Goal: Transaction & Acquisition: Purchase product/service

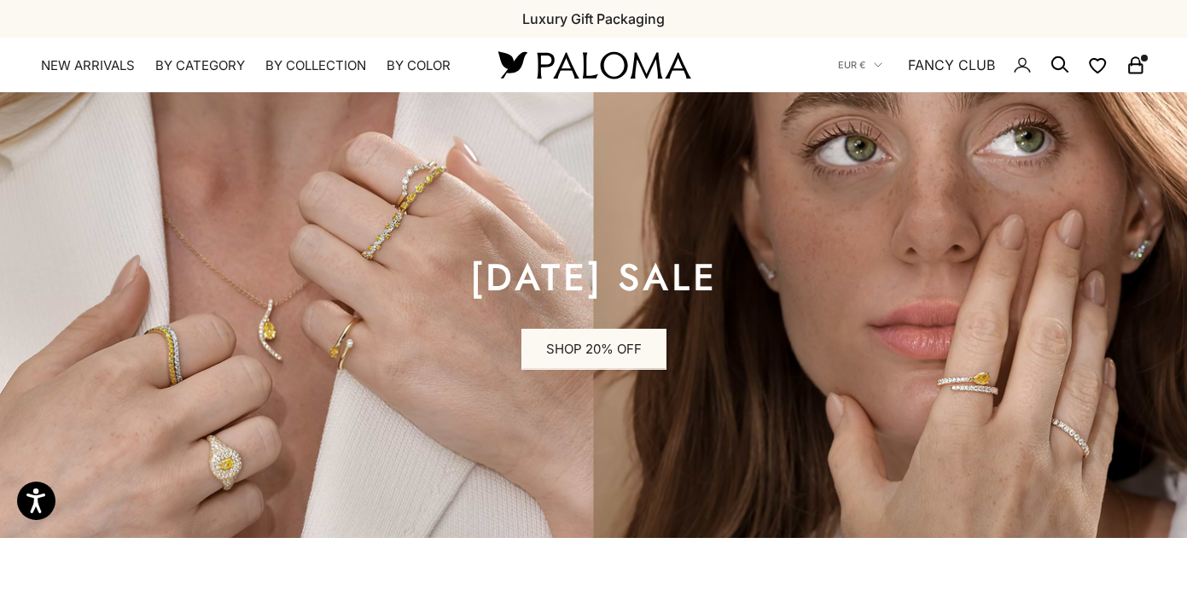
click at [1136, 70] on icon "Secondary navigation" at bounding box center [1135, 65] width 20 height 20
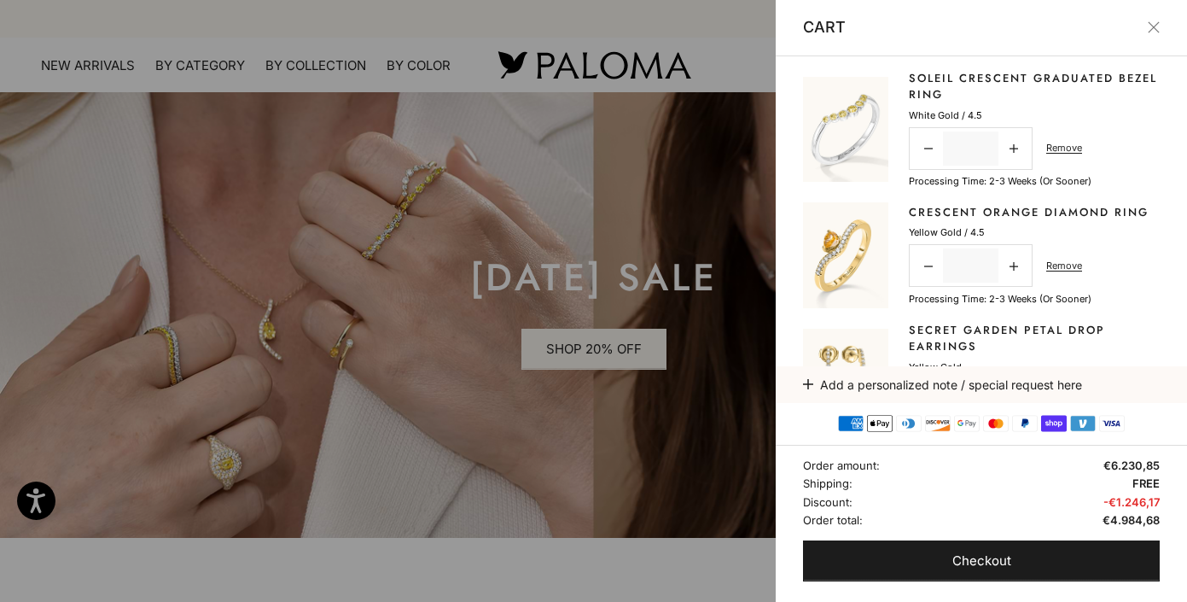
click at [439, 254] on div at bounding box center [593, 301] width 1187 height 602
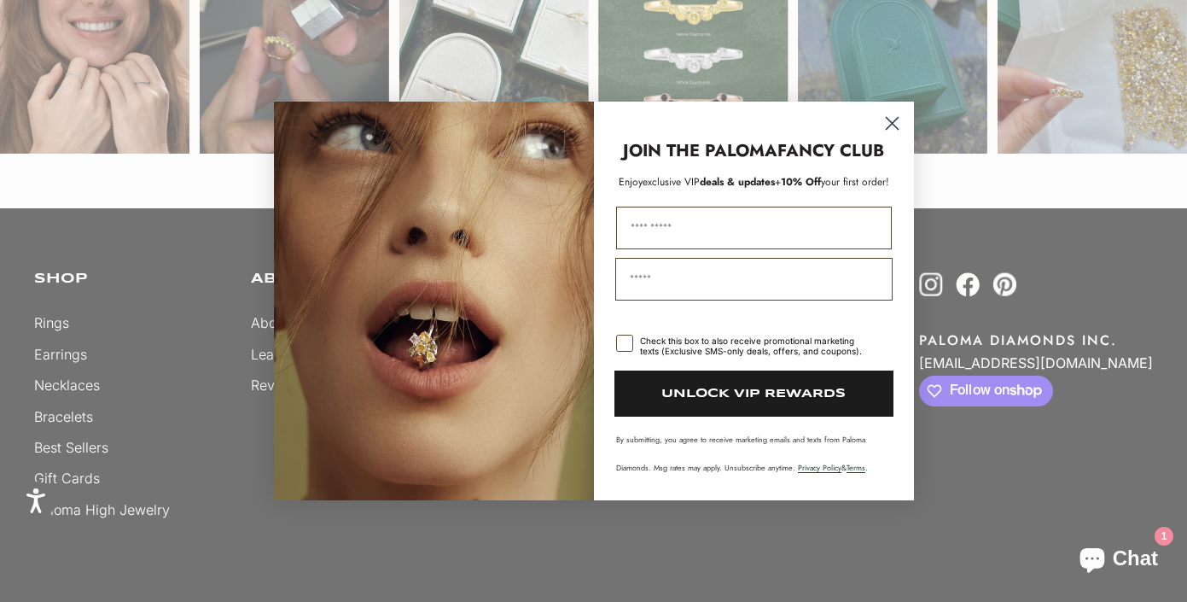
scroll to position [4345, 0]
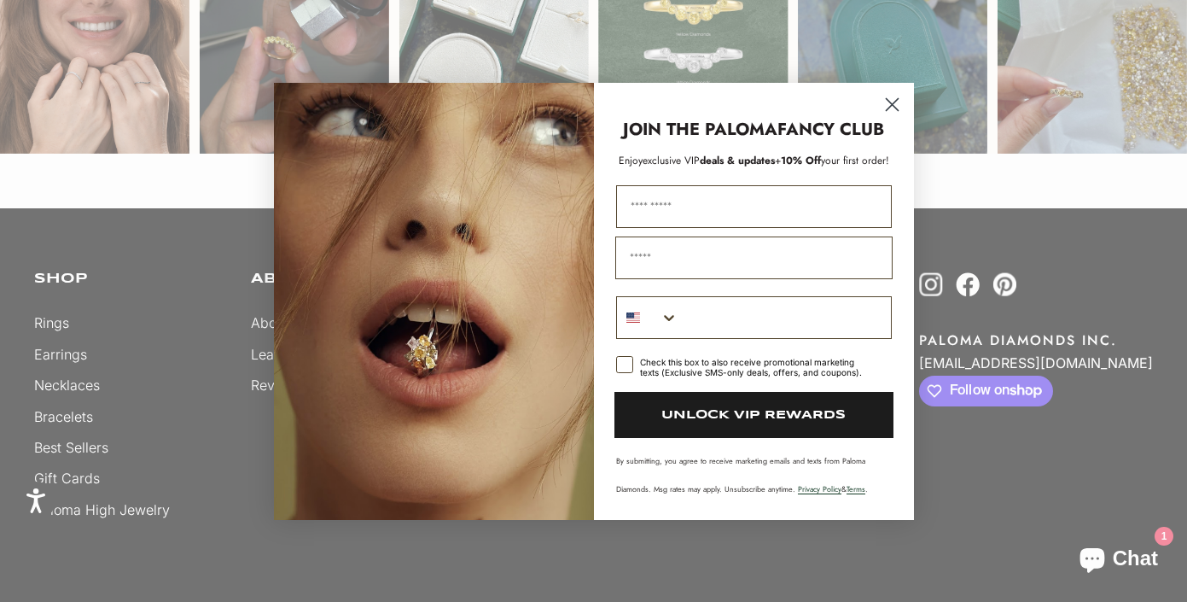
click at [890, 122] on p "JOIN THE PALOMA FANCY CLUB" at bounding box center [754, 129] width 286 height 25
click at [894, 106] on icon "Close dialog" at bounding box center [892, 104] width 12 height 12
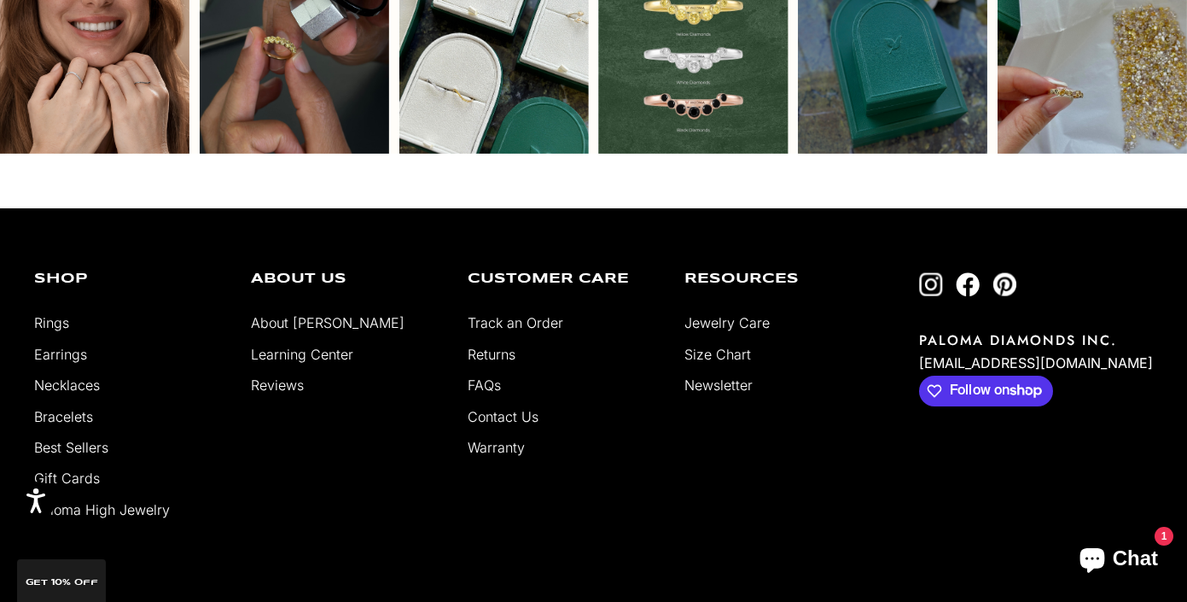
click at [943, 278] on img "Follow on Instagram" at bounding box center [931, 284] width 24 height 24
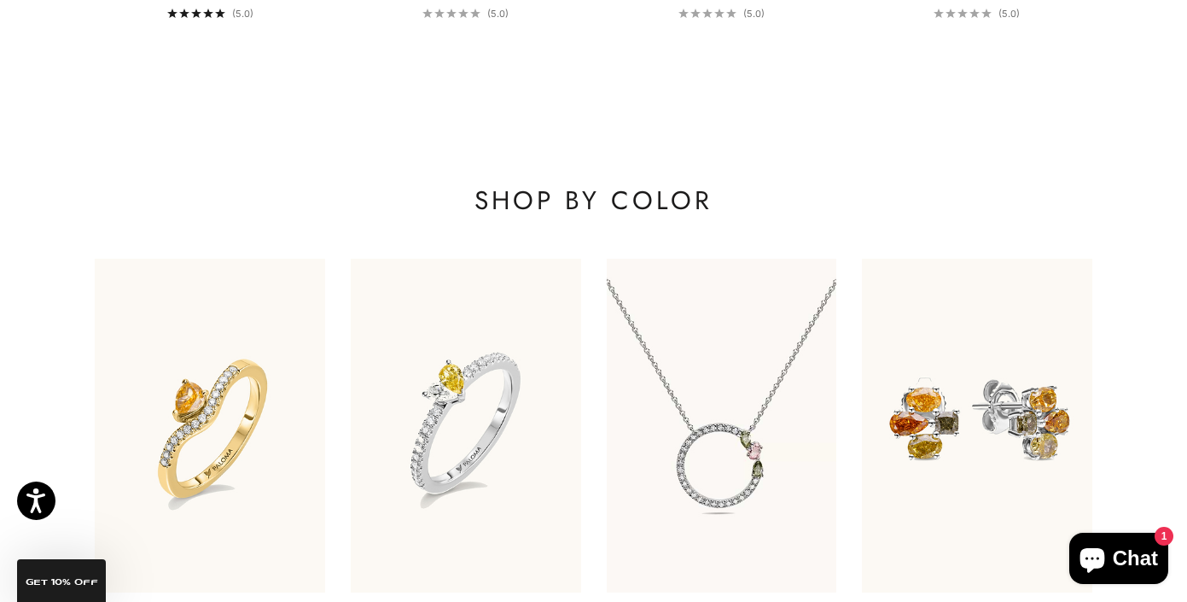
scroll to position [2022, 0]
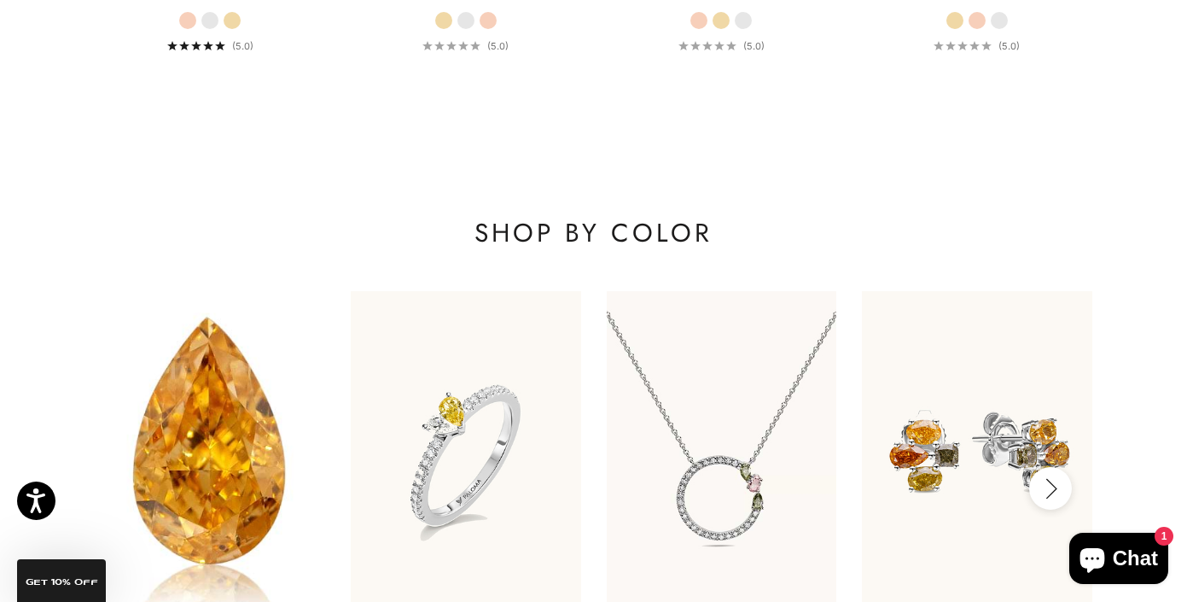
click at [257, 495] on img at bounding box center [210, 458] width 276 height 400
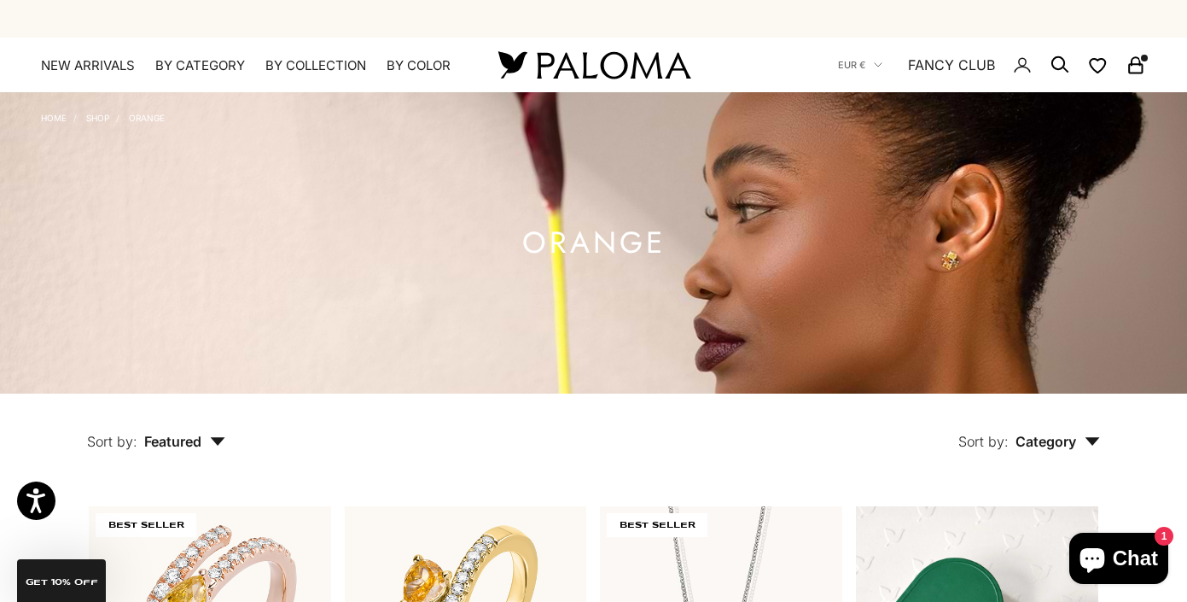
click at [1137, 65] on rect "Secondary navigation" at bounding box center [1135, 69] width 13 height 9
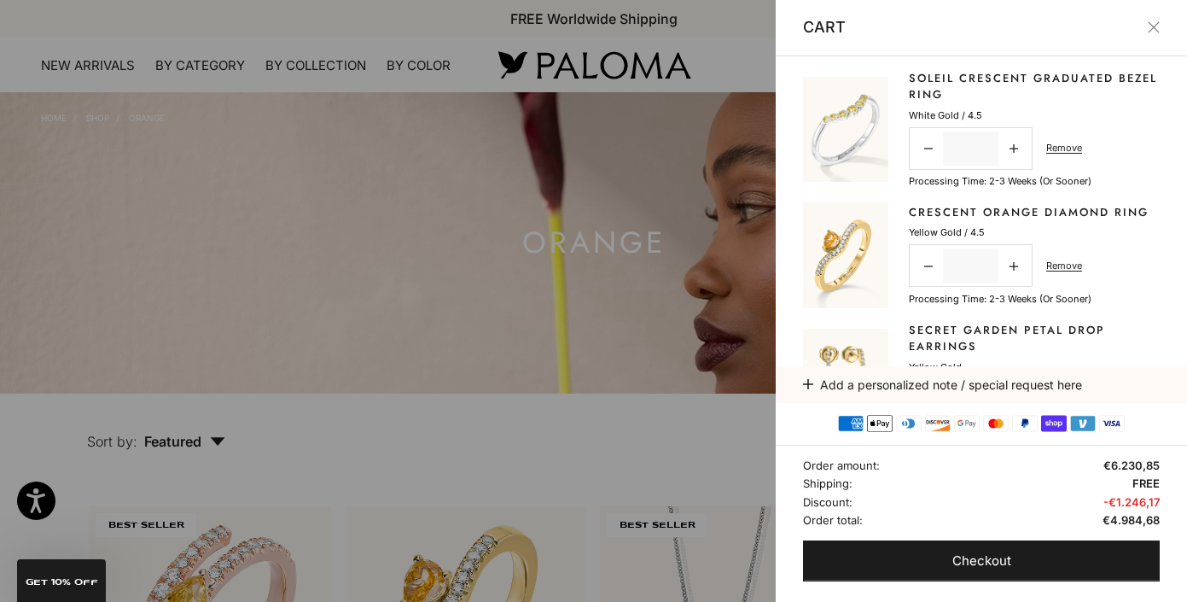
click at [869, 247] on img at bounding box center [845, 254] width 85 height 105
click at [919, 211] on link "Crescent Orange Diamond Ring" at bounding box center [1029, 212] width 240 height 17
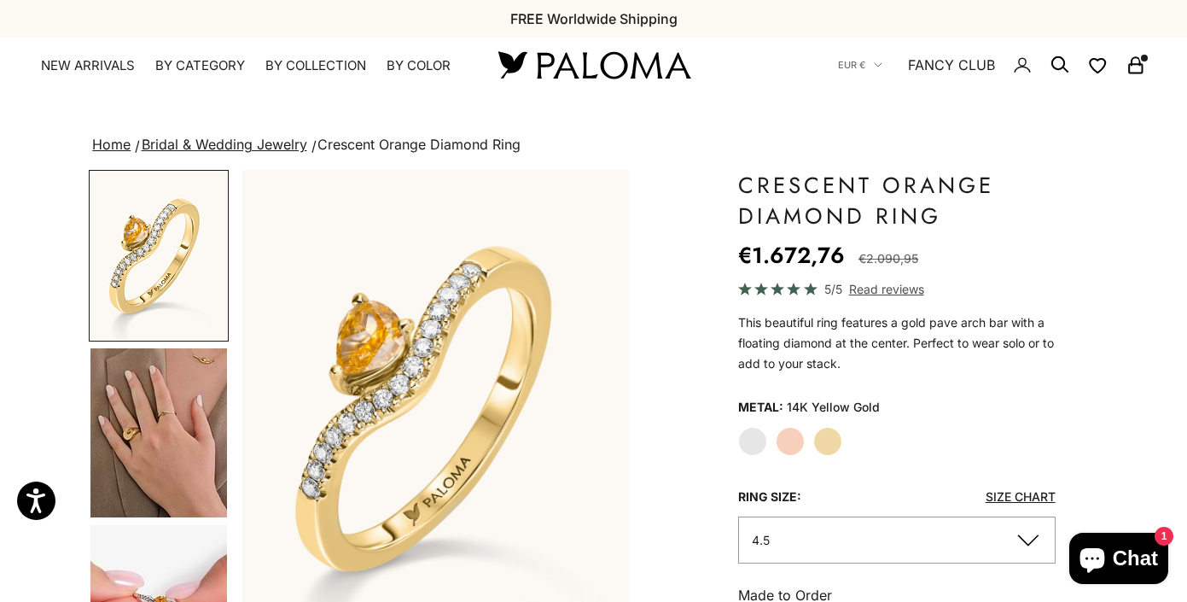
click at [759, 441] on label "White Gold" at bounding box center [752, 441] width 29 height 29
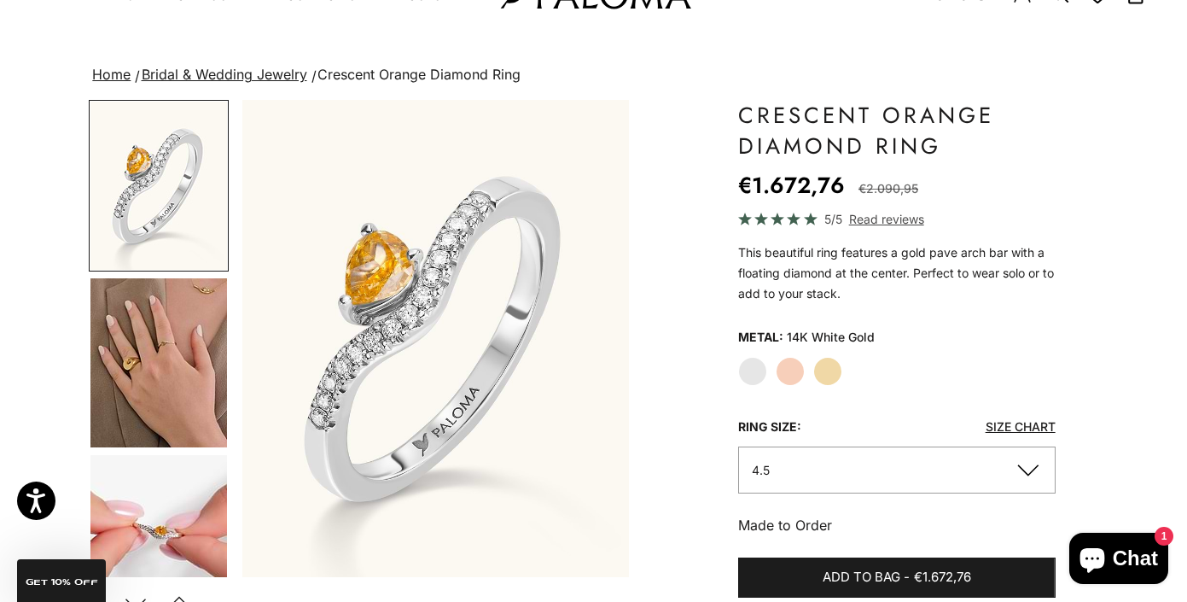
scroll to position [77, 0]
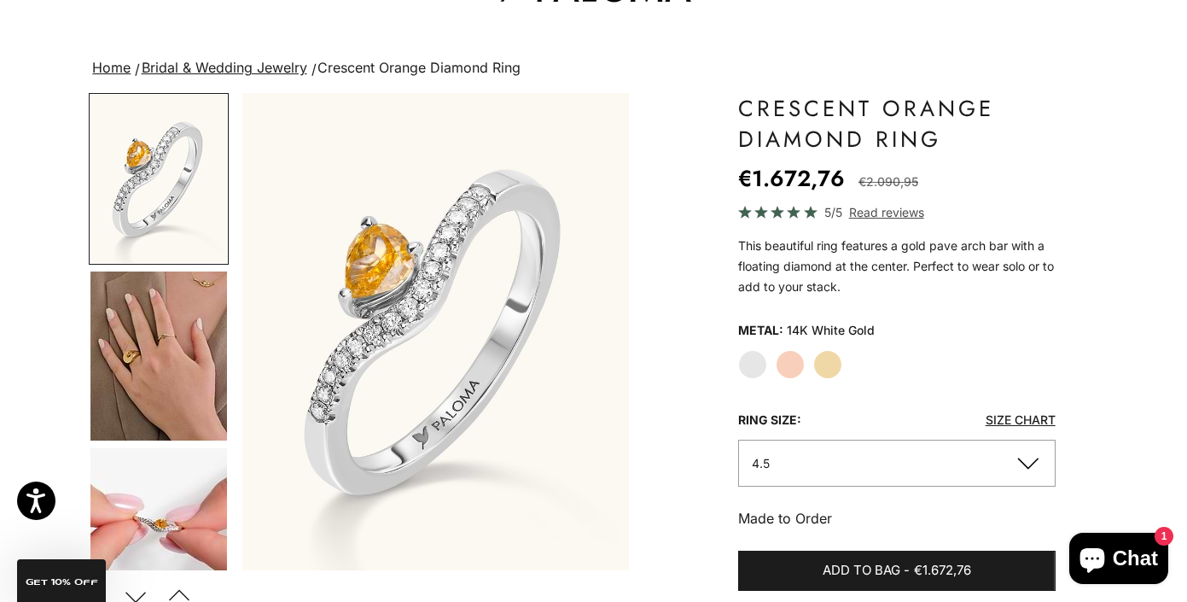
click at [833, 363] on label "Yellow Gold" at bounding box center [827, 364] width 29 height 29
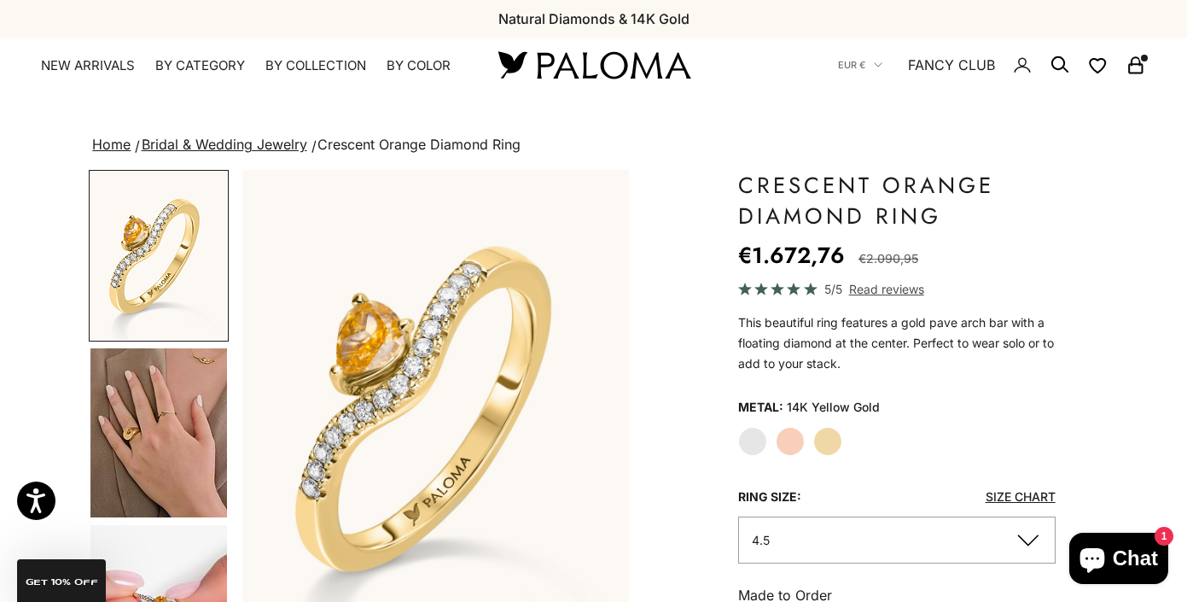
click at [1131, 68] on icon "Secondary navigation" at bounding box center [1135, 65] width 20 height 20
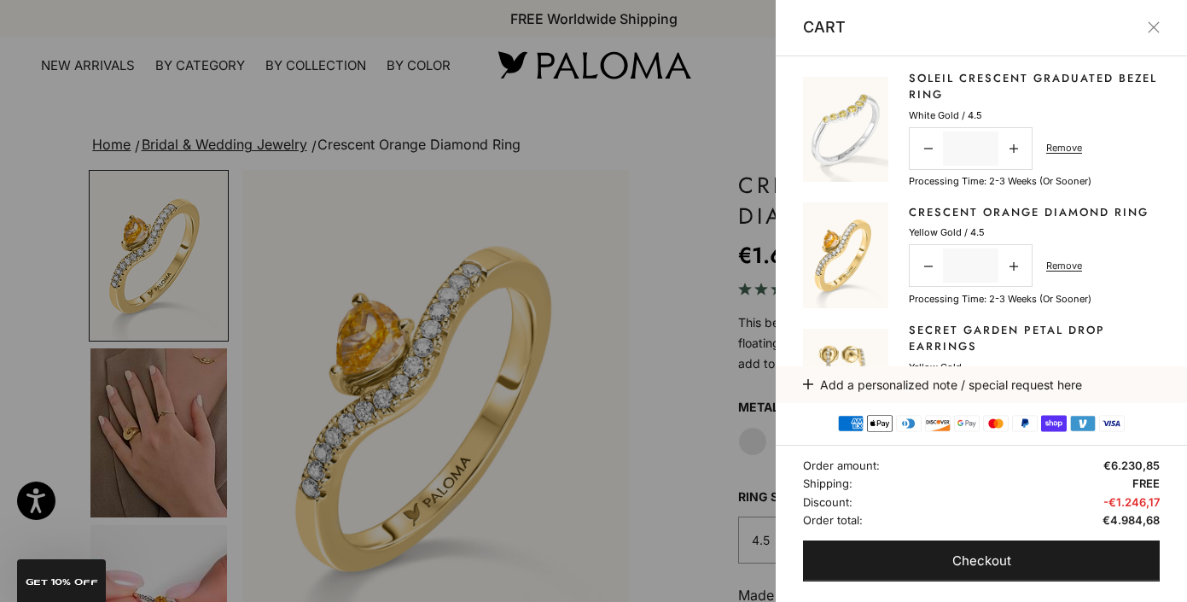
click at [920, 78] on link "Soleil Crescent Graduated Bezel Ring" at bounding box center [1034, 86] width 251 height 33
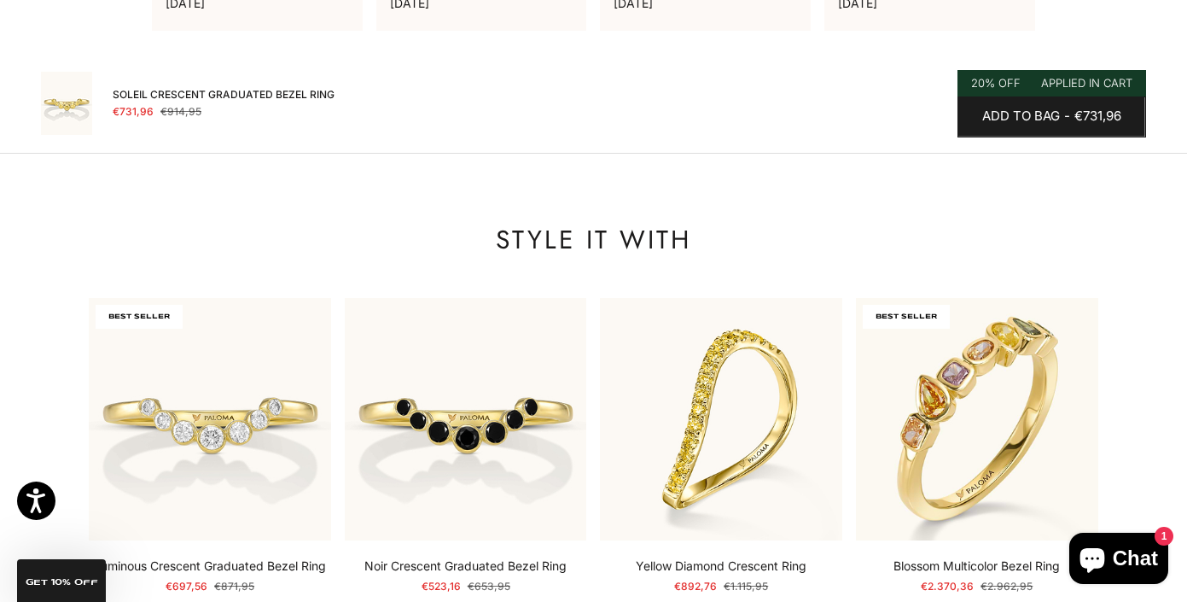
scroll to position [1729, 0]
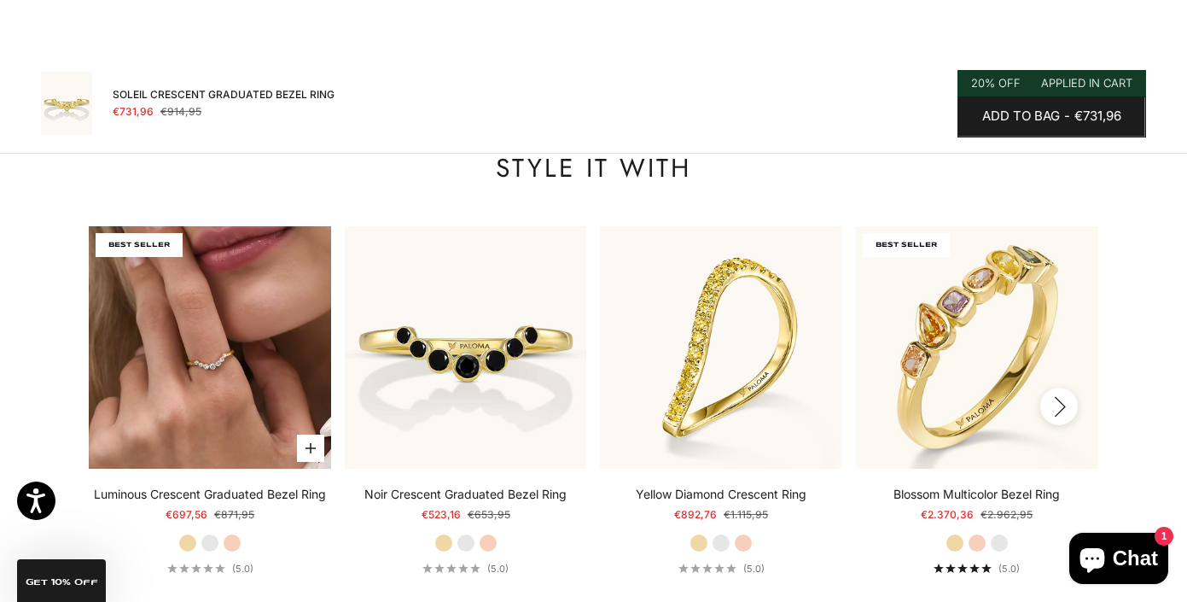
click at [230, 361] on img at bounding box center [210, 347] width 242 height 242
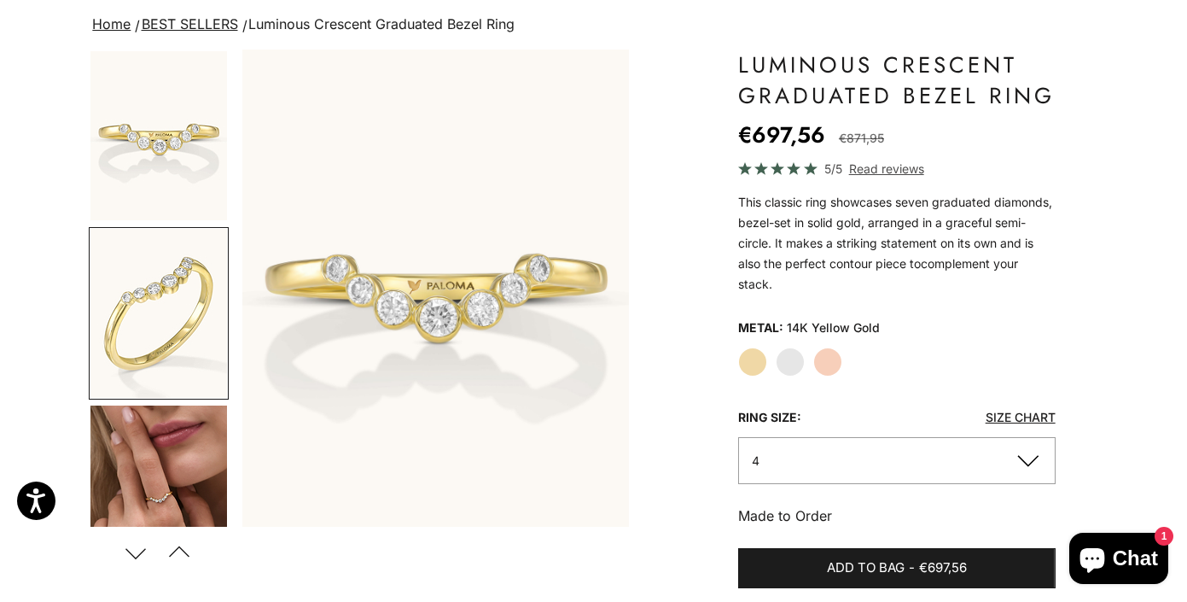
scroll to position [0, 407]
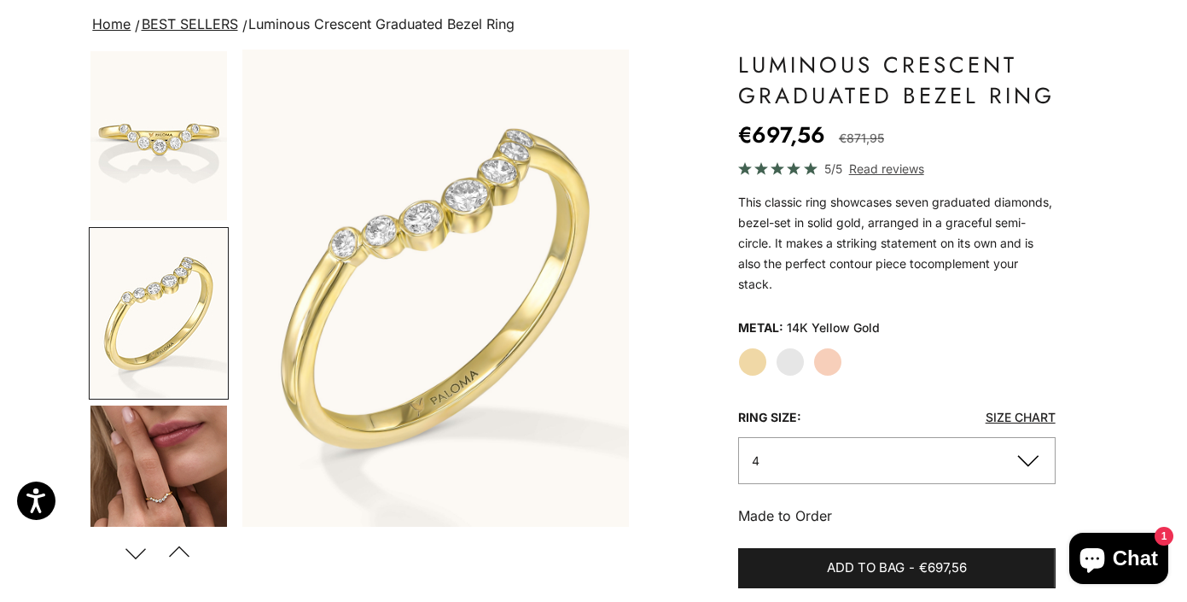
click at [784, 461] on button "4" at bounding box center [896, 460] width 317 height 47
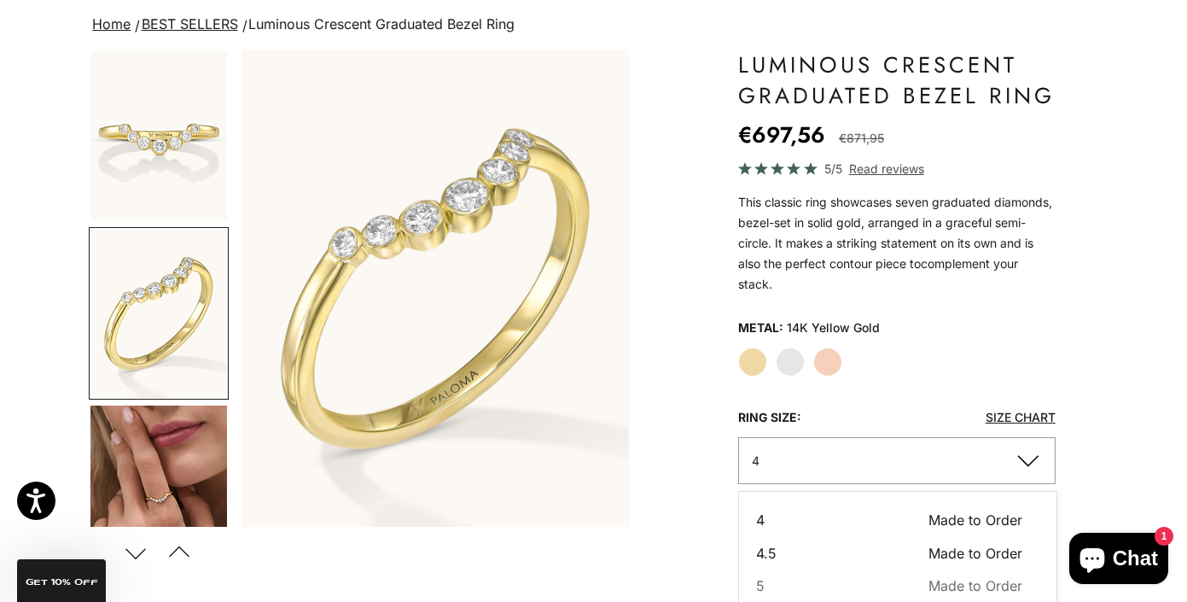
click at [815, 552] on button "4.5 Made to Order Sold out" at bounding box center [889, 553] width 266 height 22
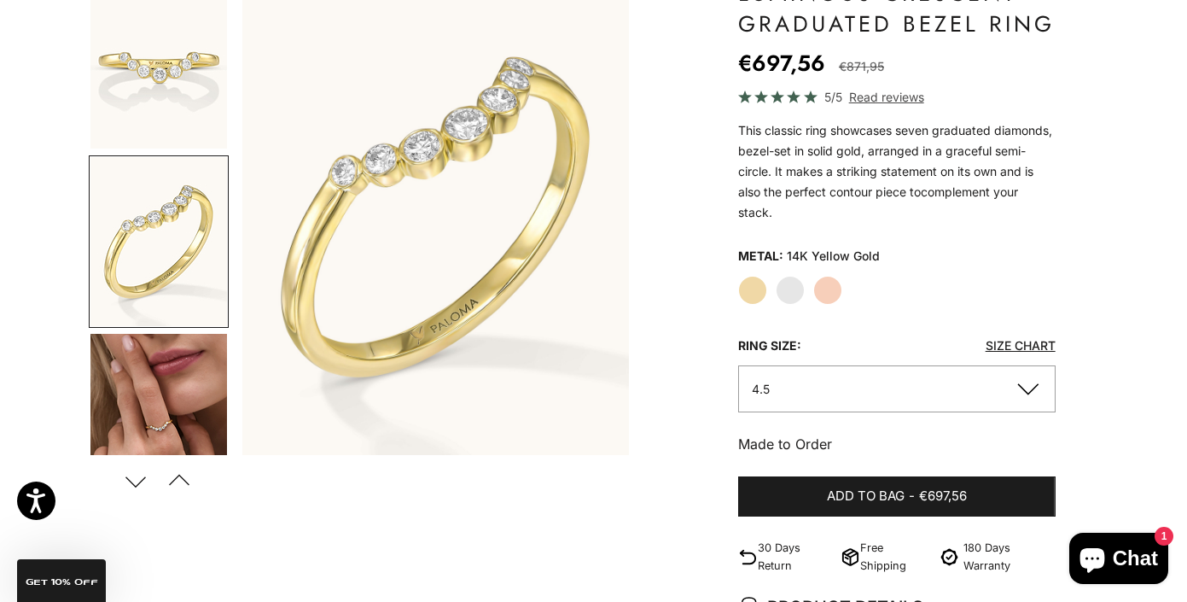
scroll to position [218, 0]
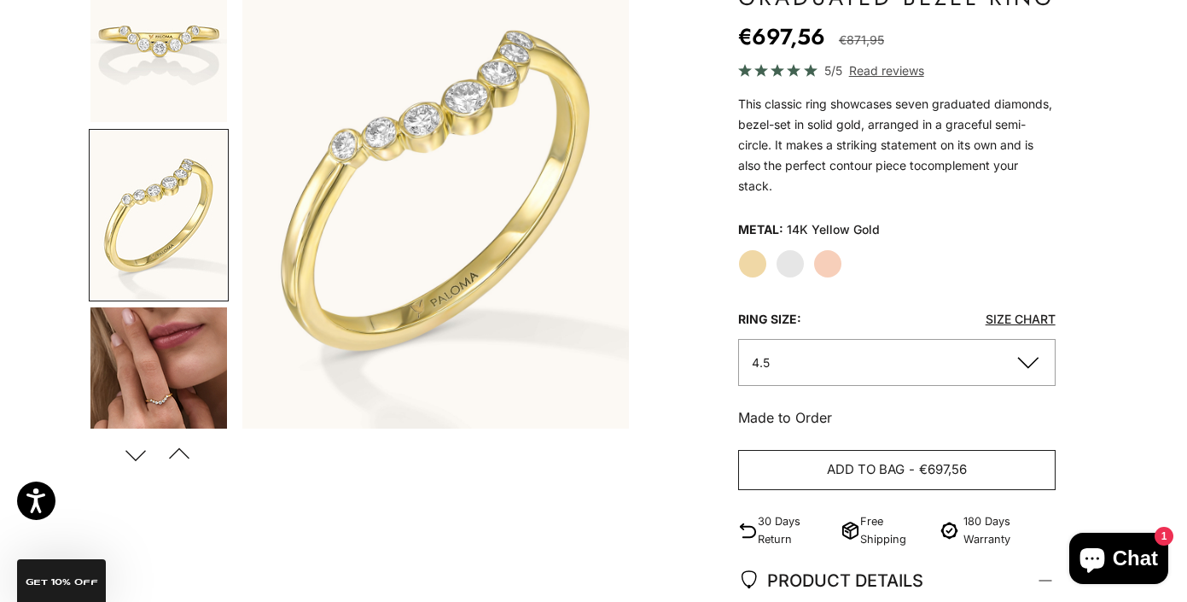
click at [832, 462] on span "Add to bag" at bounding box center [866, 469] width 78 height 21
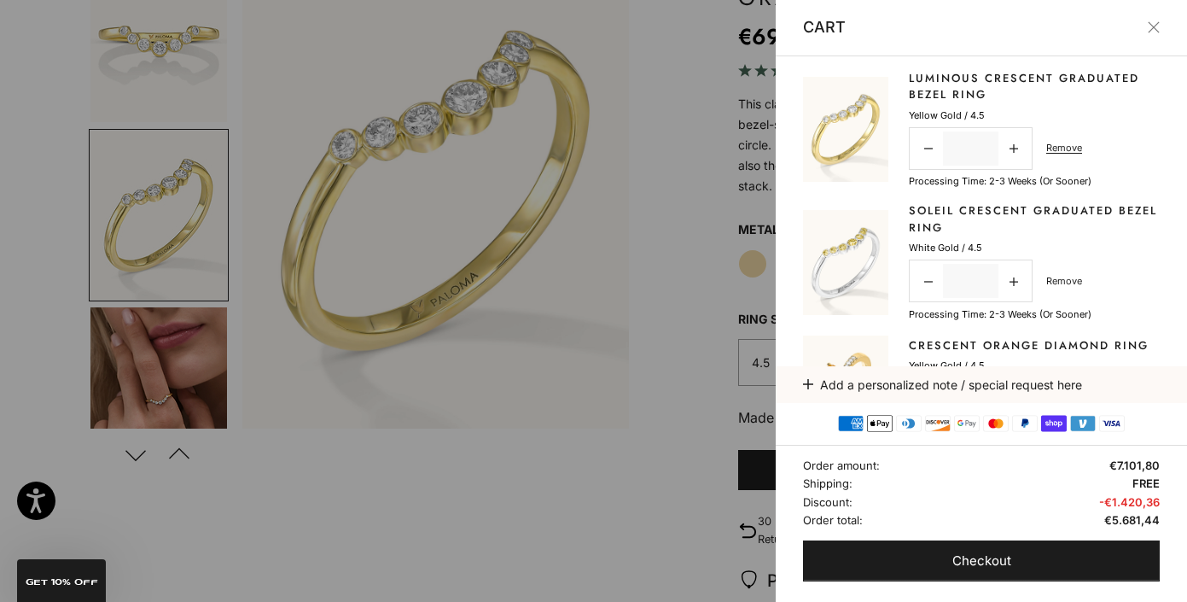
click at [1070, 278] on link "Remove" at bounding box center [1064, 280] width 36 height 15
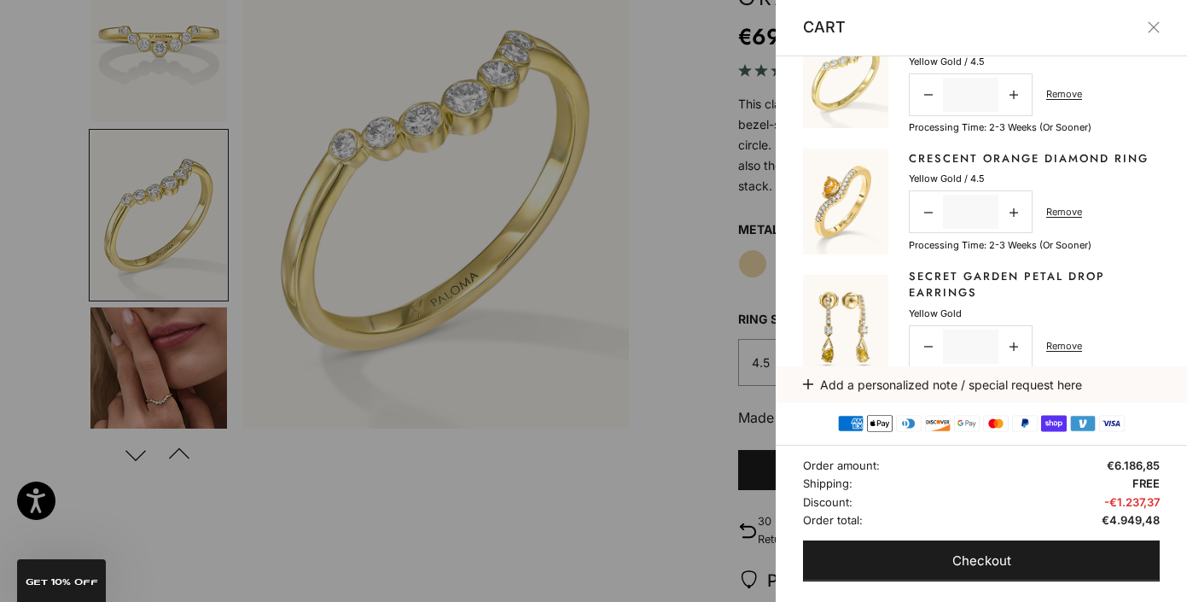
scroll to position [53, 0]
click at [666, 259] on div at bounding box center [593, 301] width 1187 height 602
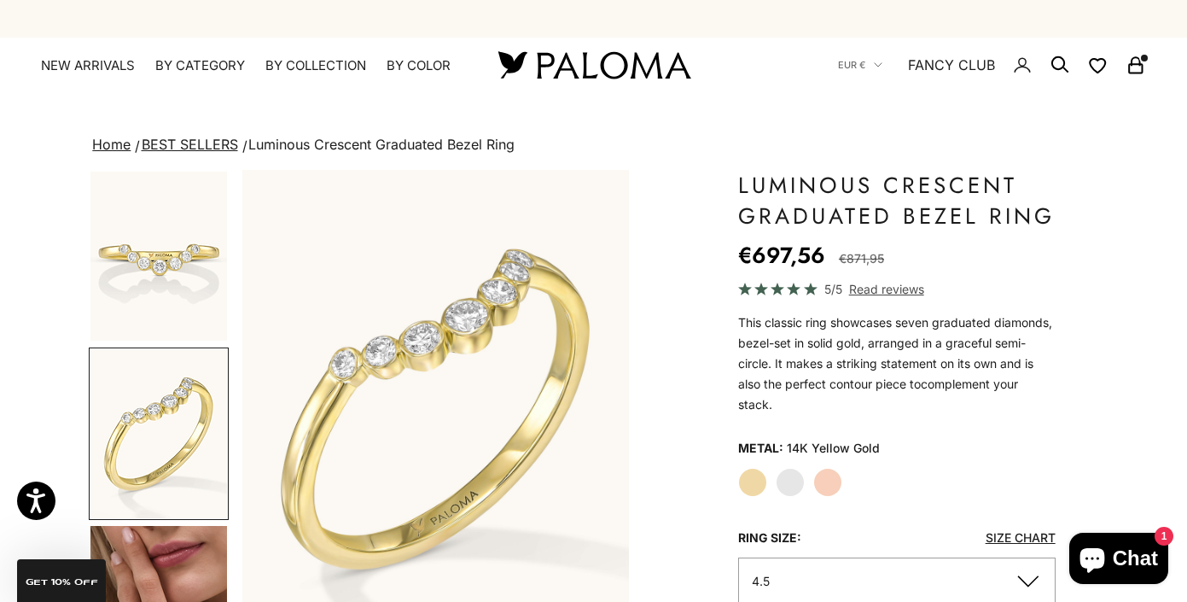
scroll to position [0, 0]
click at [1136, 65] on rect "Secondary navigation" at bounding box center [1135, 69] width 13 height 9
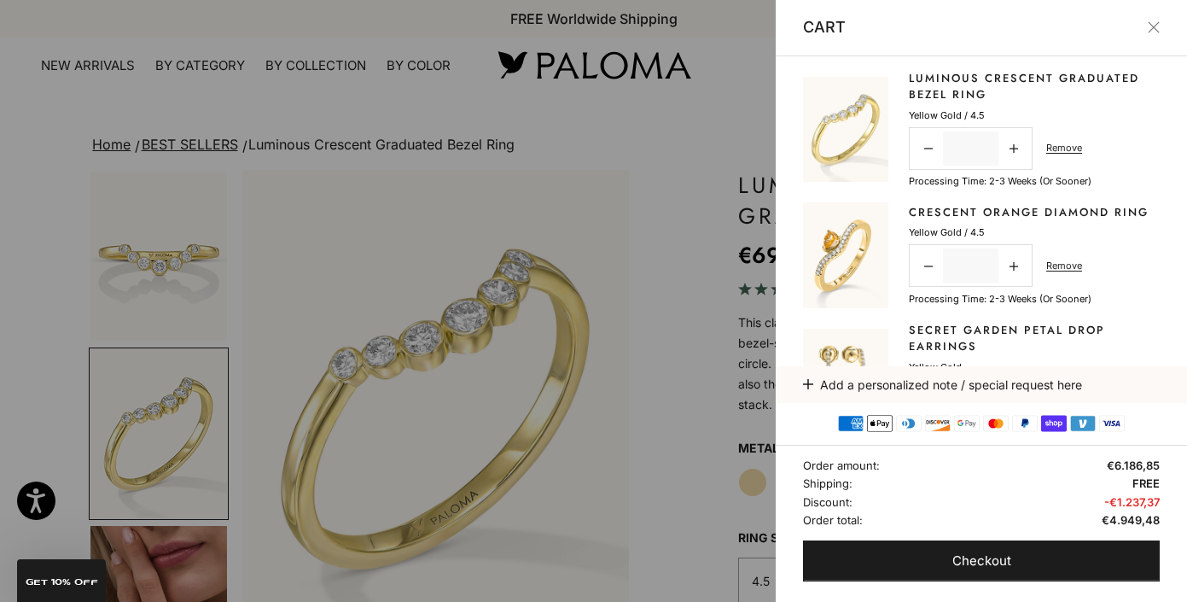
click at [671, 137] on div at bounding box center [593, 301] width 1187 height 602
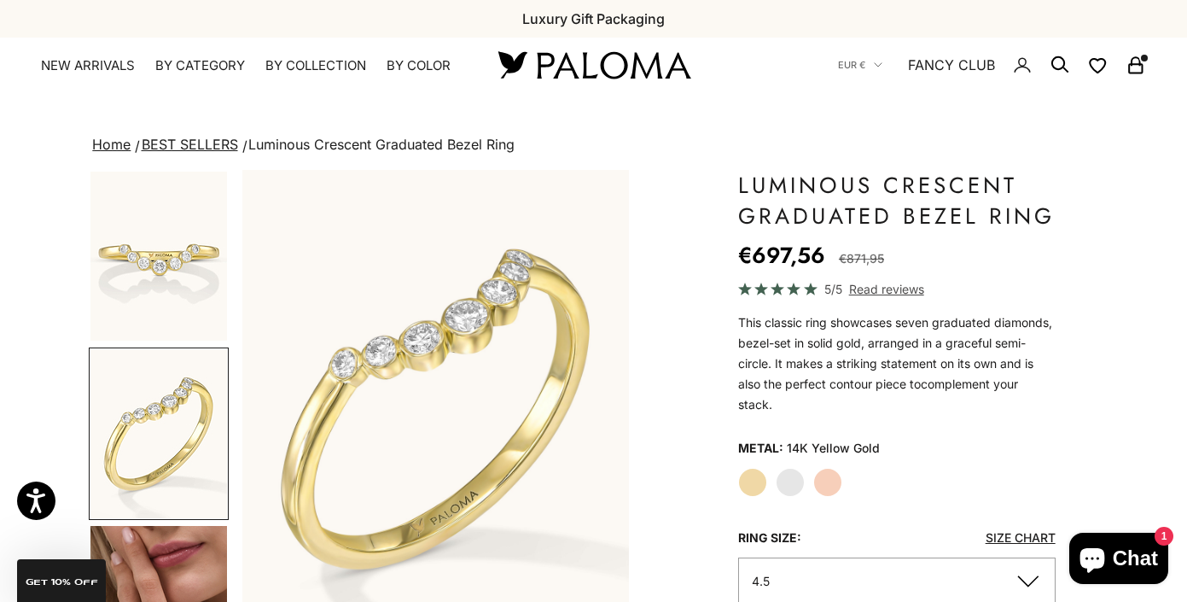
click at [1142, 68] on rect "Secondary navigation" at bounding box center [1135, 69] width 13 height 9
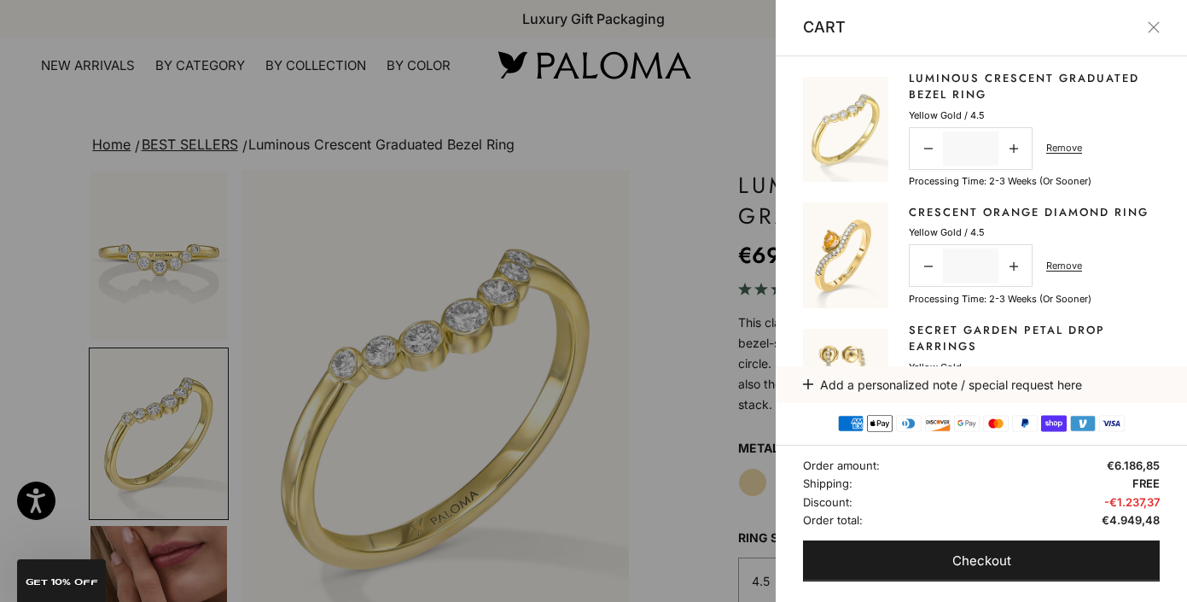
click at [697, 94] on div at bounding box center [593, 301] width 1187 height 602
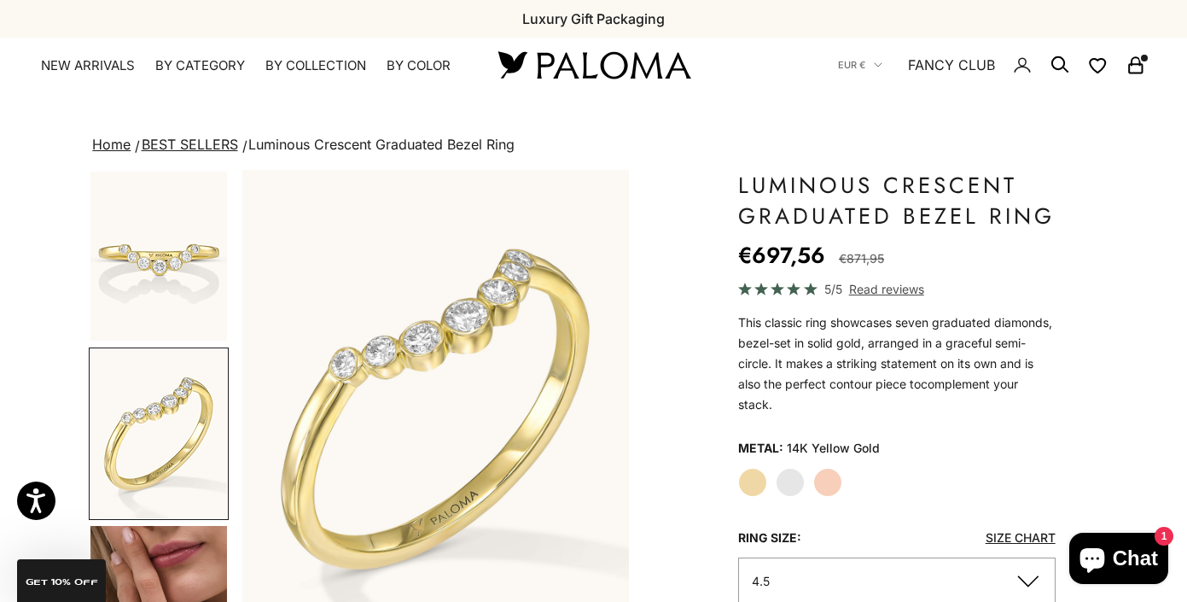
click at [1131, 69] on icon "Secondary navigation" at bounding box center [1135, 65] width 20 height 20
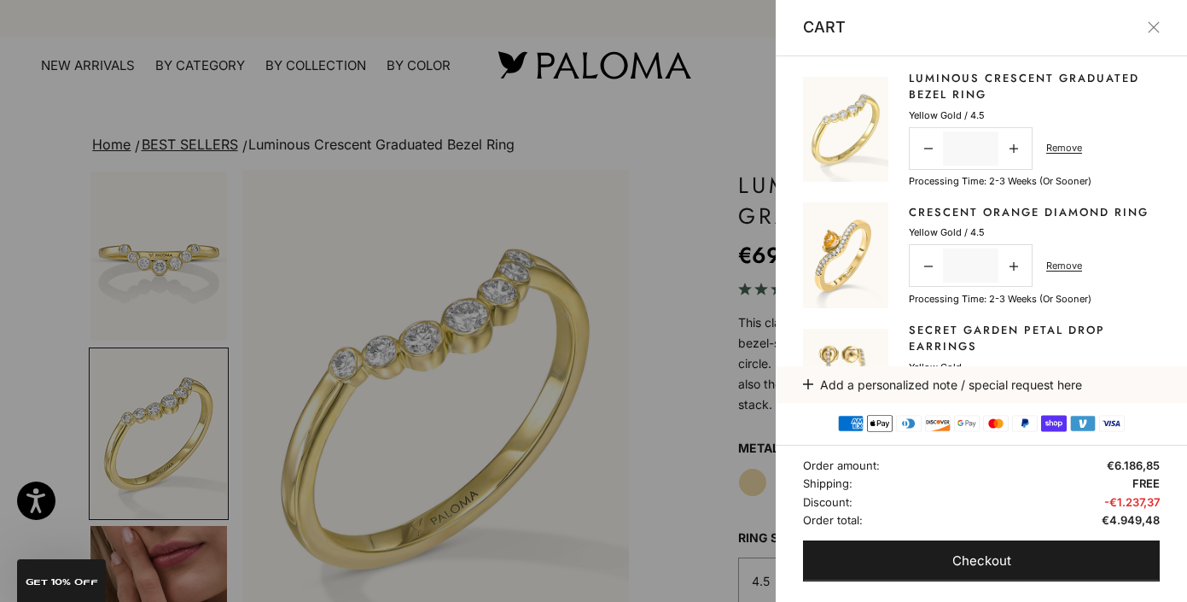
click at [703, 326] on div at bounding box center [593, 301] width 1187 height 602
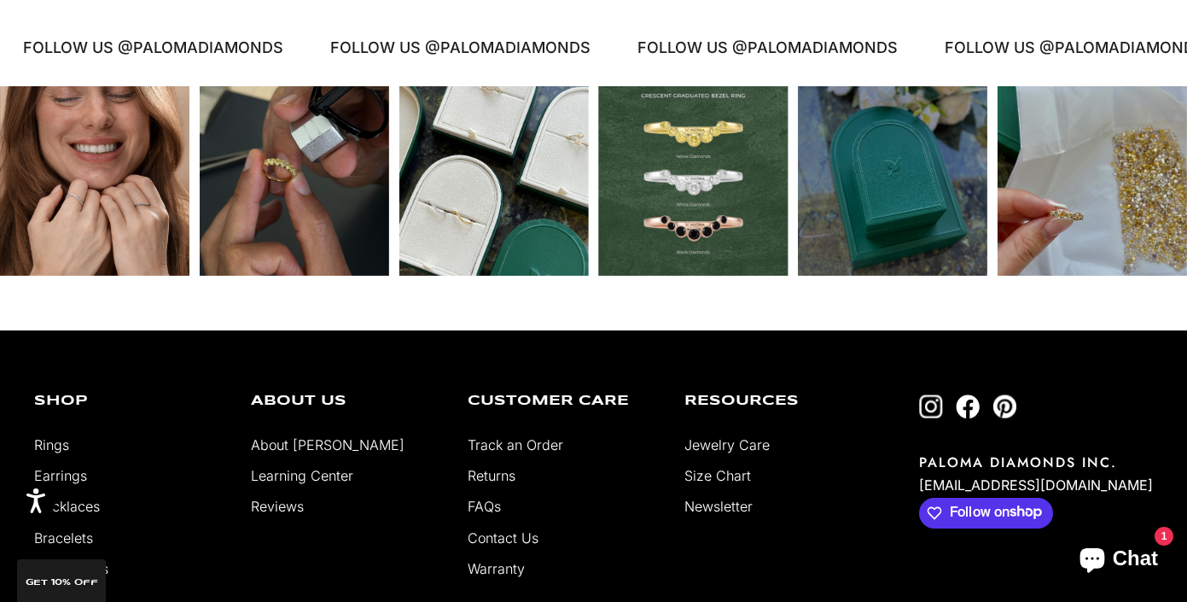
scroll to position [3338, 0]
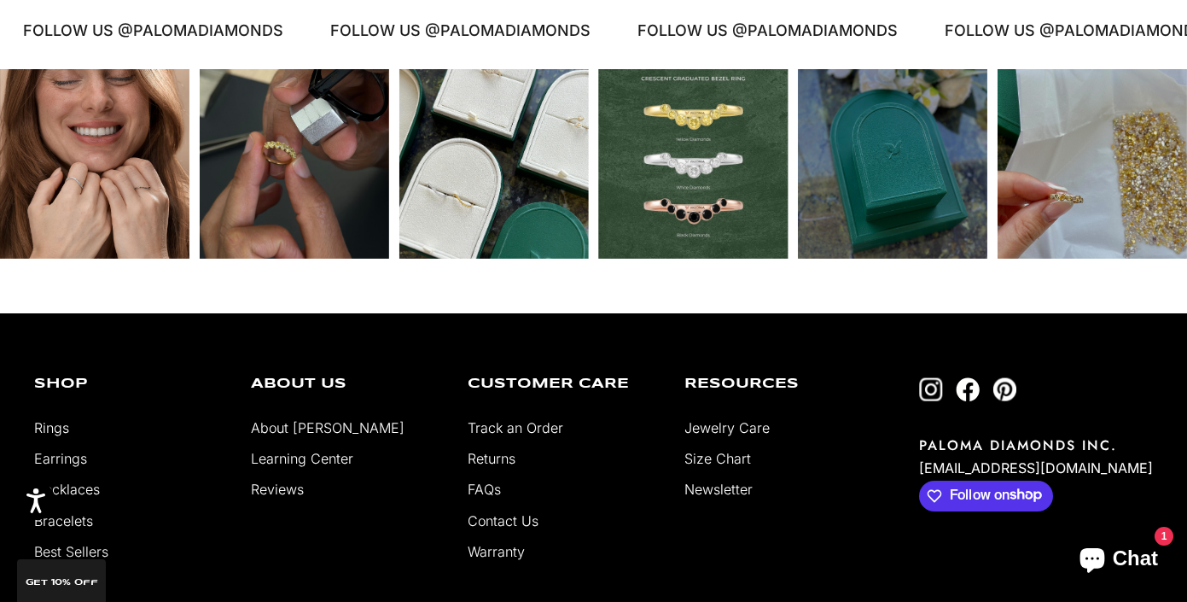
click at [943, 377] on img "Follow on Instagram" at bounding box center [931, 389] width 24 height 24
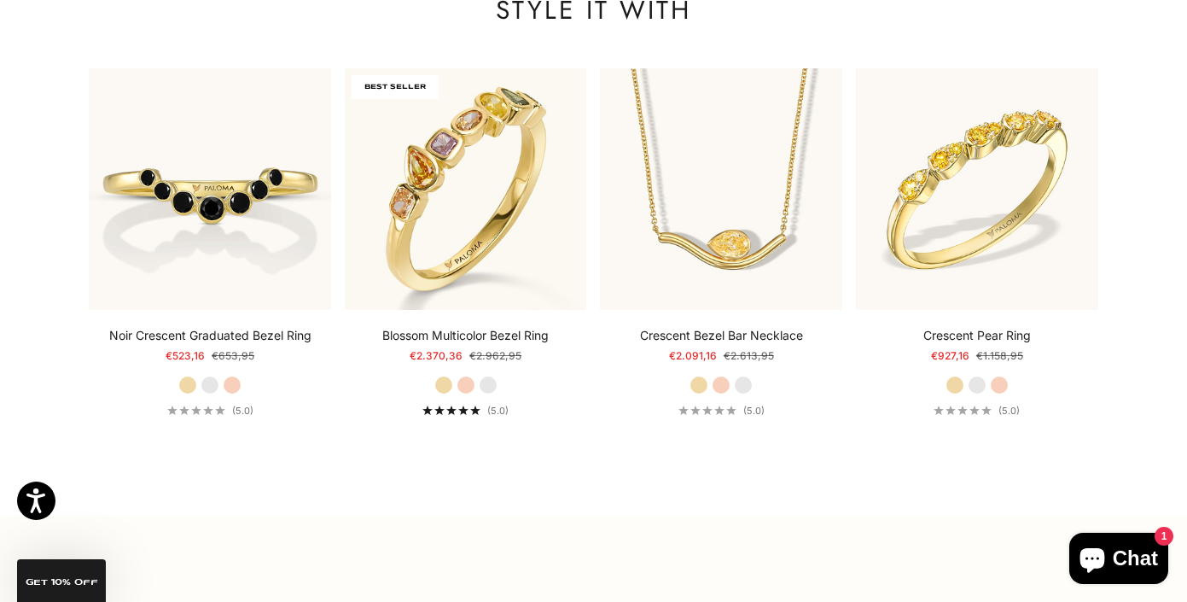
scroll to position [2063, 0]
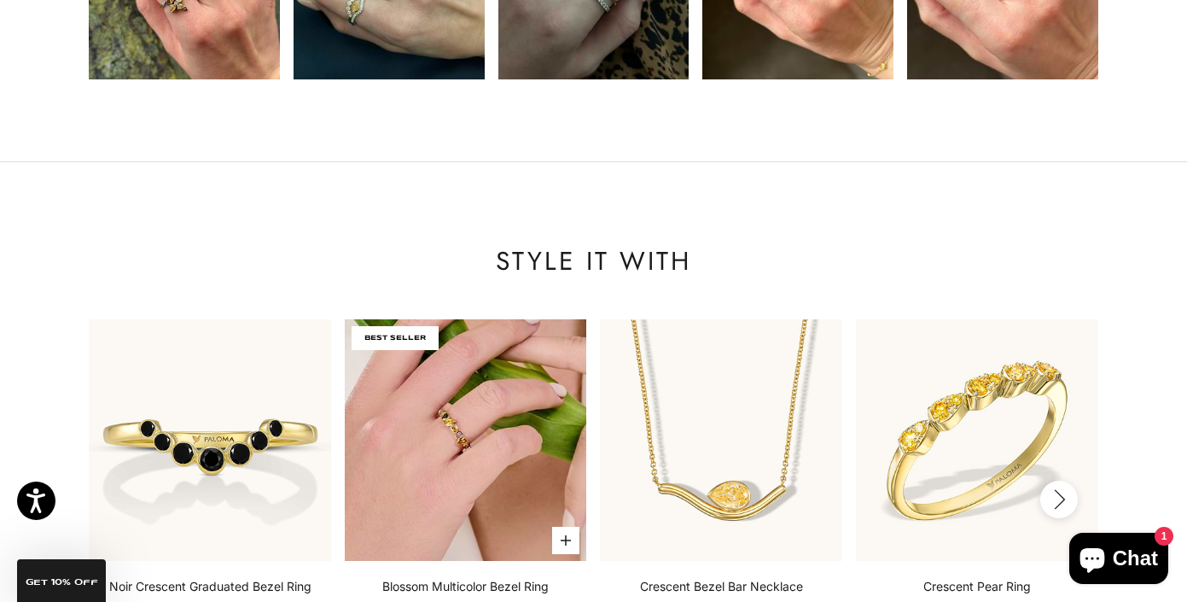
click at [485, 477] on img at bounding box center [466, 440] width 242 height 242
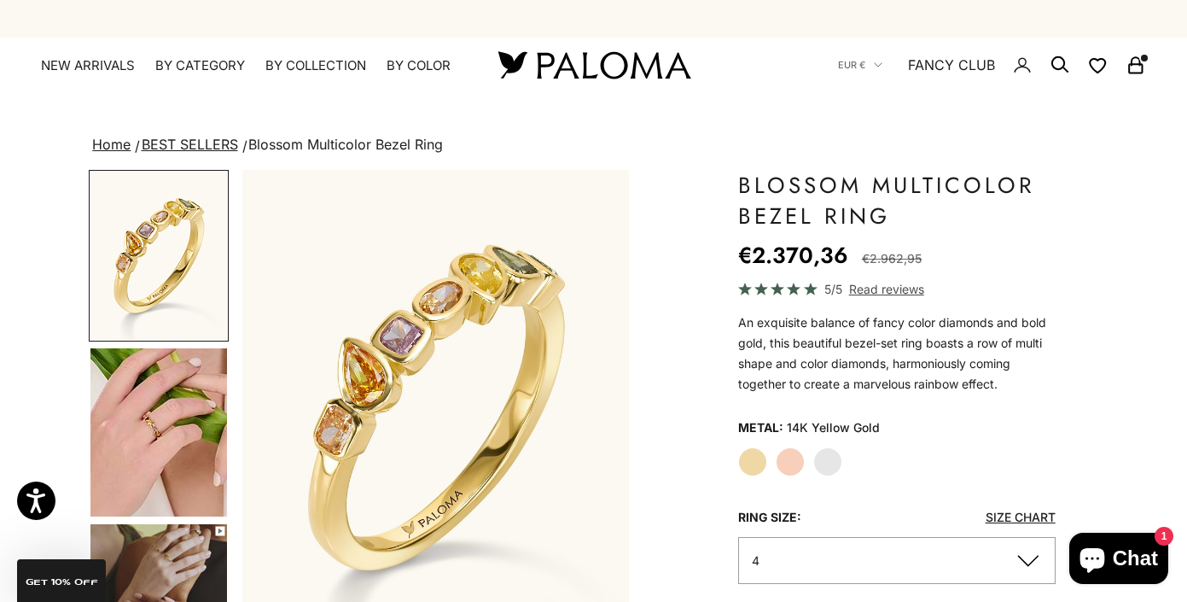
click at [1126, 68] on icon "Secondary navigation" at bounding box center [1135, 65] width 20 height 20
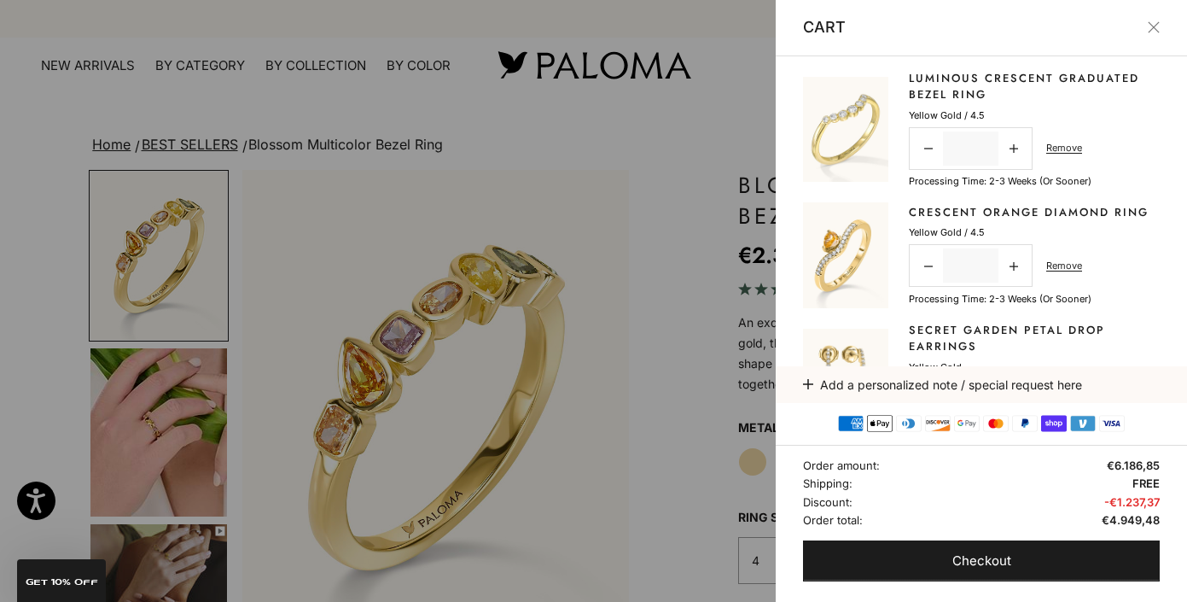
click at [923, 208] on link "Crescent Orange Diamond Ring" at bounding box center [1029, 212] width 240 height 17
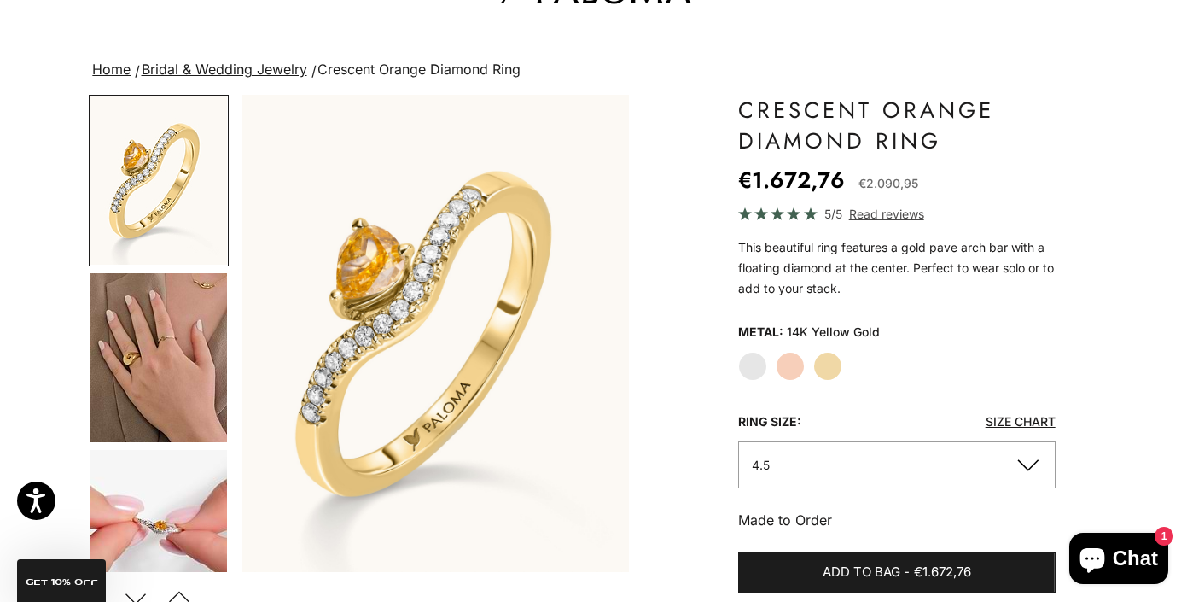
scroll to position [78, 0]
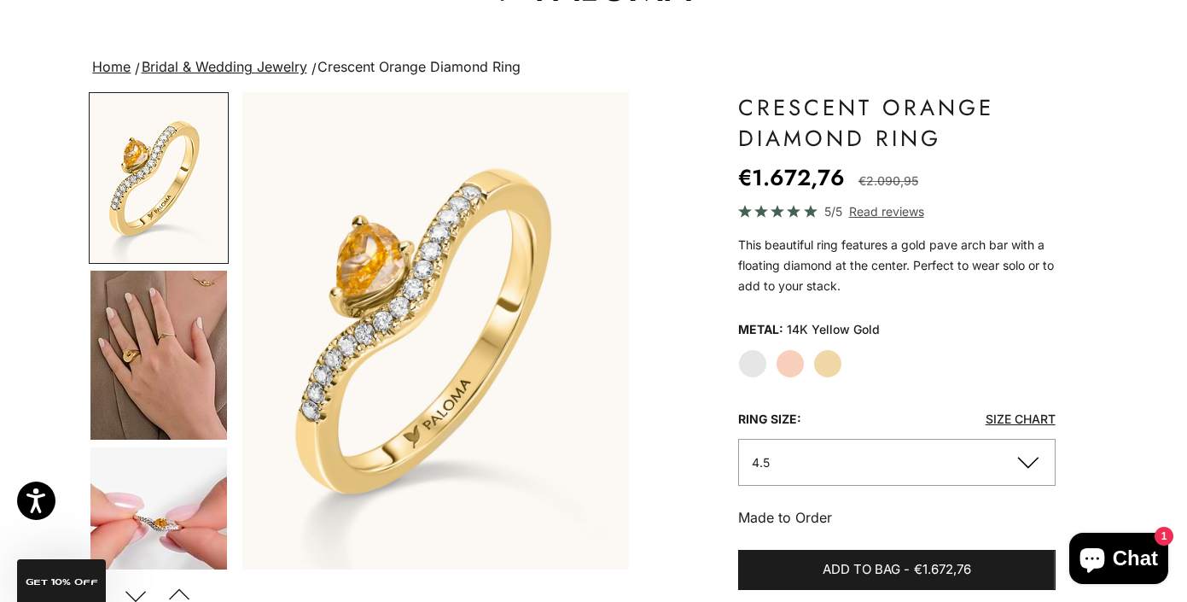
click at [753, 363] on label "White Gold" at bounding box center [752, 363] width 29 height 29
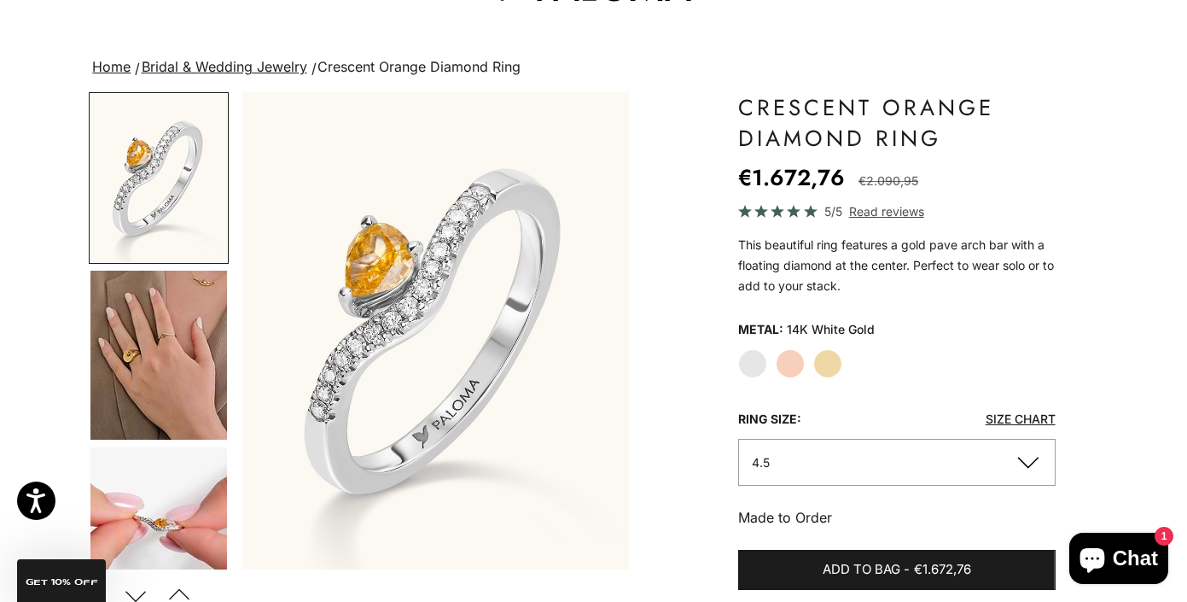
click at [828, 367] on label "Yellow Gold" at bounding box center [827, 363] width 29 height 29
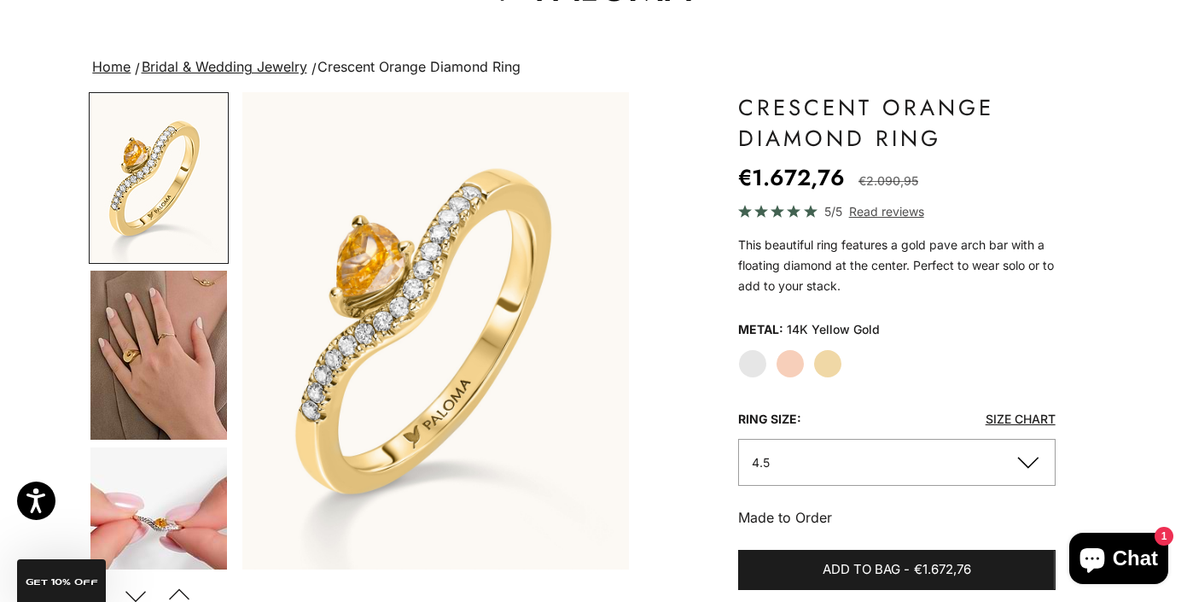
click at [749, 364] on label "White Gold" at bounding box center [752, 363] width 29 height 29
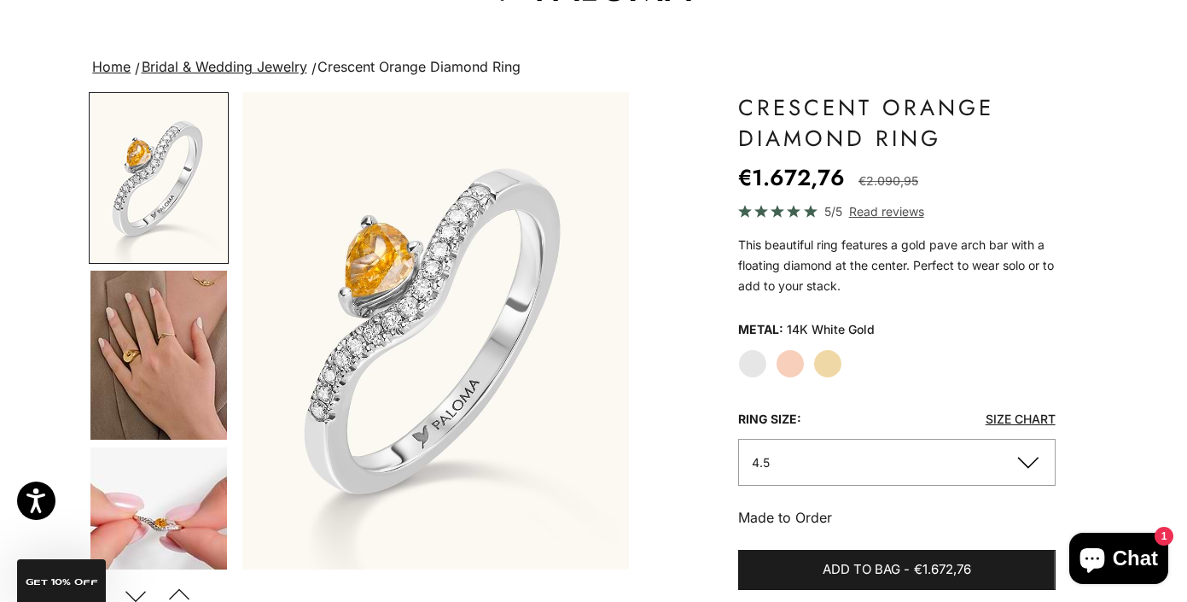
click at [826, 361] on label "Yellow Gold" at bounding box center [827, 363] width 29 height 29
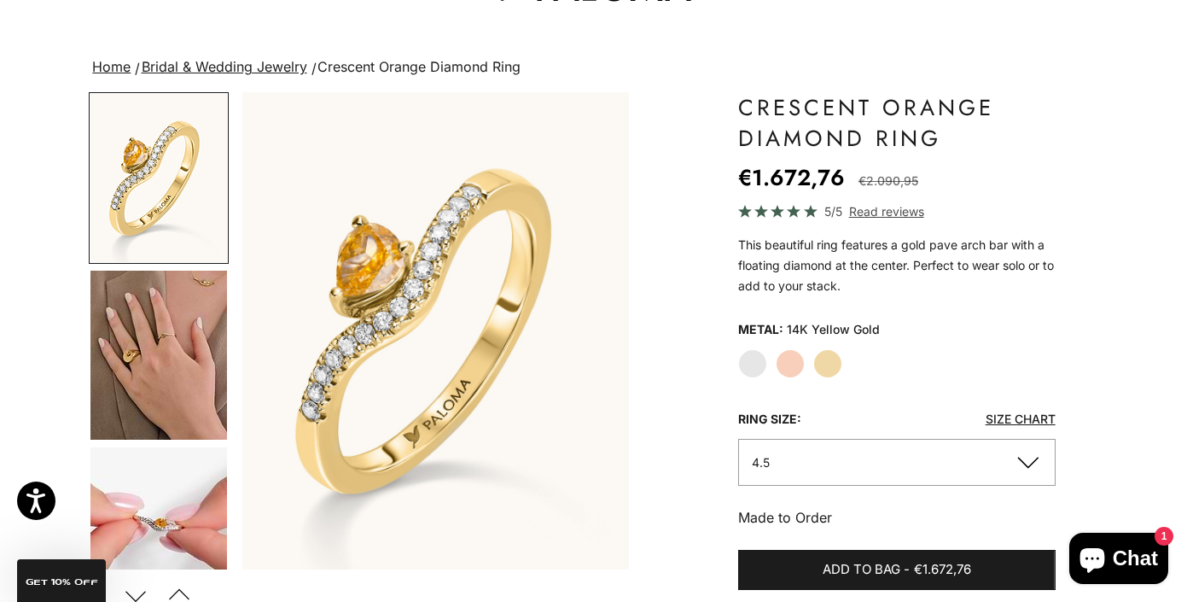
click at [747, 363] on label "White Gold" at bounding box center [752, 363] width 29 height 29
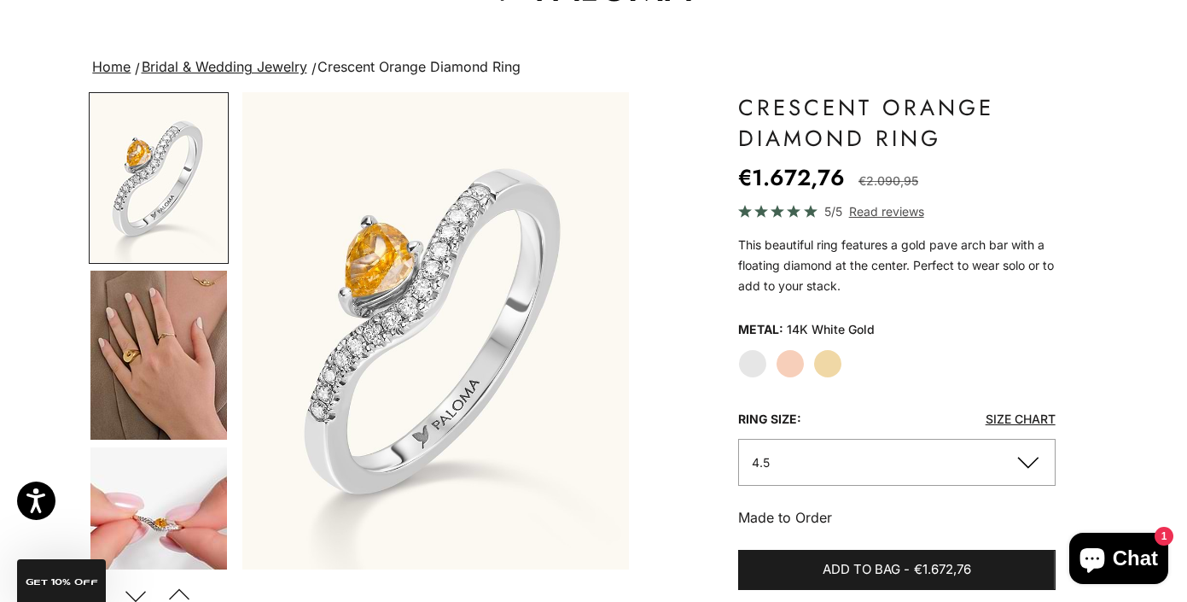
click at [166, 369] on img "Go to item 4" at bounding box center [158, 354] width 137 height 169
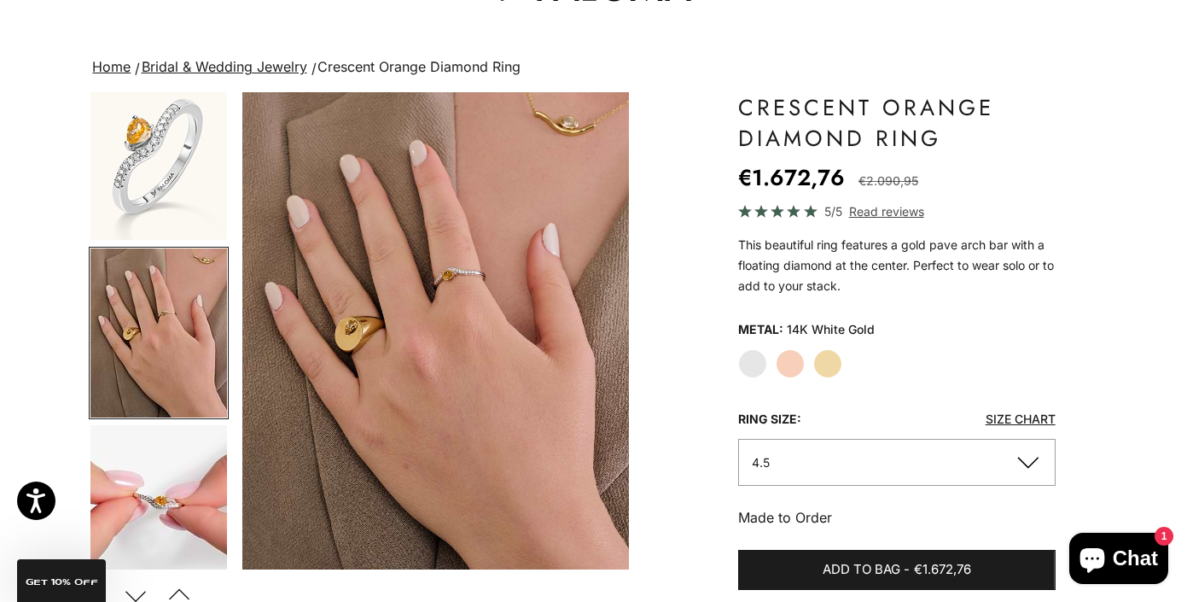
click at [193, 500] on img "Go to item 5" at bounding box center [158, 509] width 137 height 169
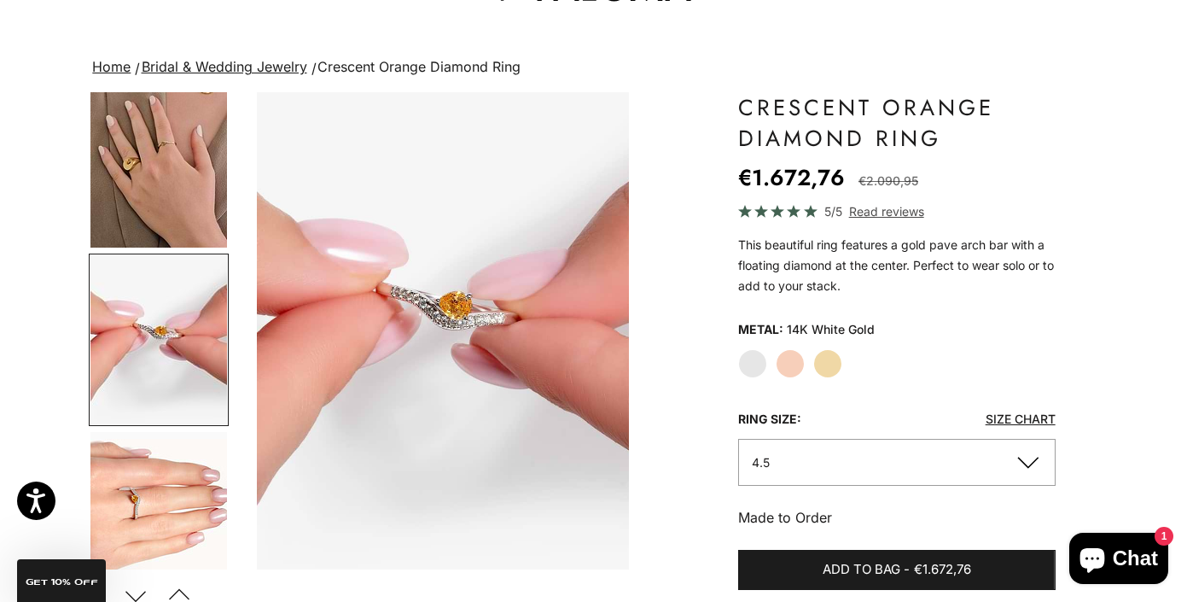
scroll to position [0, 813]
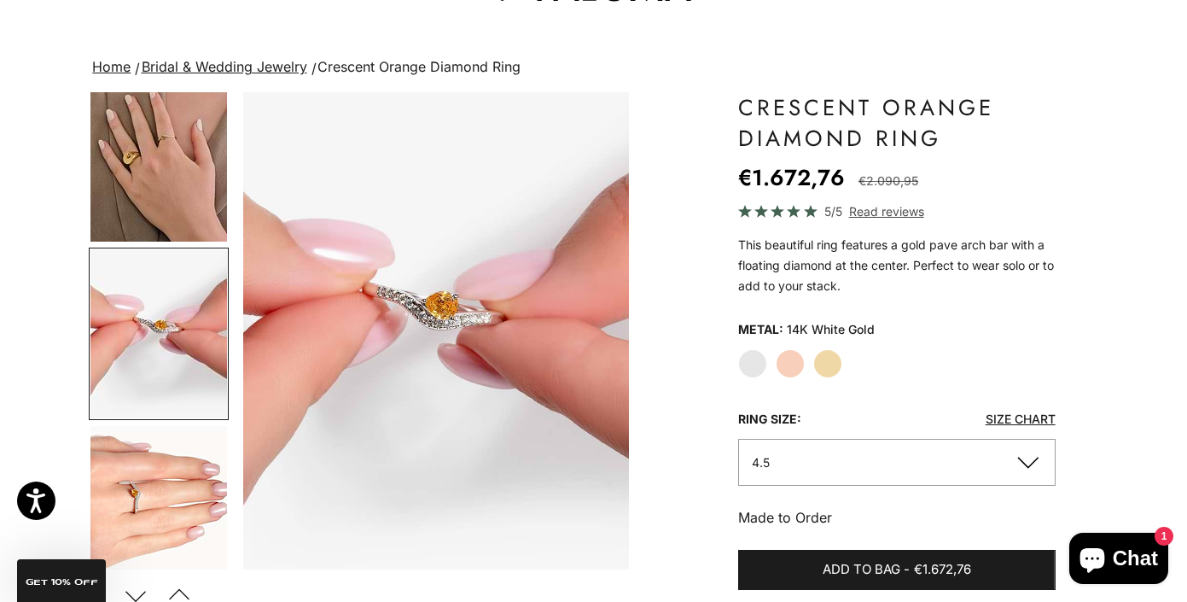
click at [190, 476] on img "Go to item 6" at bounding box center [158, 510] width 137 height 169
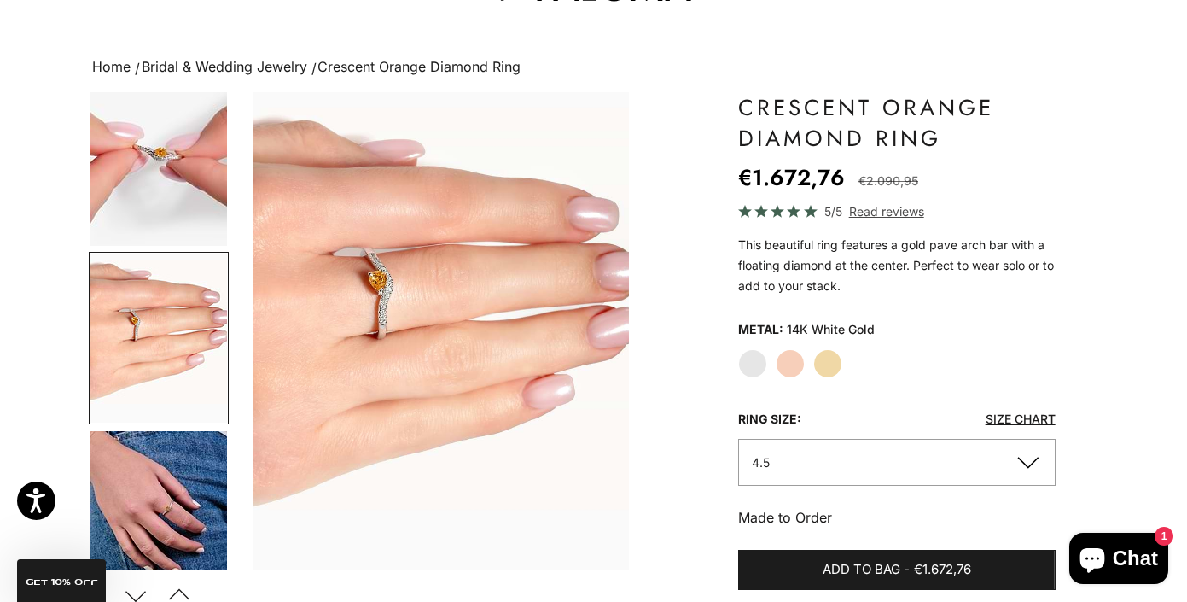
scroll to position [0, 1220]
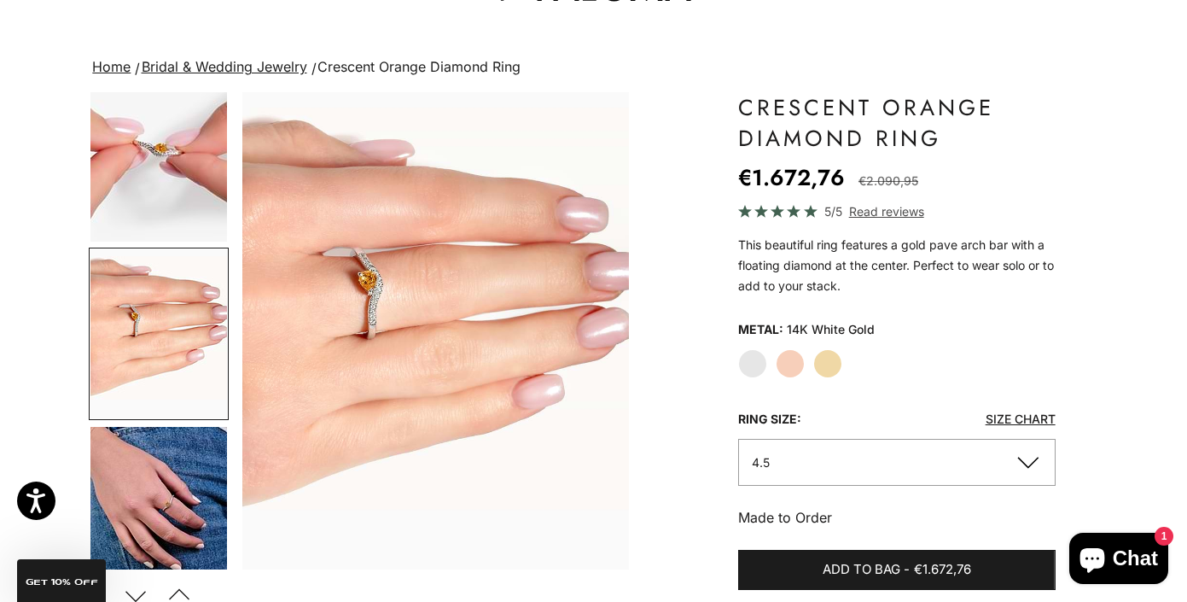
click at [191, 522] on img "Go to item 7" at bounding box center [158, 512] width 137 height 171
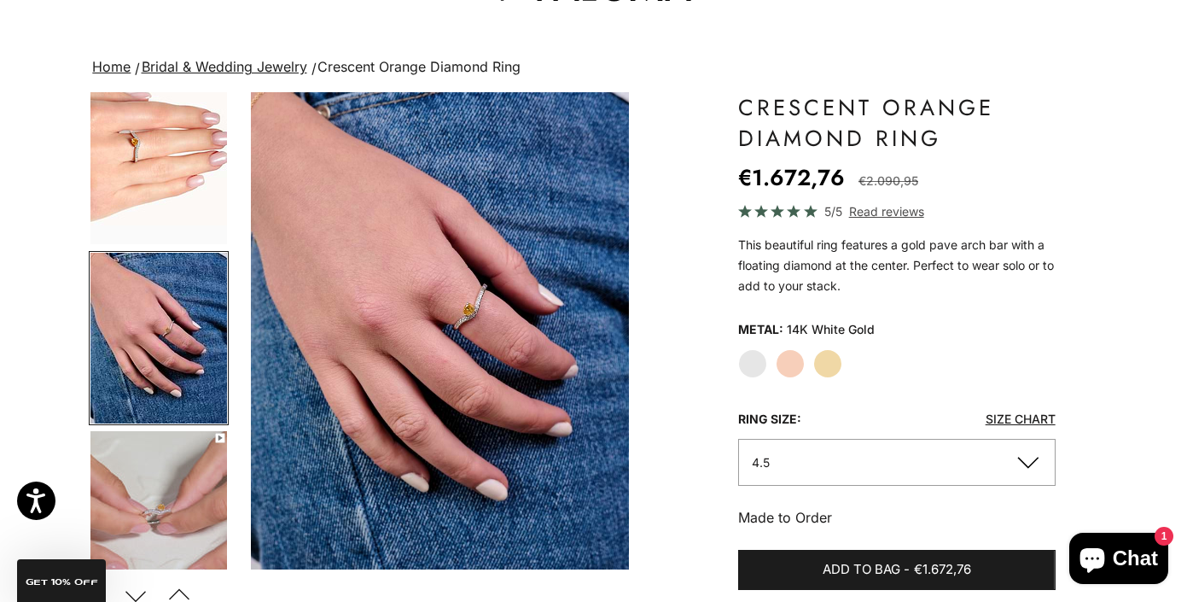
scroll to position [0, 1626]
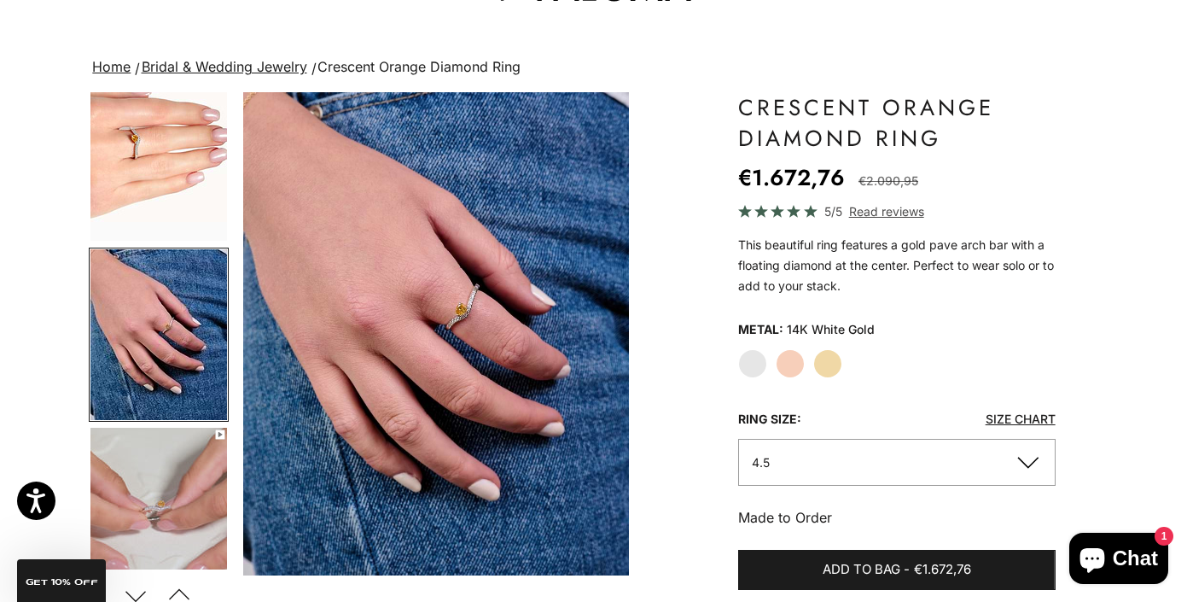
click at [155, 215] on img "Go to item 6" at bounding box center [158, 156] width 137 height 169
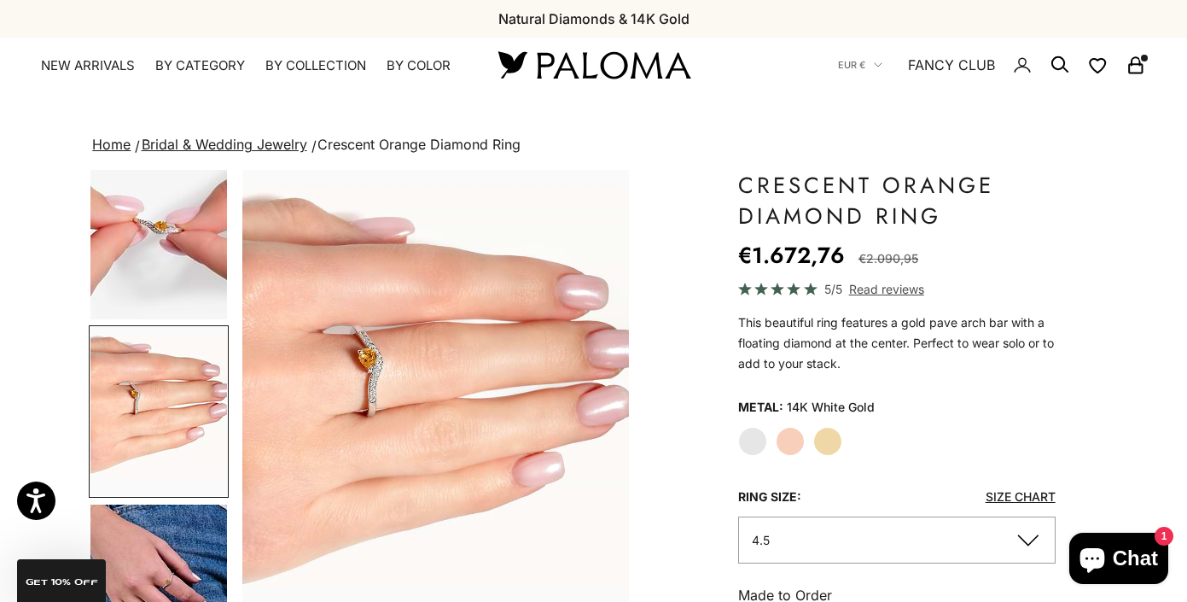
scroll to position [0, 0]
click at [1137, 71] on icon "Secondary navigation" at bounding box center [1135, 65] width 20 height 20
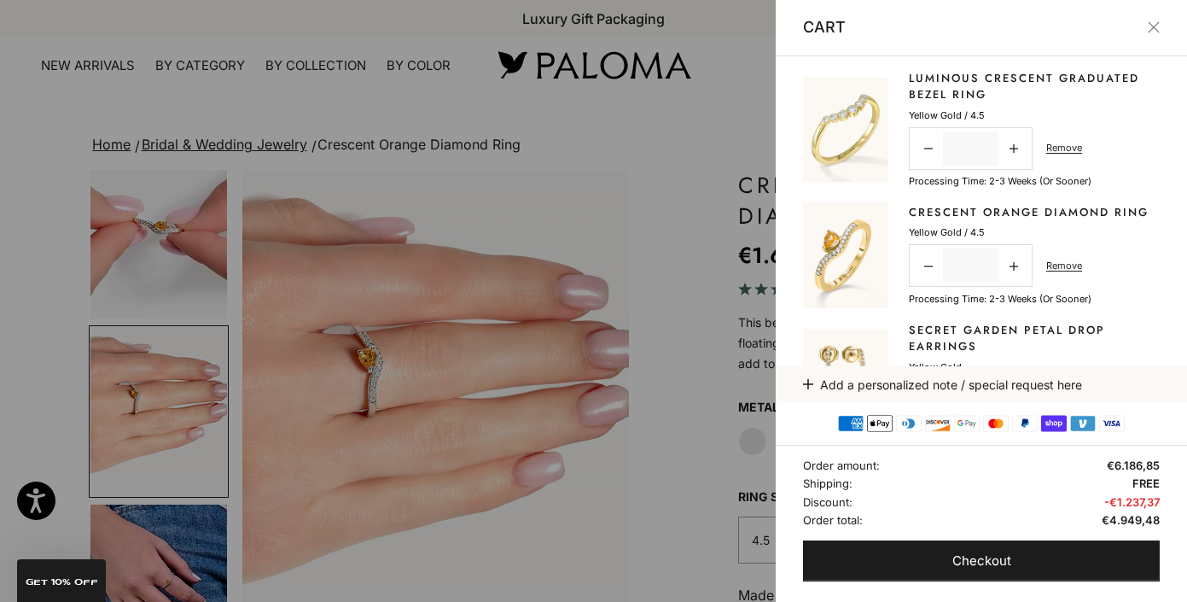
click at [935, 84] on link "Luminous Crescent Graduated Bezel Ring" at bounding box center [1034, 86] width 251 height 33
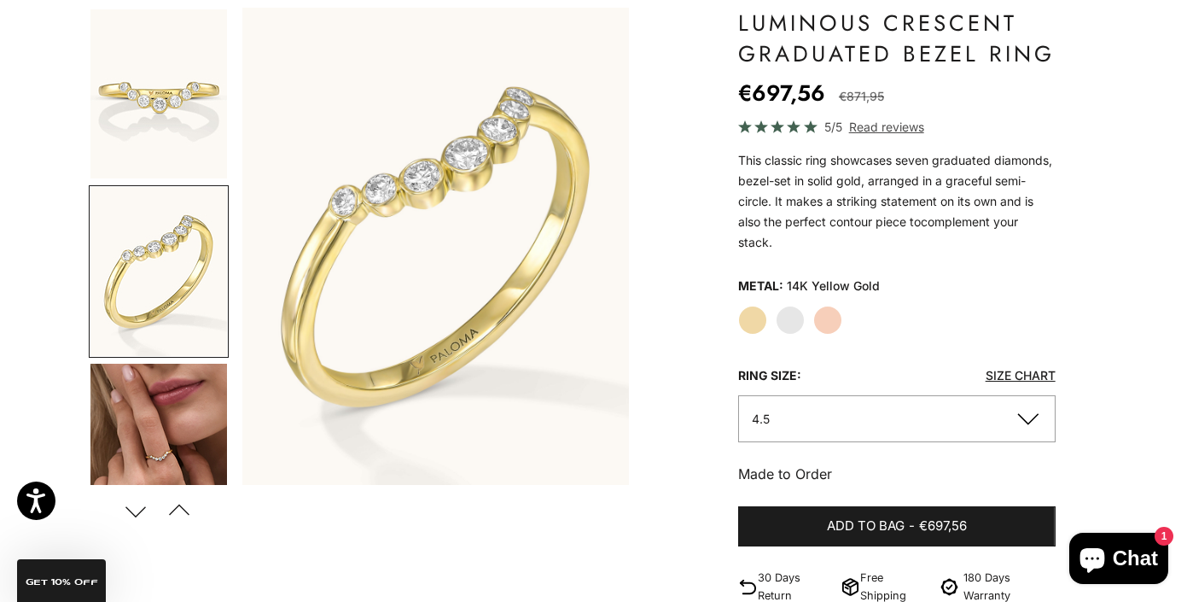
scroll to position [190, 0]
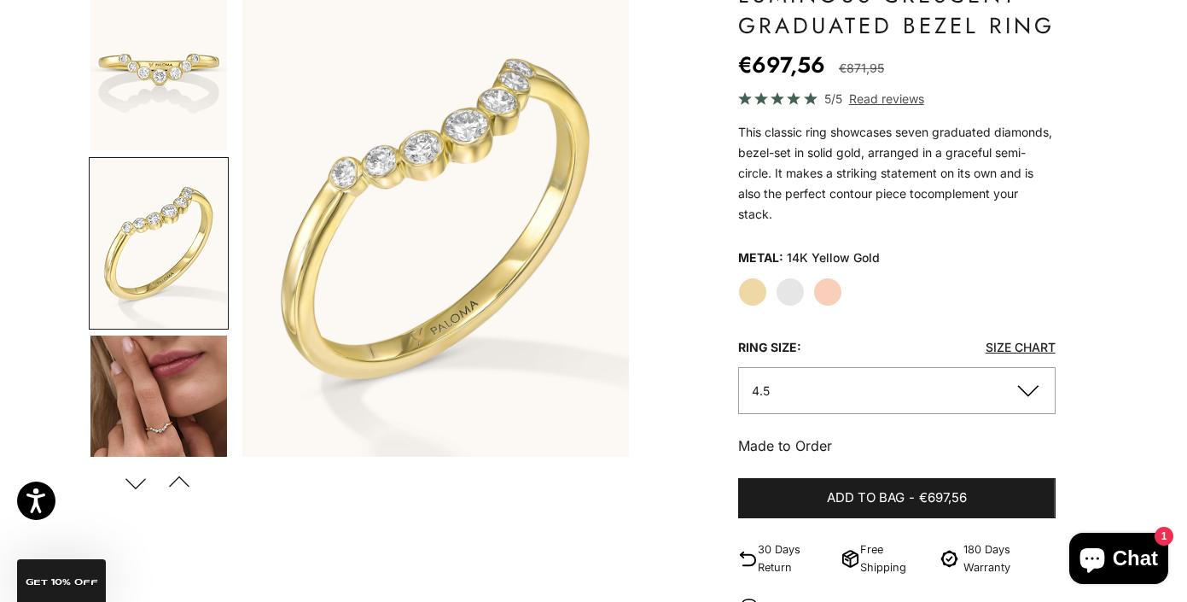
click at [1016, 346] on link "Size Chart" at bounding box center [1020, 347] width 70 height 15
click at [889, 397] on button "4.5" at bounding box center [896, 390] width 317 height 47
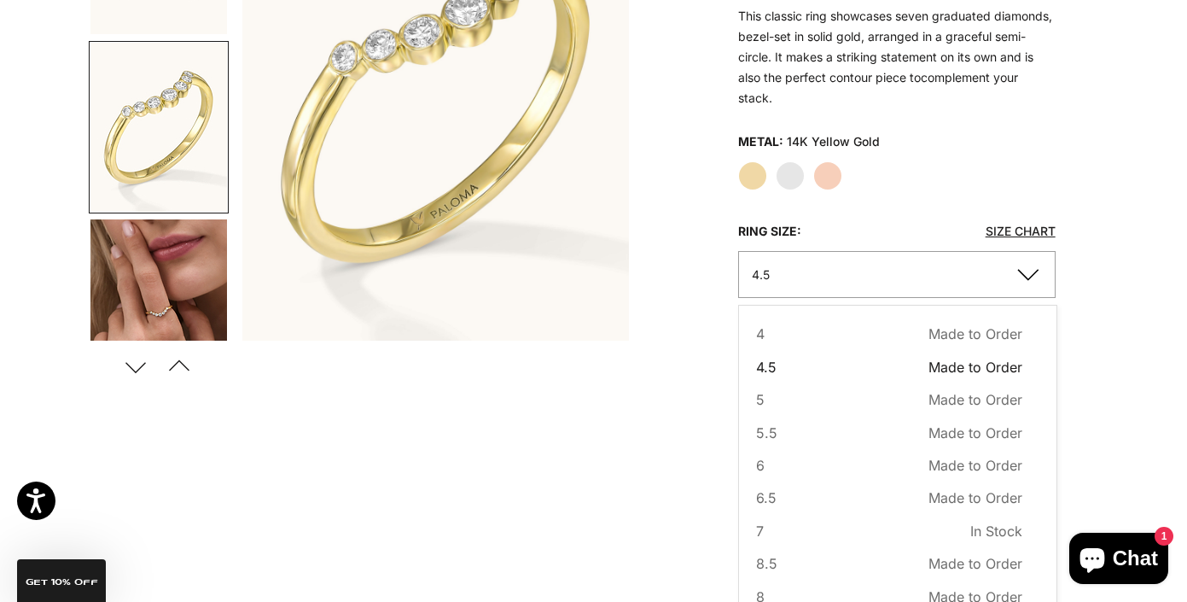
scroll to position [307, 0]
click at [798, 467] on button "6 Made to Order Sold out" at bounding box center [889, 464] width 266 height 22
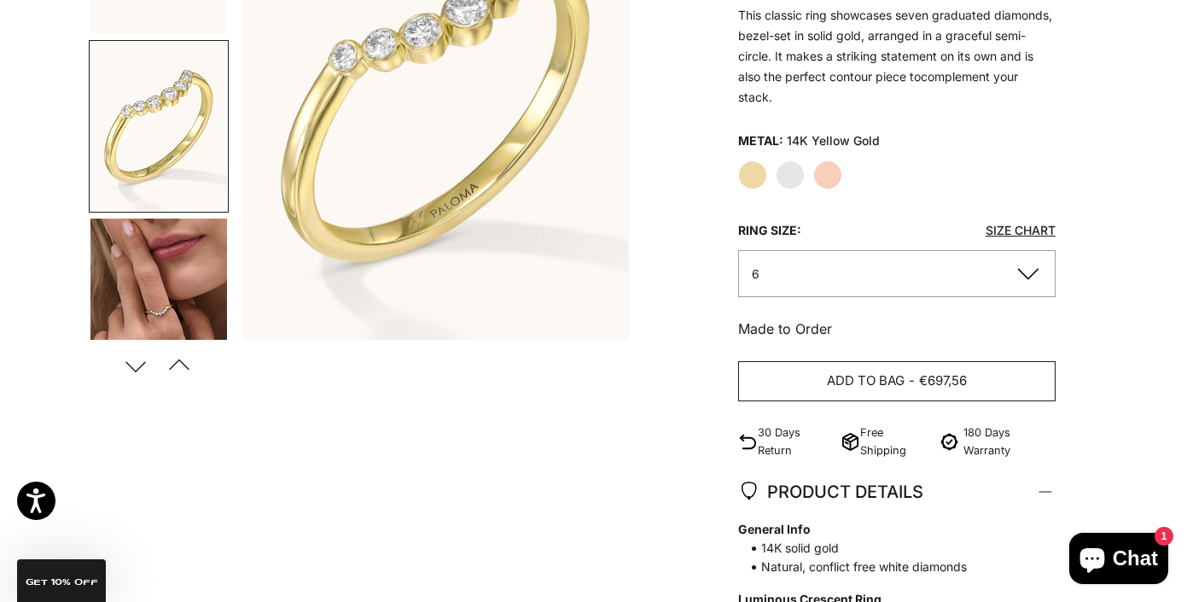
click at [898, 377] on span "Add to bag" at bounding box center [866, 380] width 78 height 21
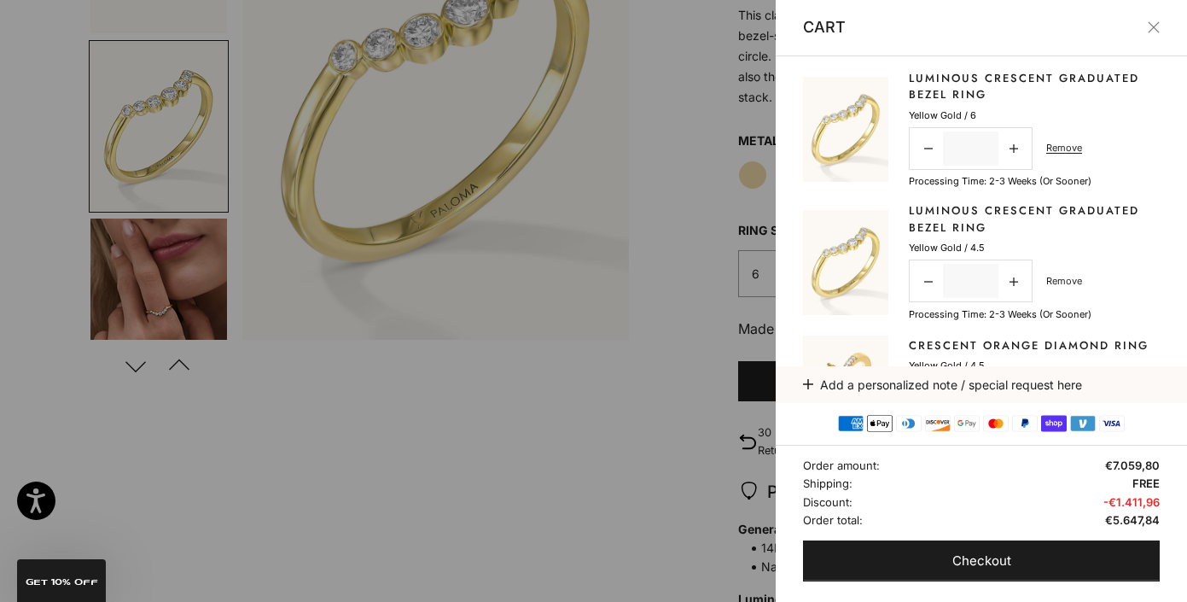
click at [1068, 276] on link "Remove" at bounding box center [1064, 280] width 36 height 15
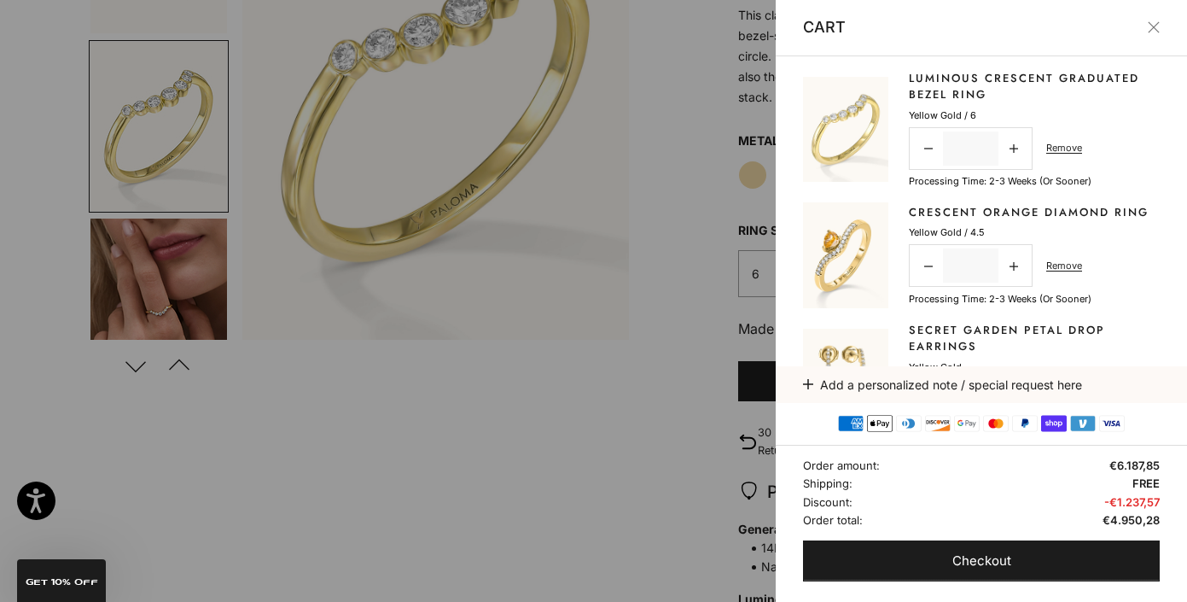
click at [694, 285] on div at bounding box center [593, 301] width 1187 height 602
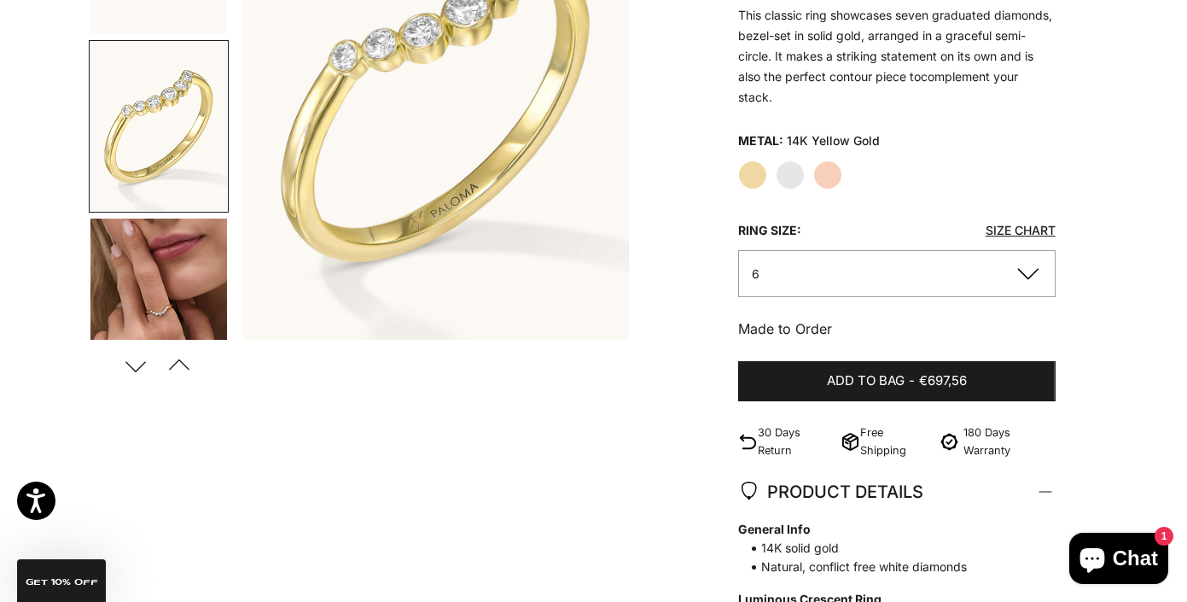
click at [790, 267] on button "6" at bounding box center [896, 273] width 317 height 47
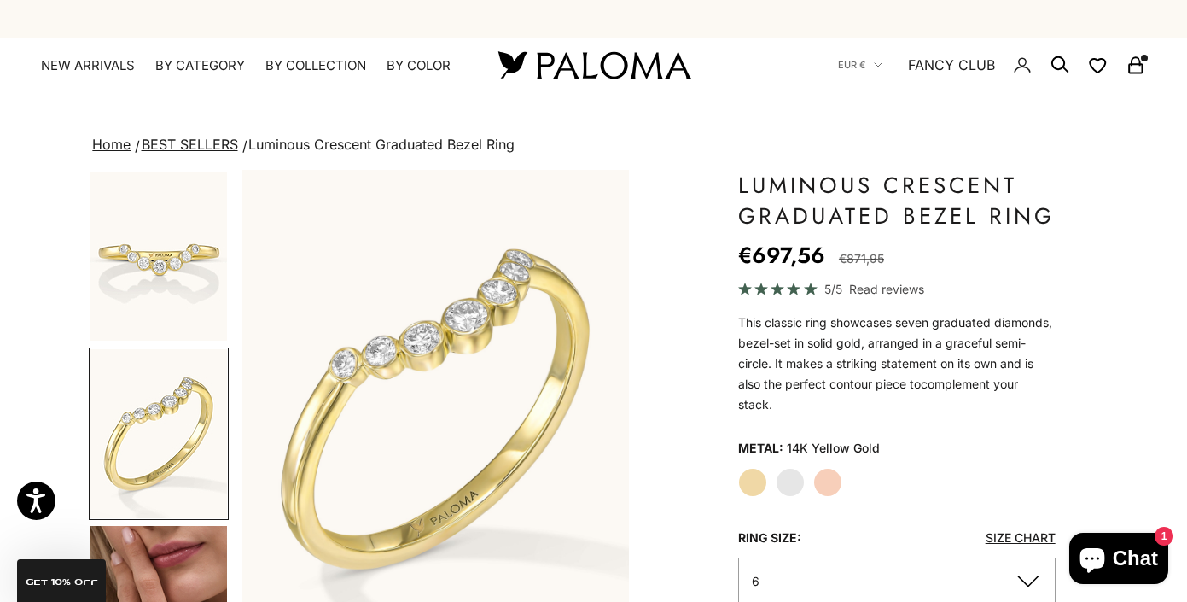
click at [844, 574] on button "6" at bounding box center [896, 580] width 317 height 47
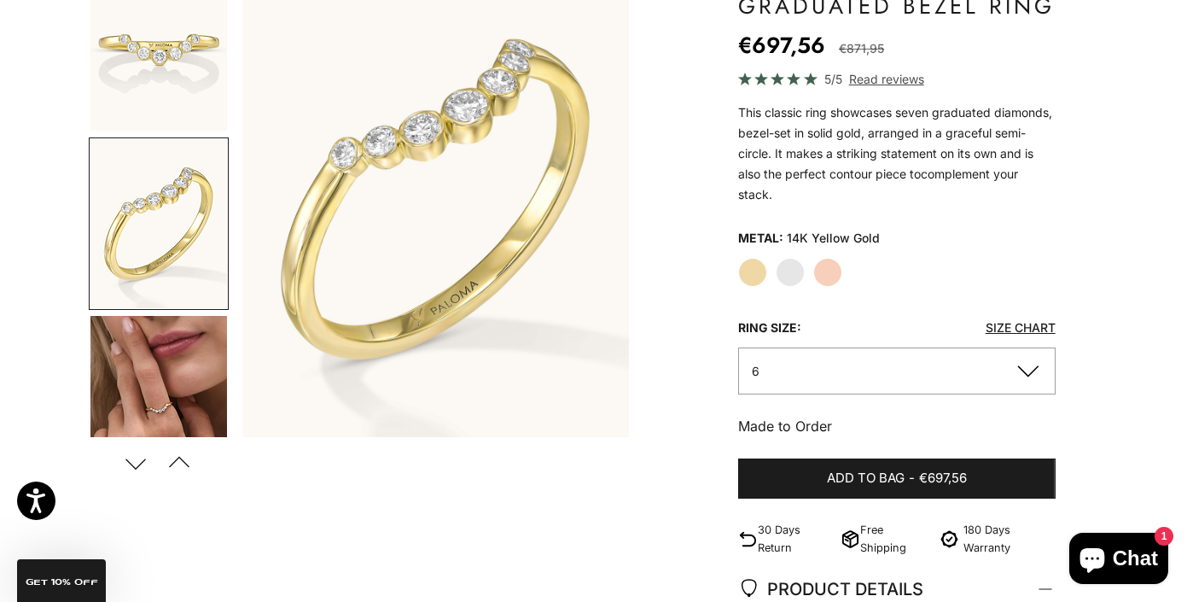
scroll to position [295, 0]
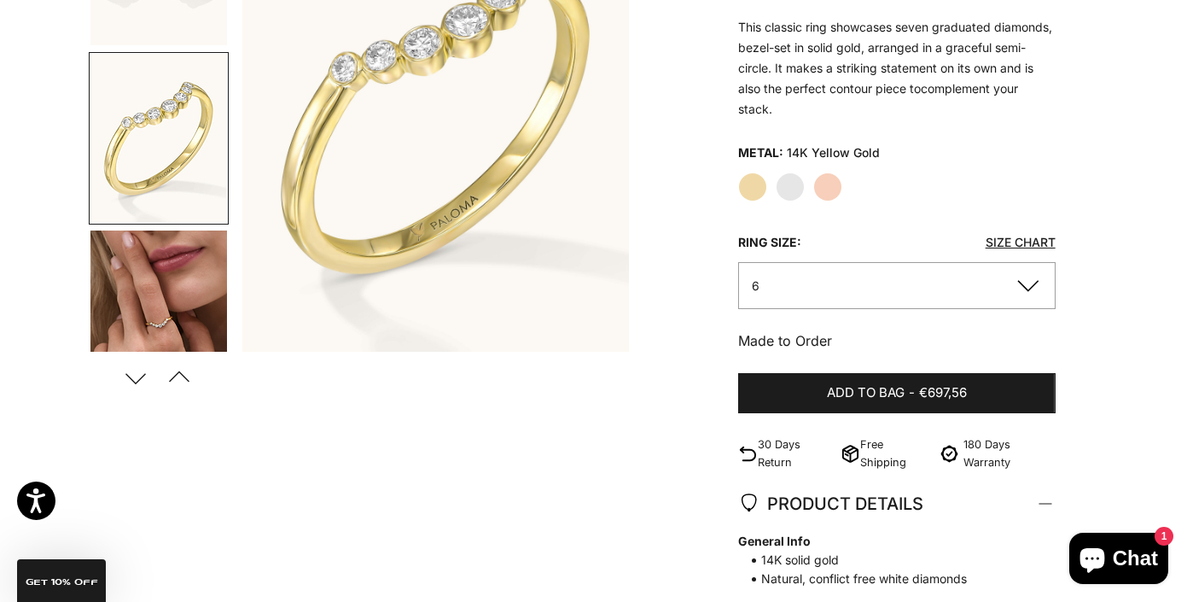
click at [1027, 286] on button "6" at bounding box center [896, 285] width 317 height 47
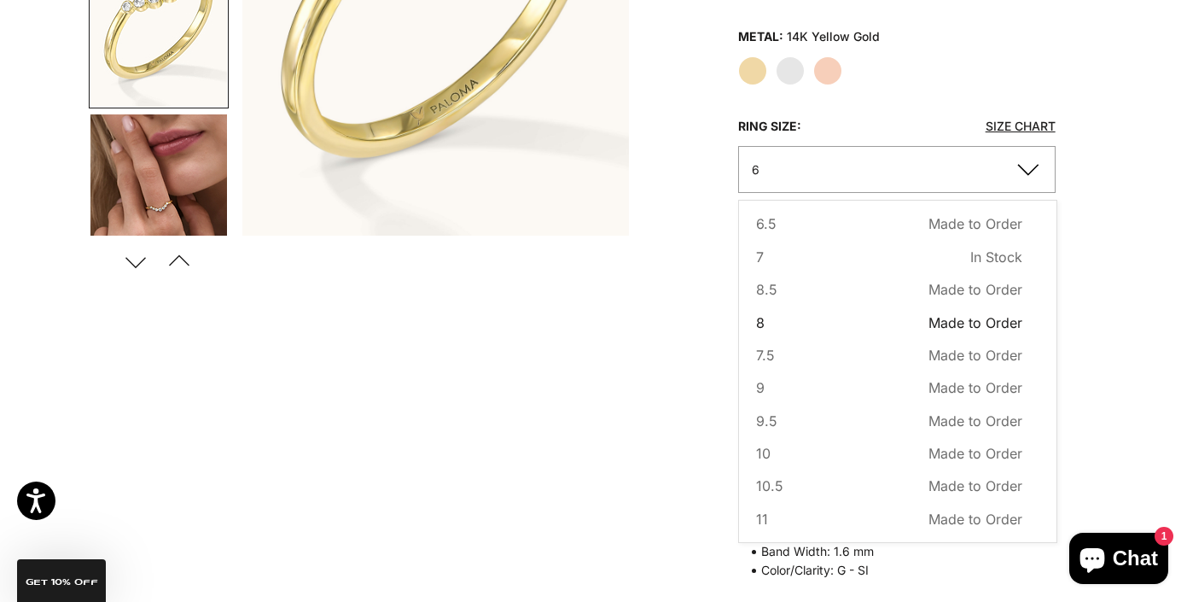
scroll to position [425, 0]
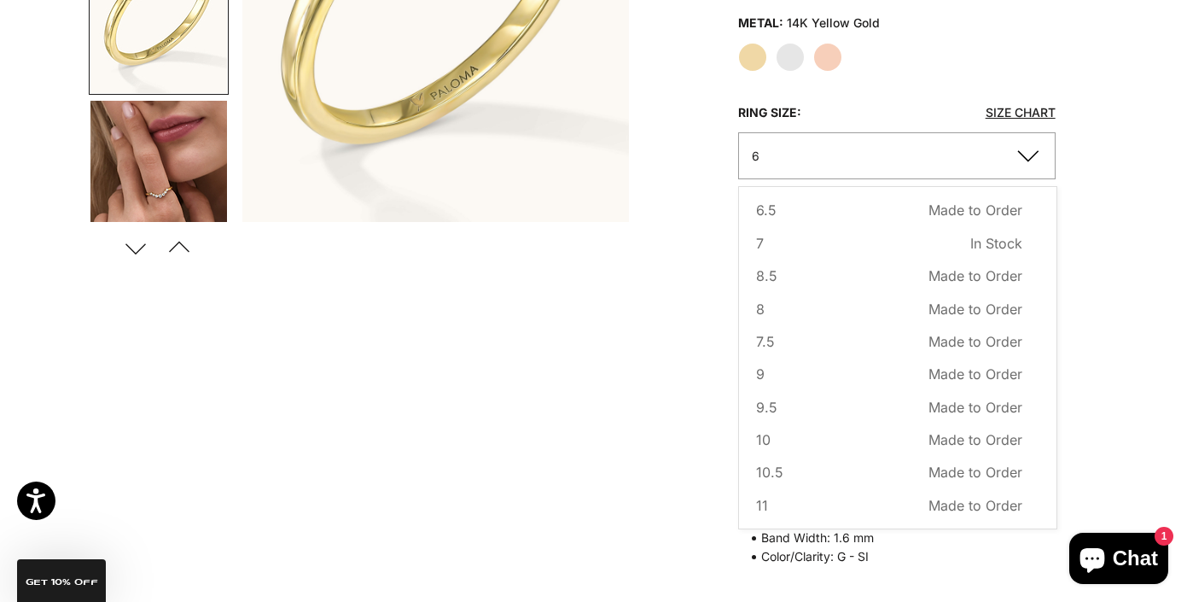
click at [1001, 108] on link "Size Chart" at bounding box center [1020, 112] width 70 height 15
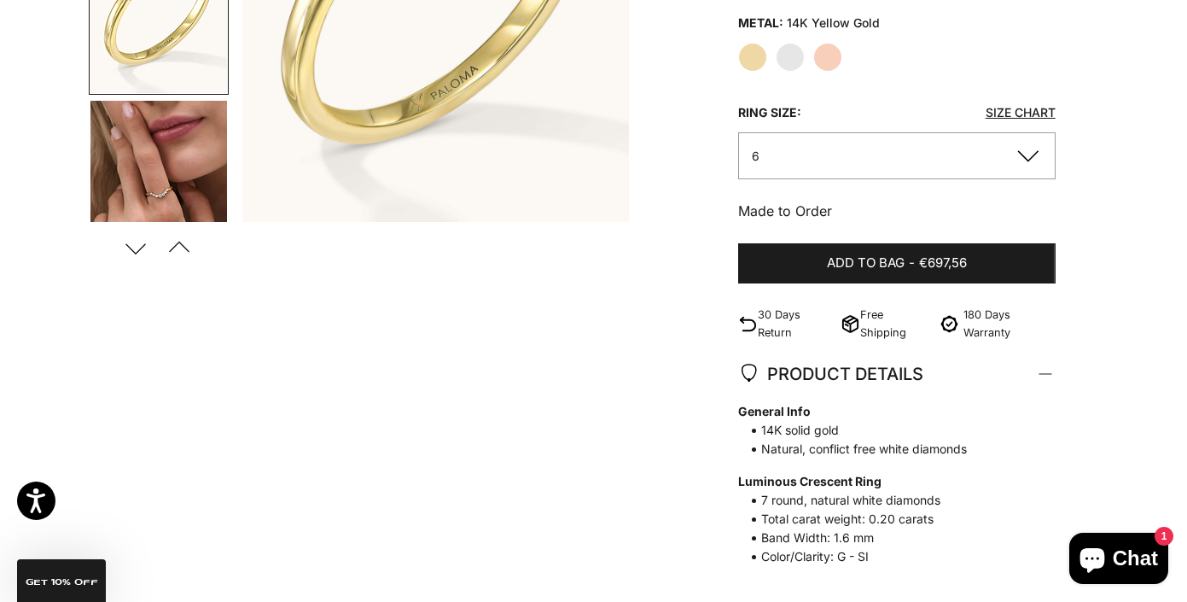
click at [857, 146] on button "6" at bounding box center [896, 155] width 317 height 47
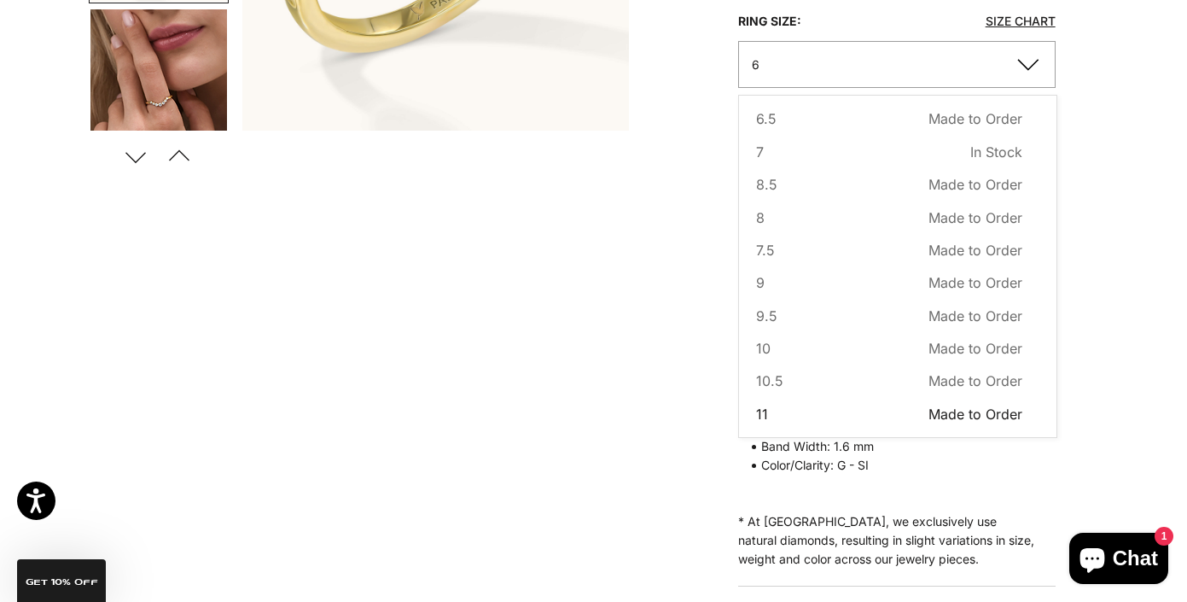
scroll to position [520, 0]
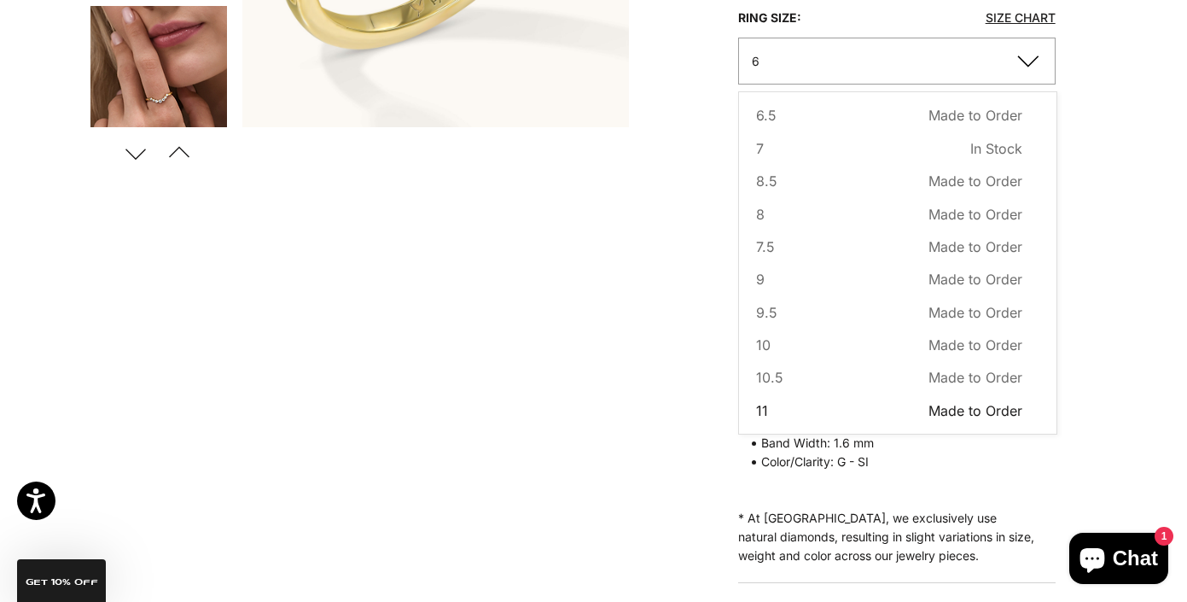
click at [799, 408] on button "11 Made to Order Sold out" at bounding box center [889, 410] width 266 height 22
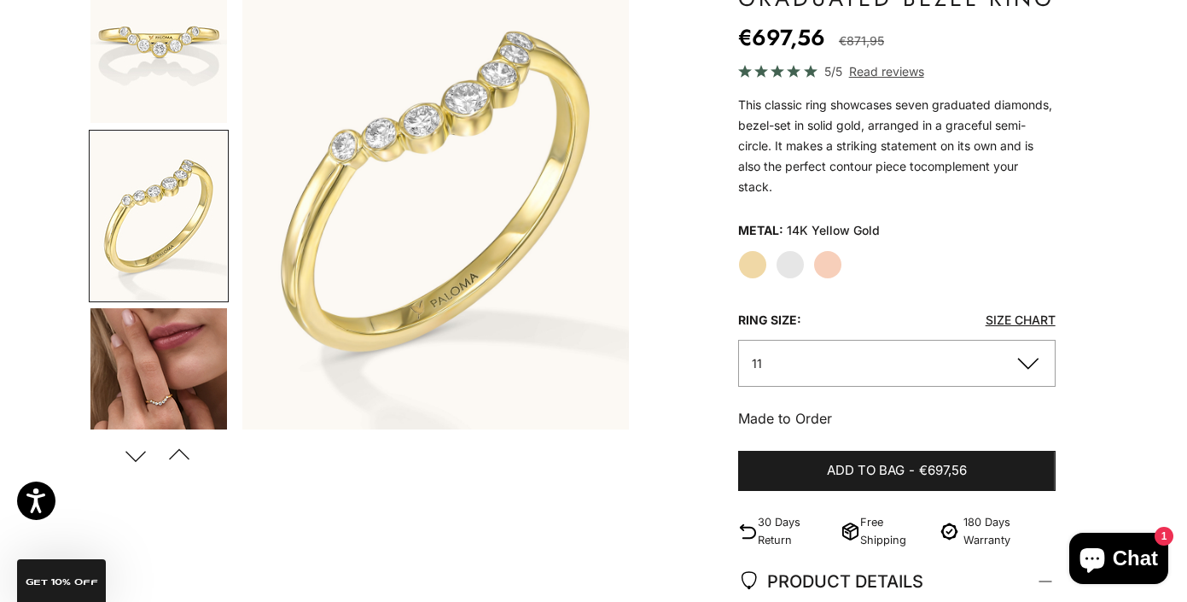
scroll to position [215, 0]
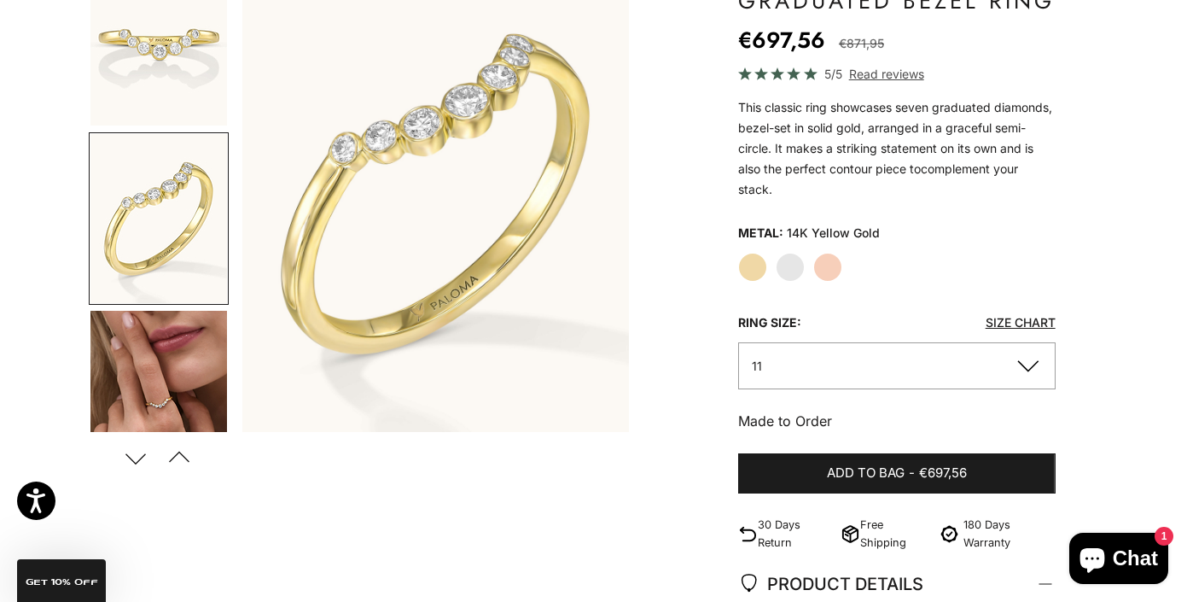
click at [868, 362] on button "11" at bounding box center [896, 365] width 317 height 47
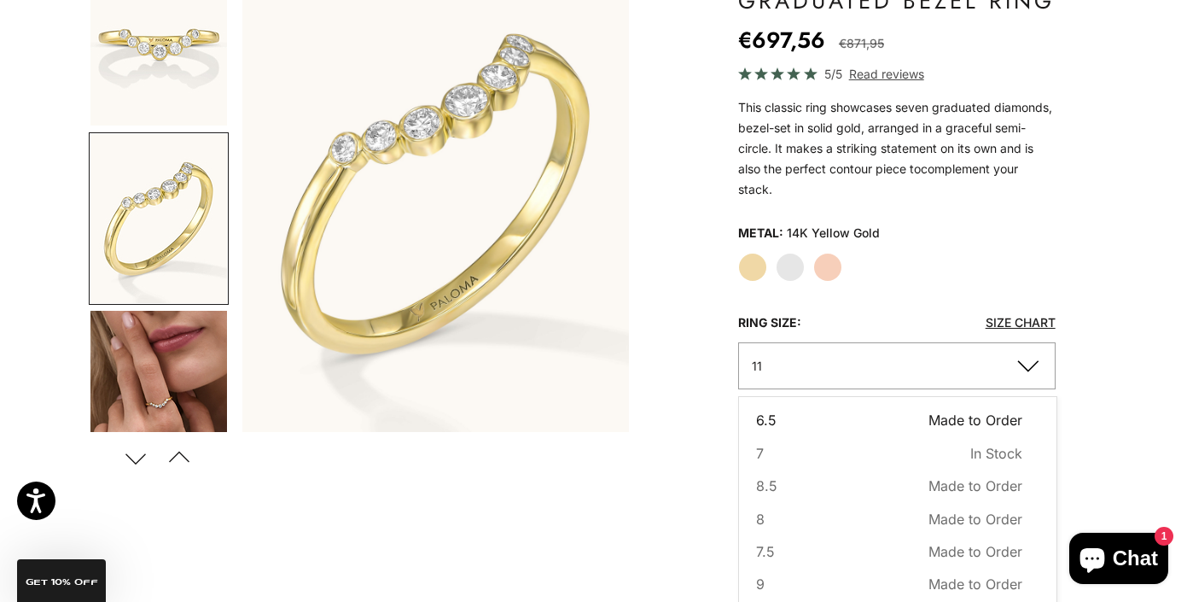
click at [770, 414] on span "6.5" at bounding box center [766, 420] width 20 height 22
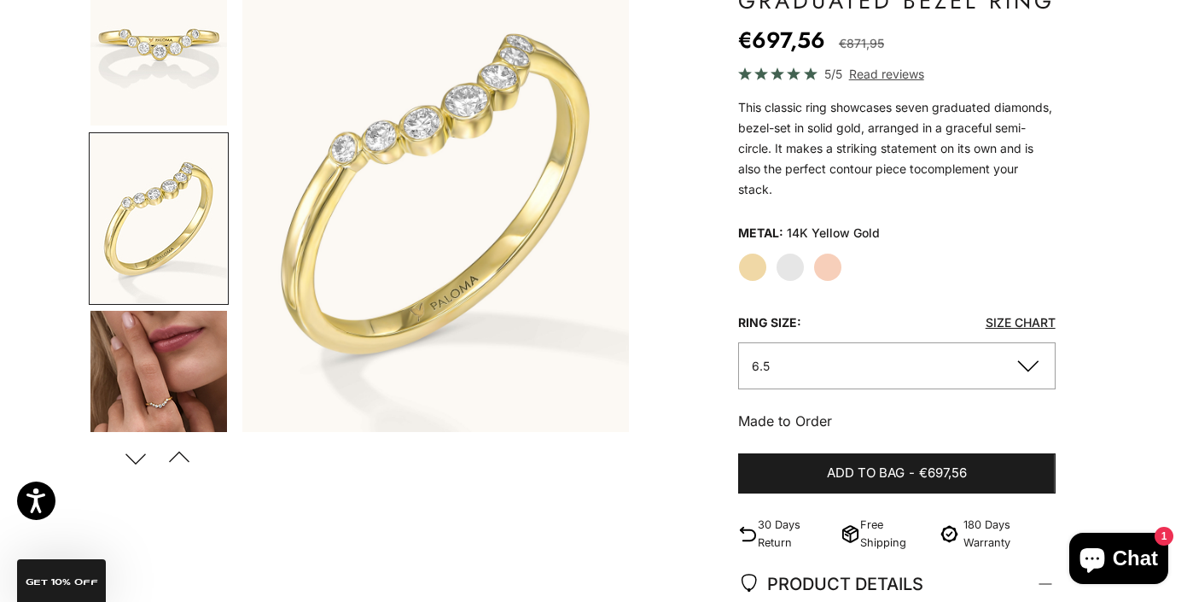
click at [830, 363] on button "6.5" at bounding box center [896, 365] width 317 height 47
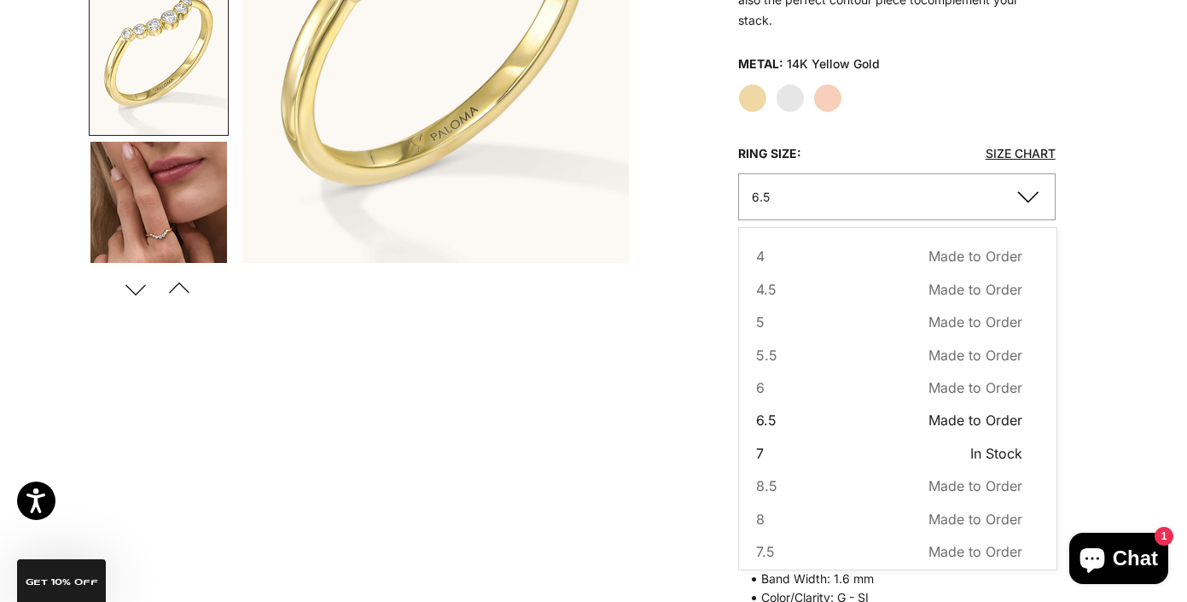
scroll to position [390, 0]
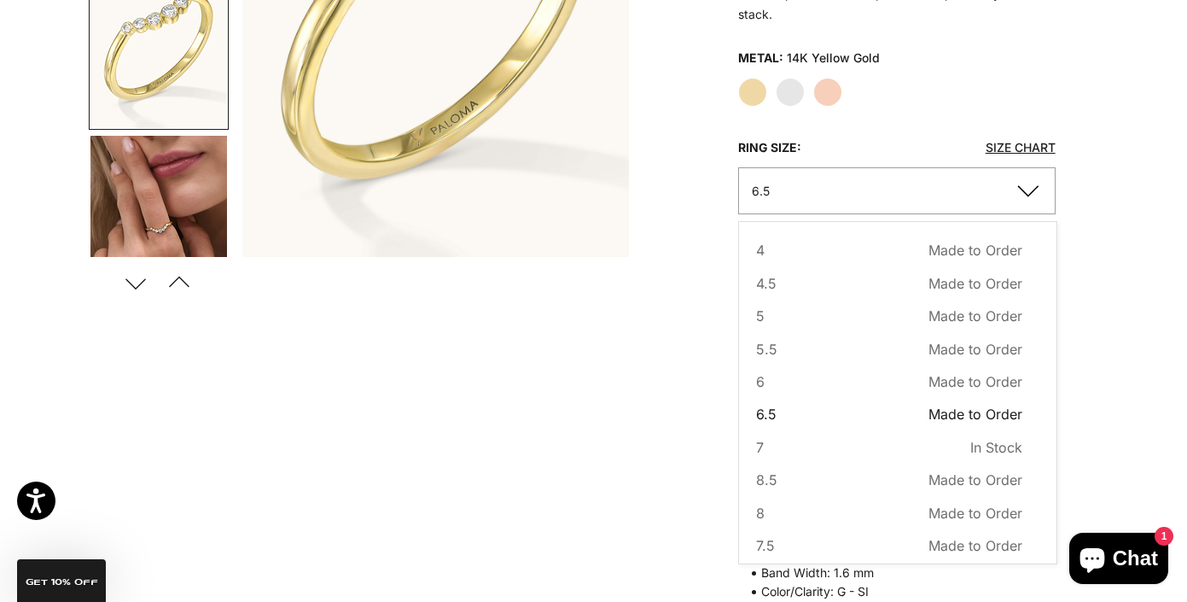
click at [1123, 189] on div "Home BEST SELLERS Luminous Crescent Graduated Bezel Ring Zoom picture Save Add …" at bounding box center [593, 318] width 1187 height 1151
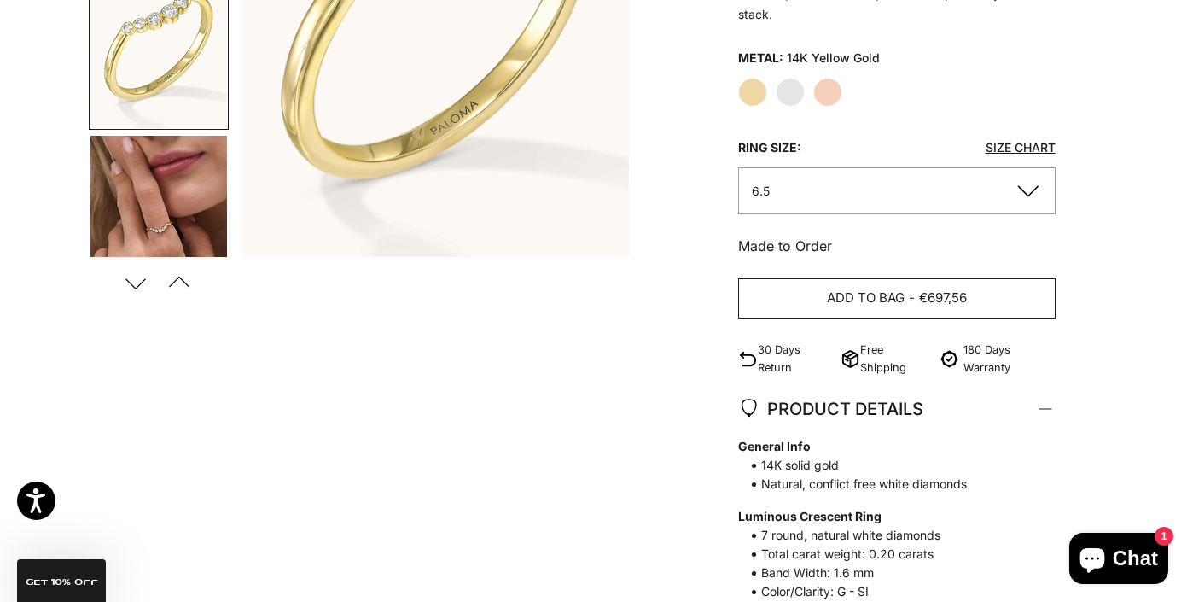
click at [974, 294] on button "Add to bag - €697,56" at bounding box center [896, 298] width 317 height 41
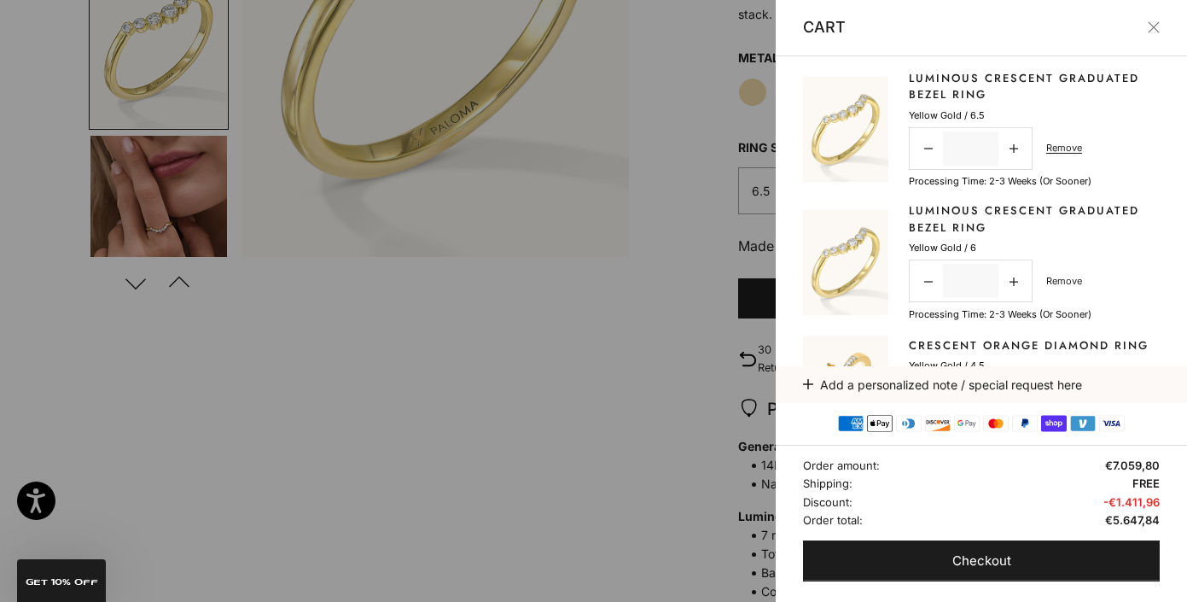
click at [1055, 282] on link "Remove" at bounding box center [1064, 280] width 36 height 15
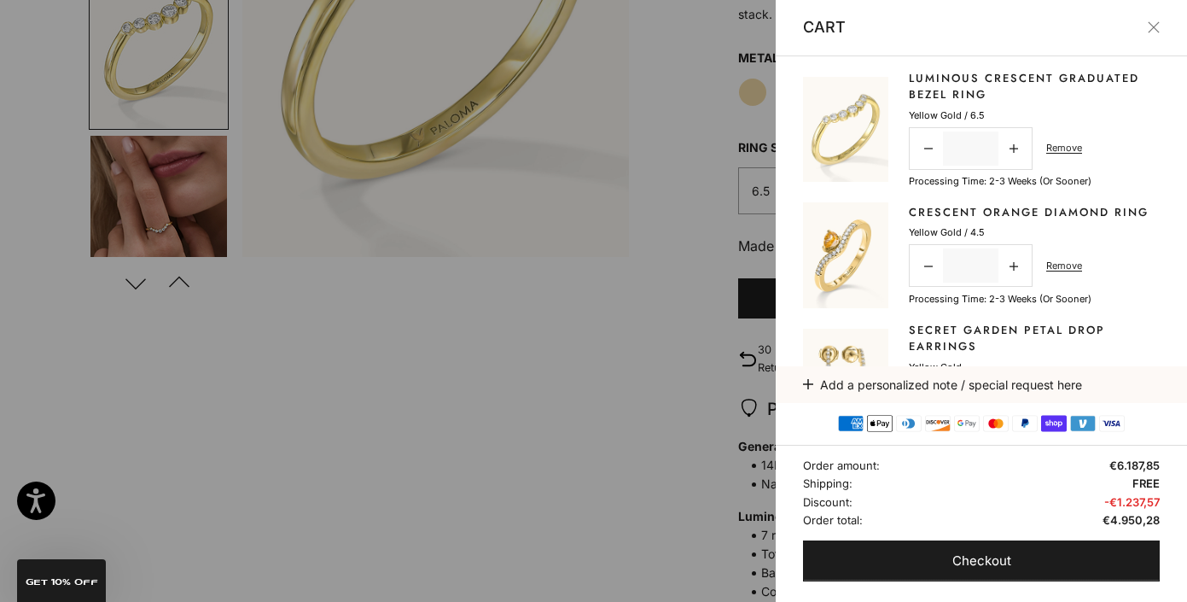
click at [938, 214] on link "Crescent Orange Diamond Ring" at bounding box center [1029, 212] width 240 height 17
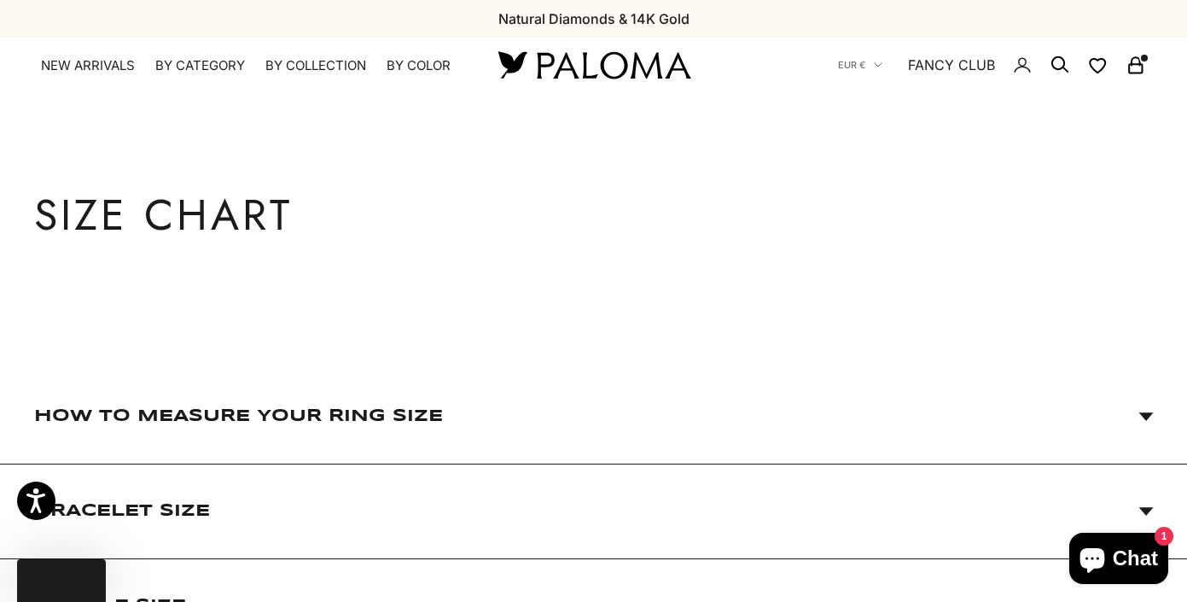
click at [825, 414] on span "How to Measure Your Ring Size" at bounding box center [593, 416] width 1119 height 94
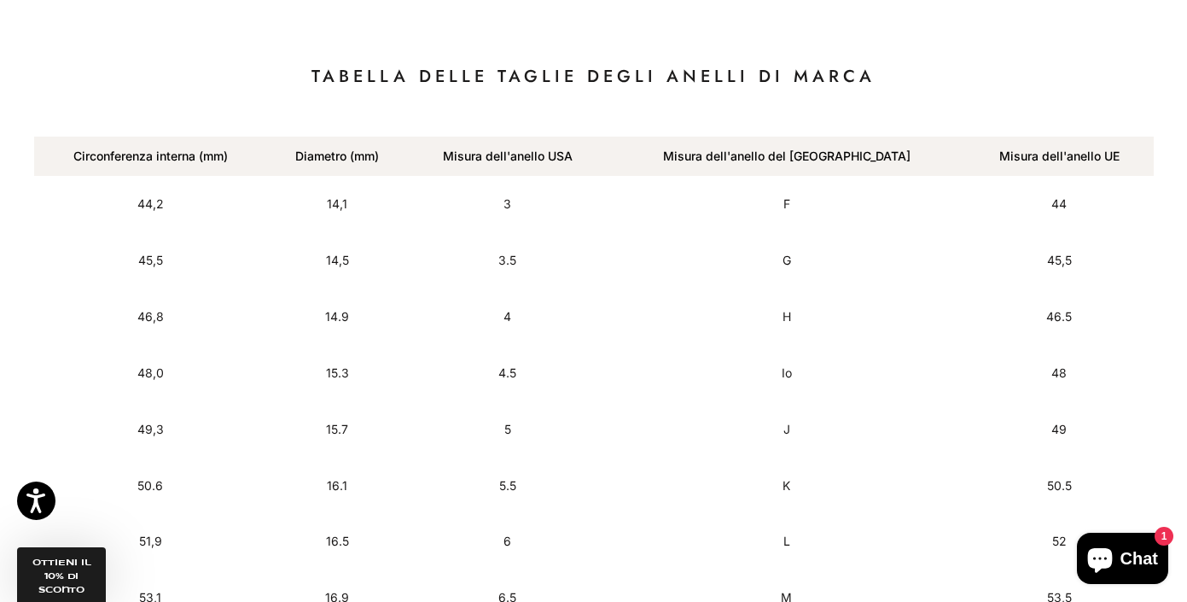
scroll to position [847, 0]
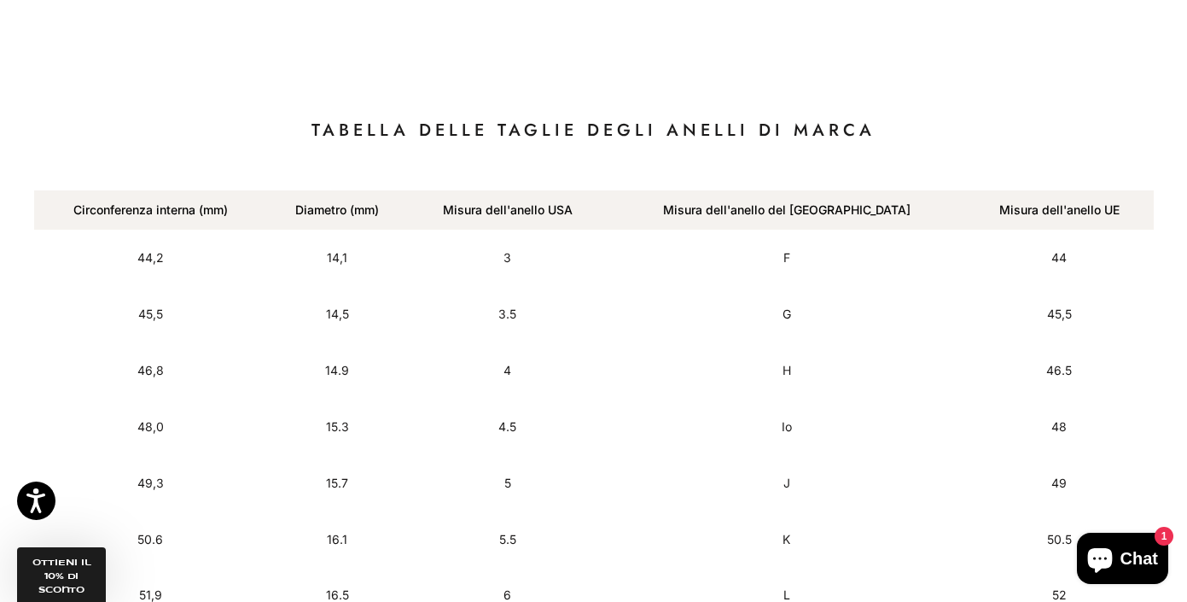
click at [386, 206] on th "Diametro (mm)" at bounding box center [337, 209] width 140 height 39
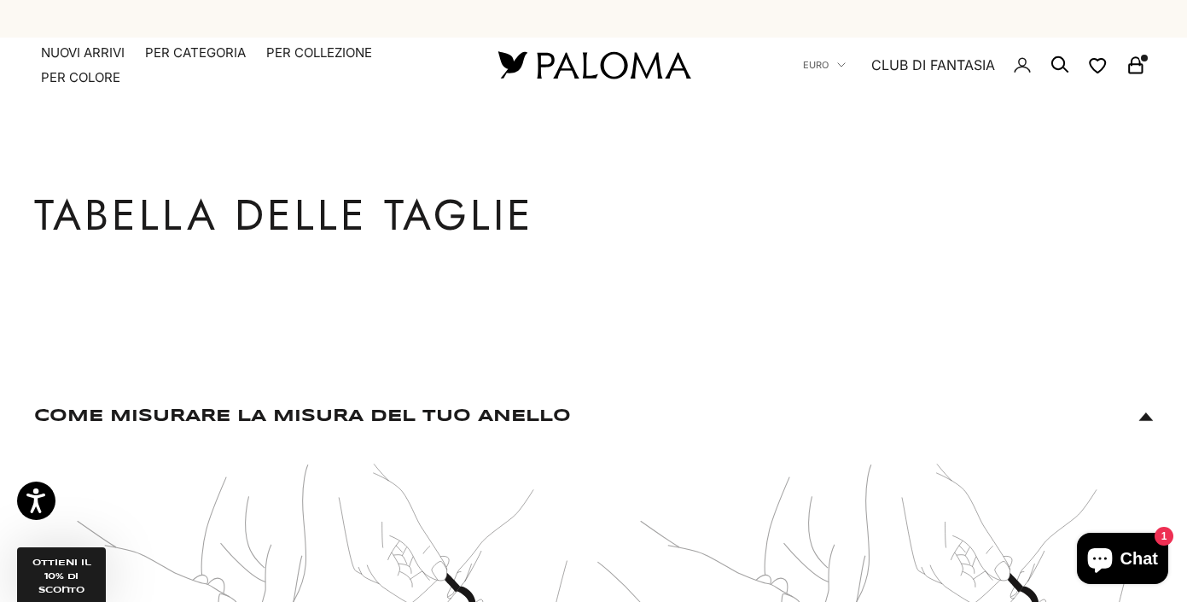
scroll to position [0, 0]
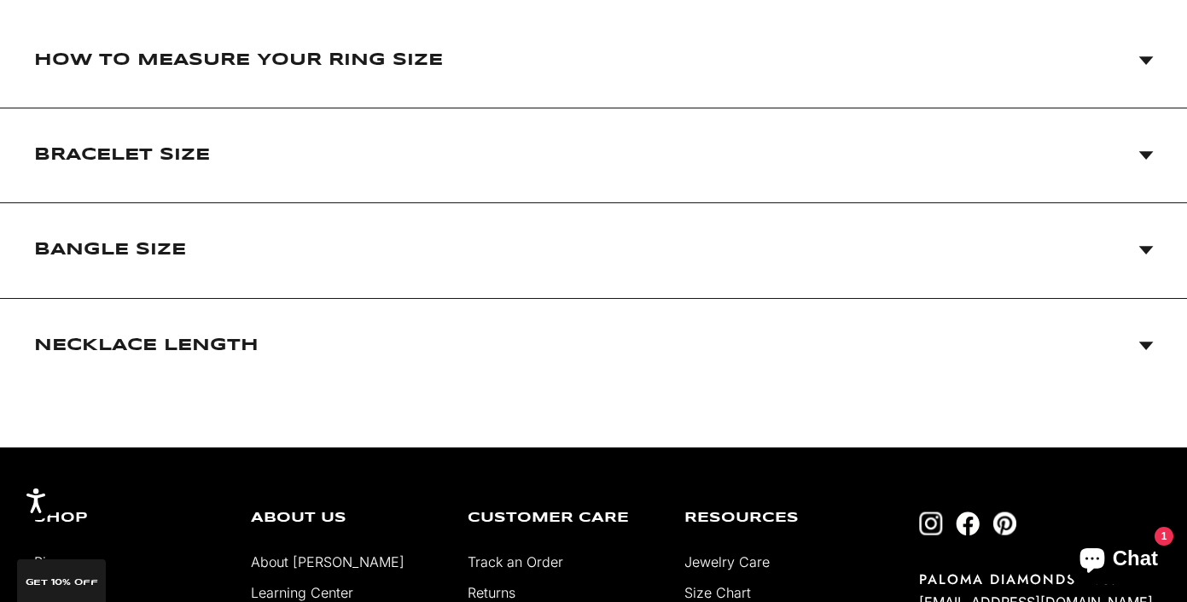
scroll to position [161, 0]
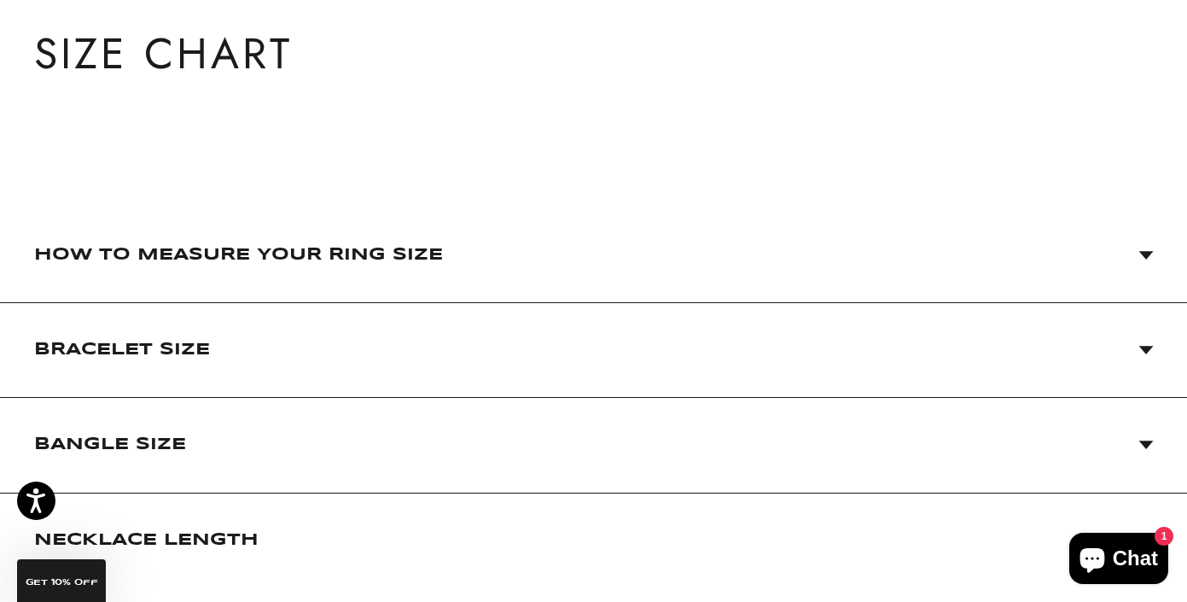
click at [437, 263] on span "How to Measure Your Ring Size" at bounding box center [238, 255] width 409 height 34
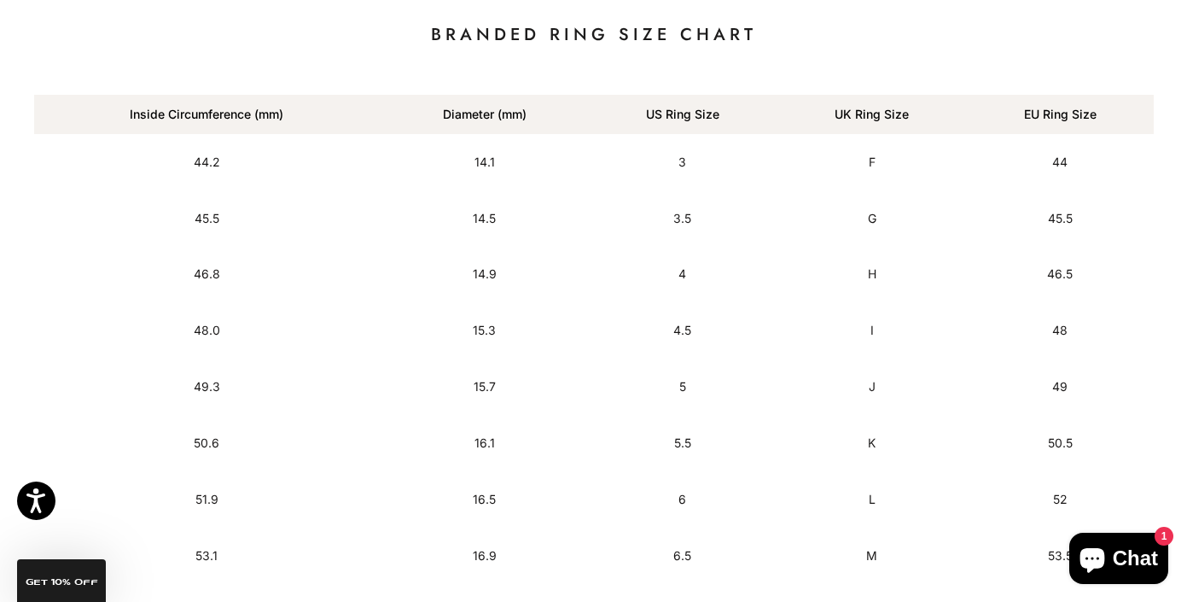
scroll to position [927, 0]
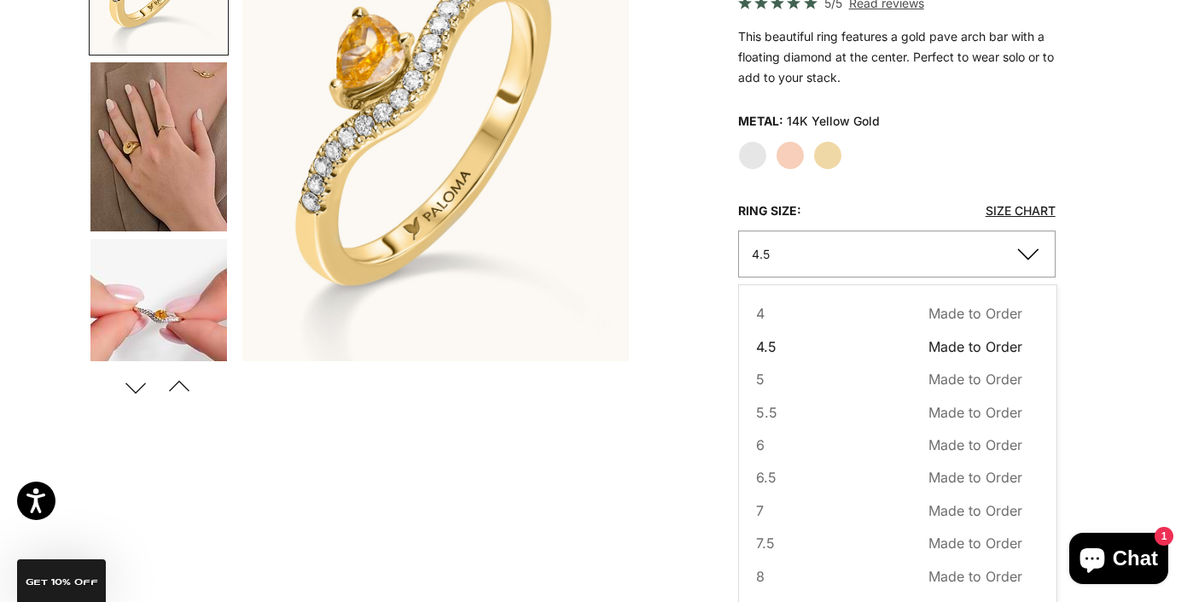
scroll to position [342, 0]
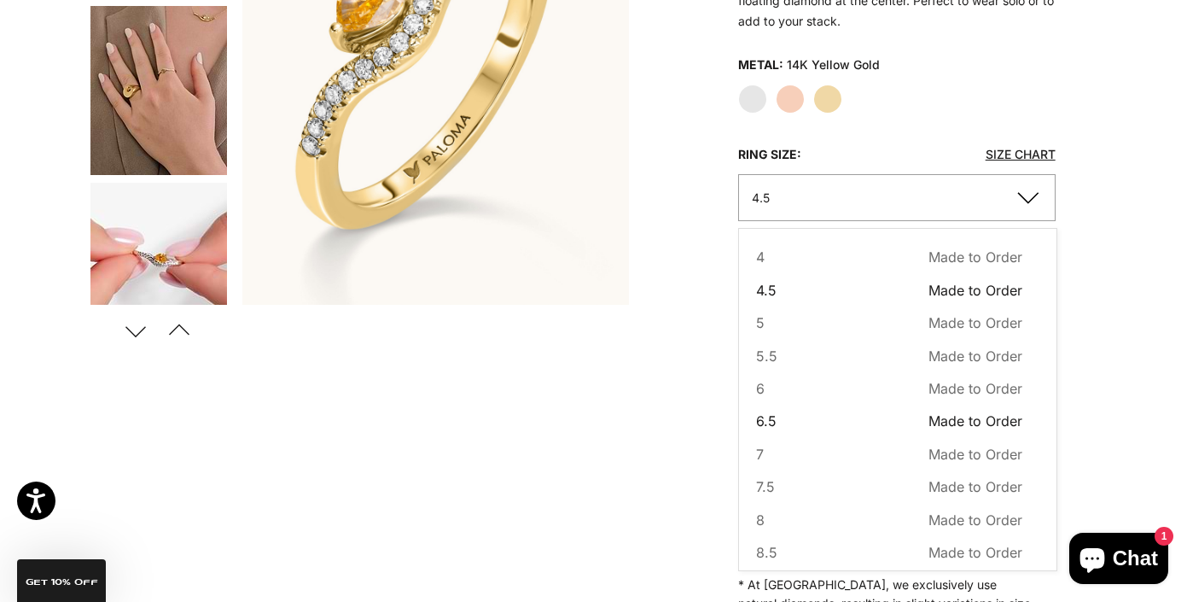
click at [766, 416] on span "6.5" at bounding box center [766, 421] width 20 height 22
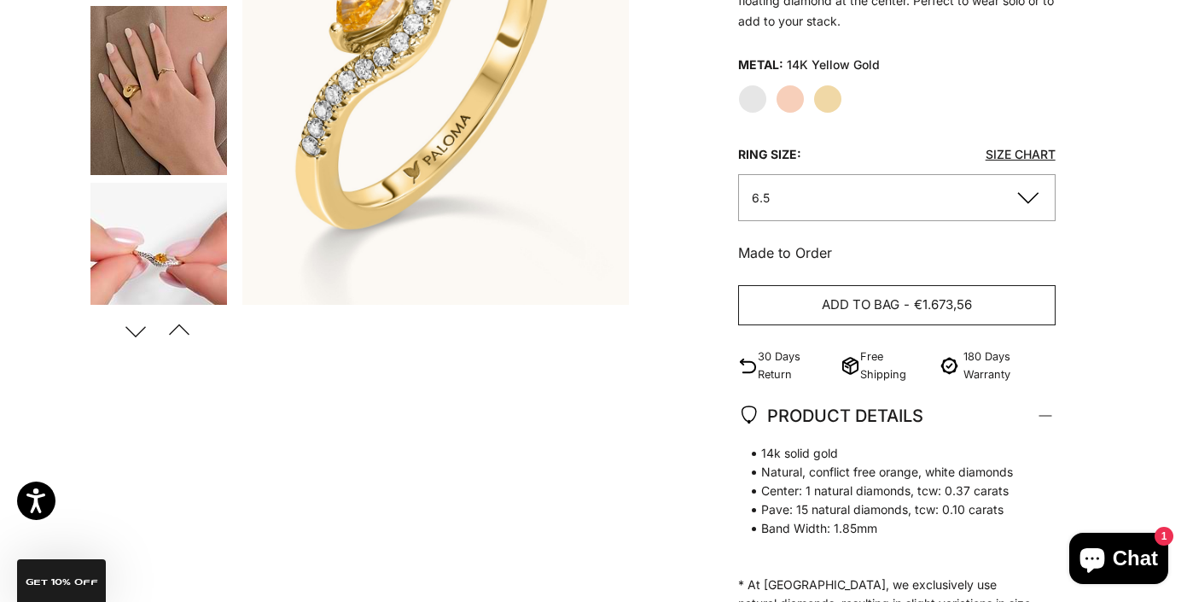
click at [865, 295] on span "Add to bag" at bounding box center [861, 304] width 78 height 21
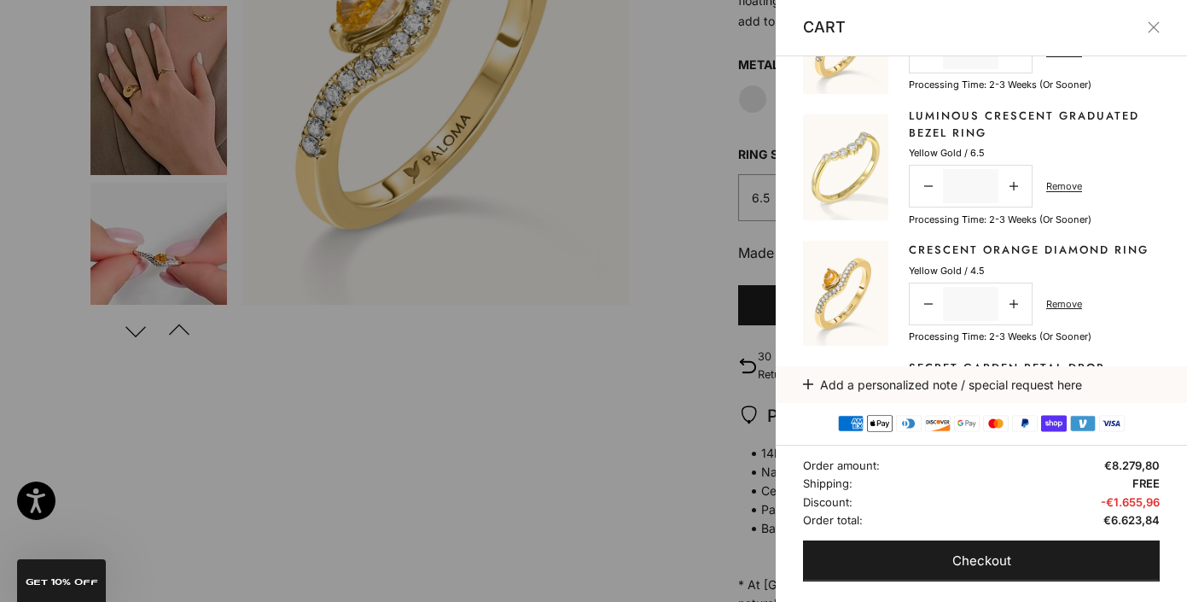
scroll to position [105, 0]
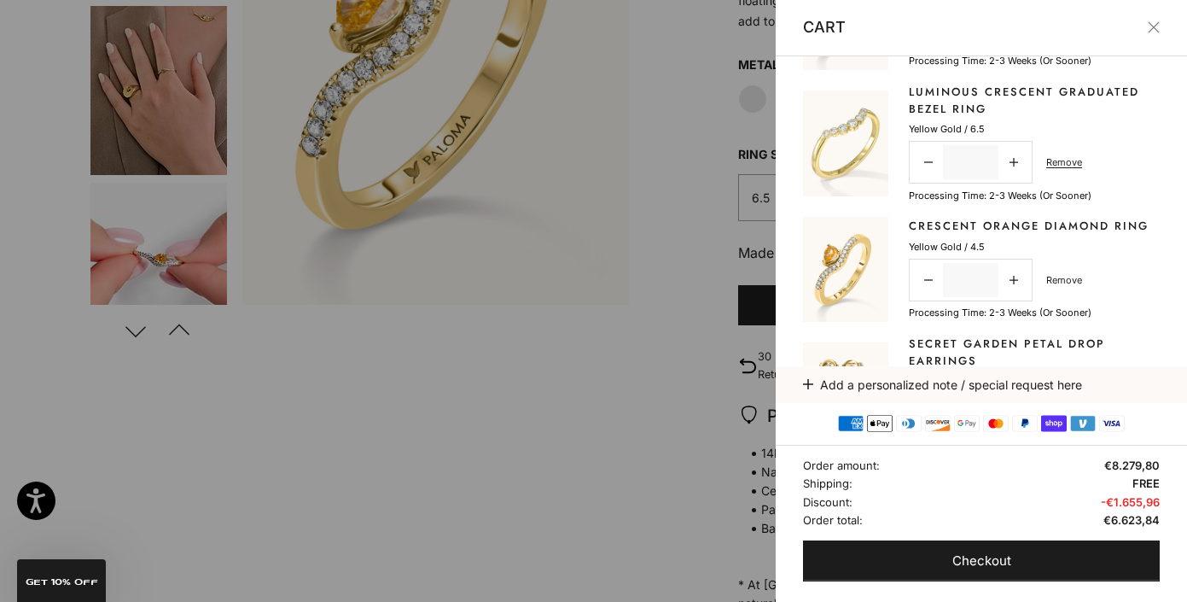
click at [1068, 280] on link "Remove" at bounding box center [1064, 279] width 36 height 15
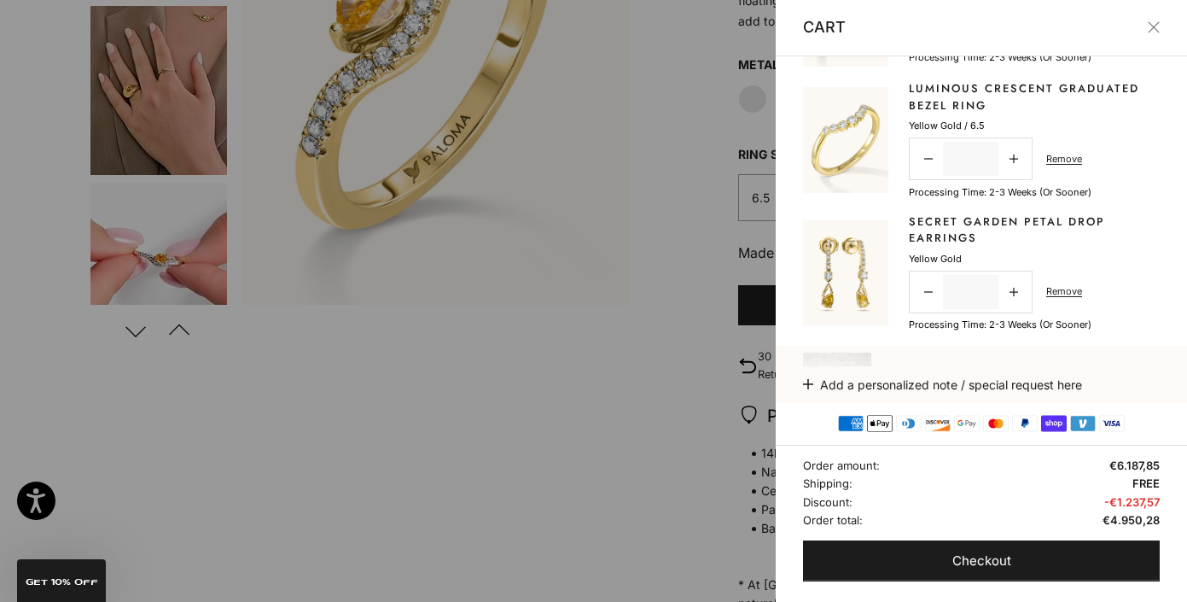
scroll to position [110, 0]
click at [710, 230] on div at bounding box center [593, 301] width 1187 height 602
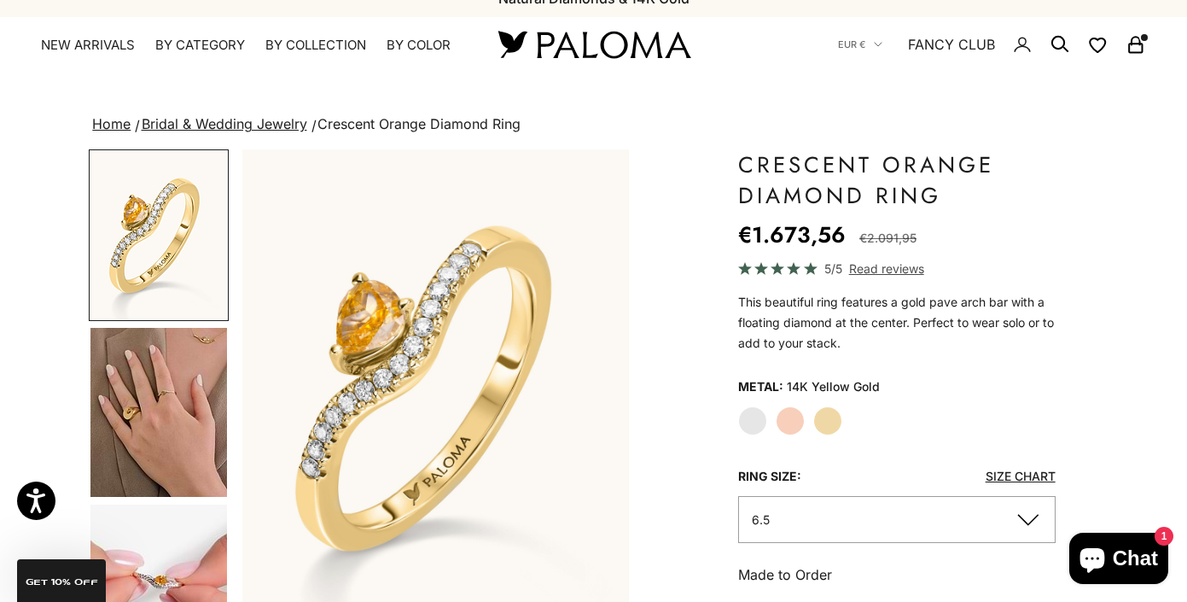
scroll to position [19, 0]
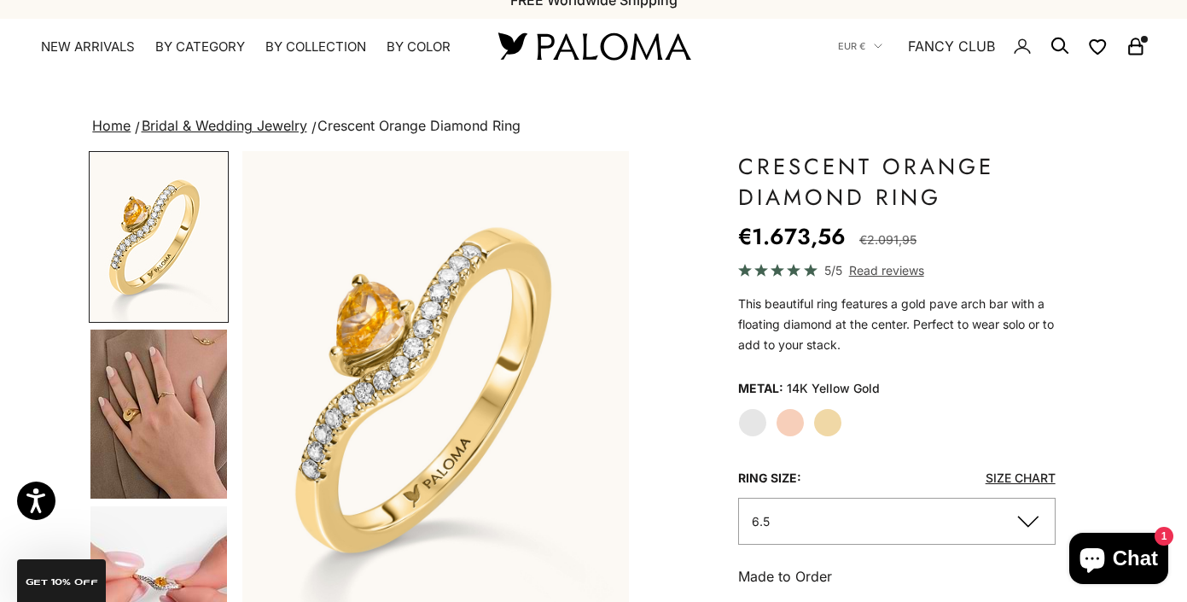
click at [1131, 44] on icon "Secondary navigation" at bounding box center [1135, 43] width 9 height 9
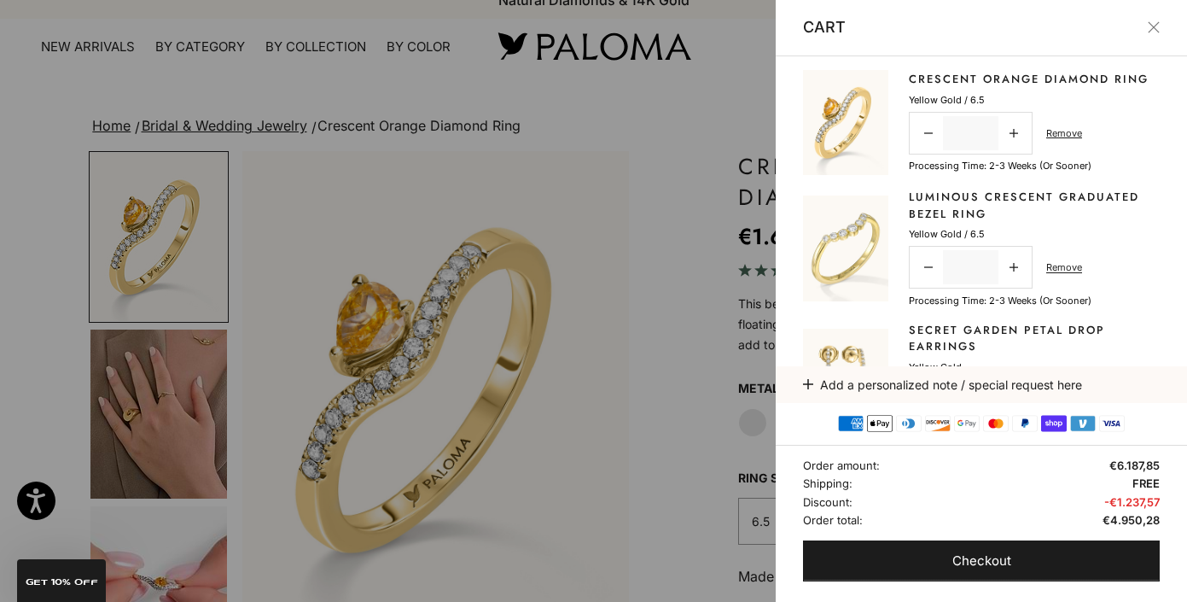
scroll to position [0, 0]
click at [731, 216] on div at bounding box center [593, 301] width 1187 height 602
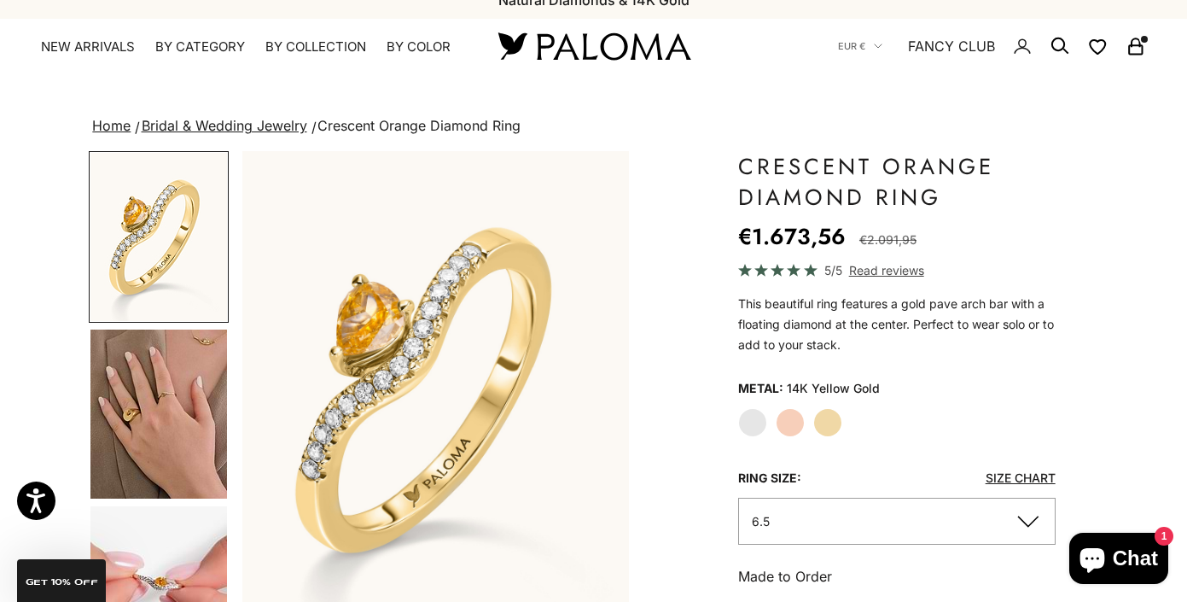
click at [997, 474] on link "Size Chart" at bounding box center [1020, 477] width 70 height 15
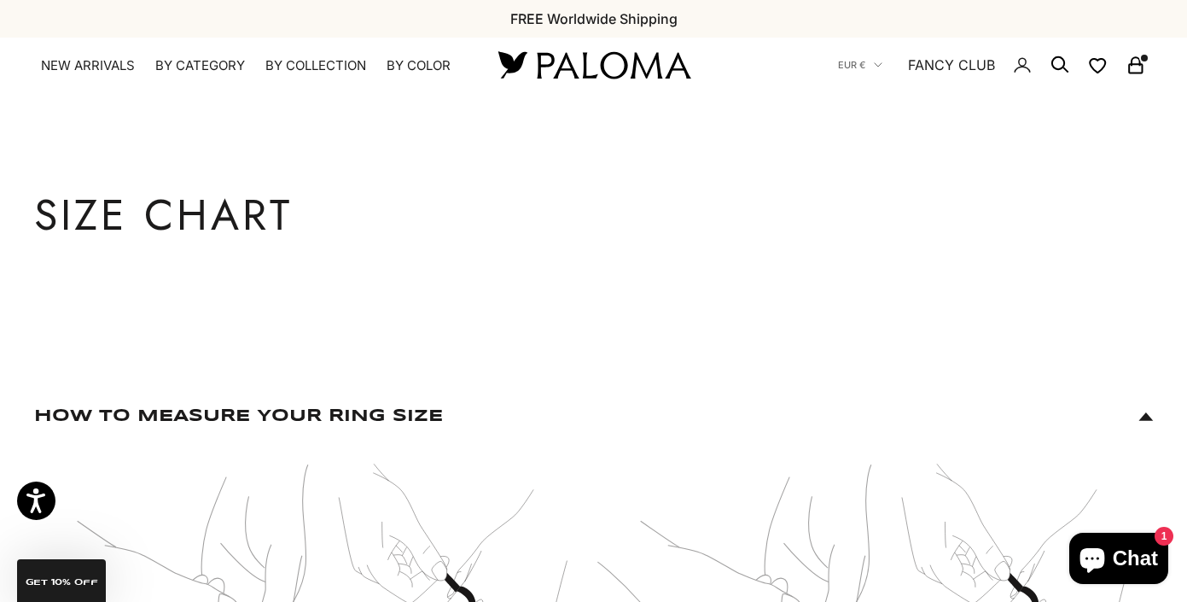
click at [1138, 63] on icon "Secondary navigation" at bounding box center [1135, 65] width 20 height 20
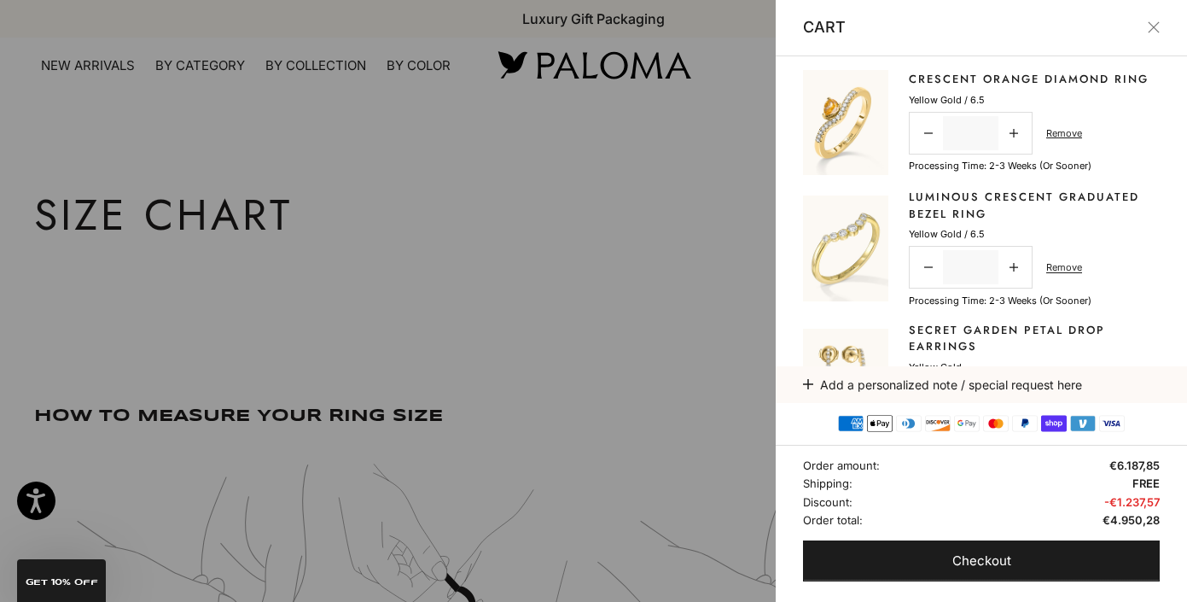
click at [919, 76] on link "Crescent Orange Diamond Ring" at bounding box center [1029, 79] width 240 height 17
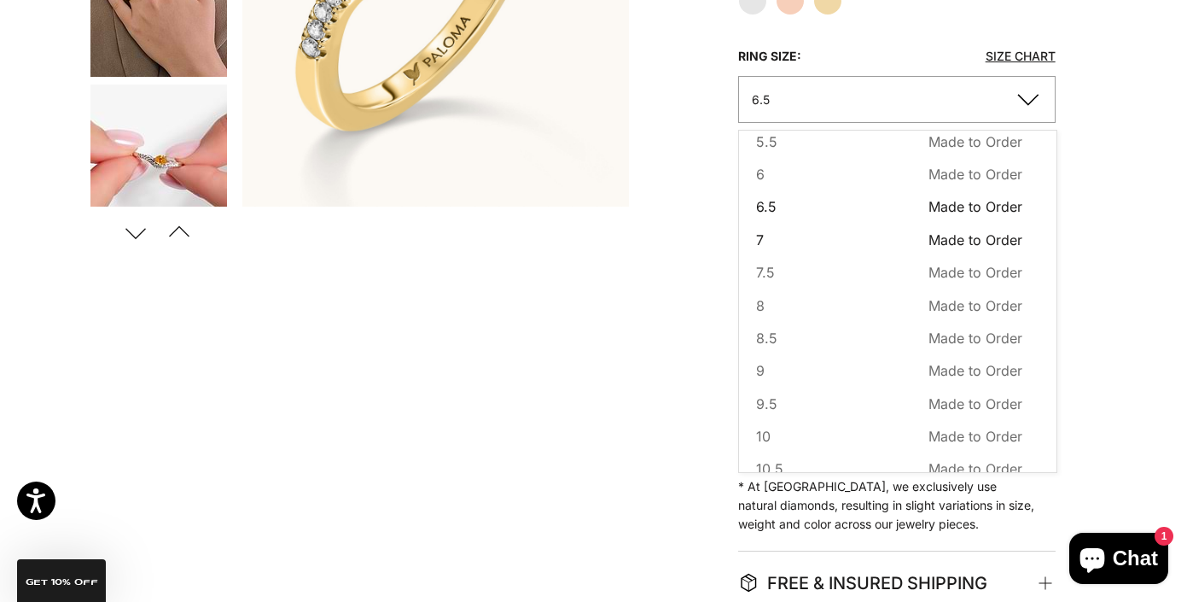
scroll to position [119, 0]
click at [814, 400] on button "9.5 Made to Order Sold out" at bounding box center [889, 401] width 266 height 22
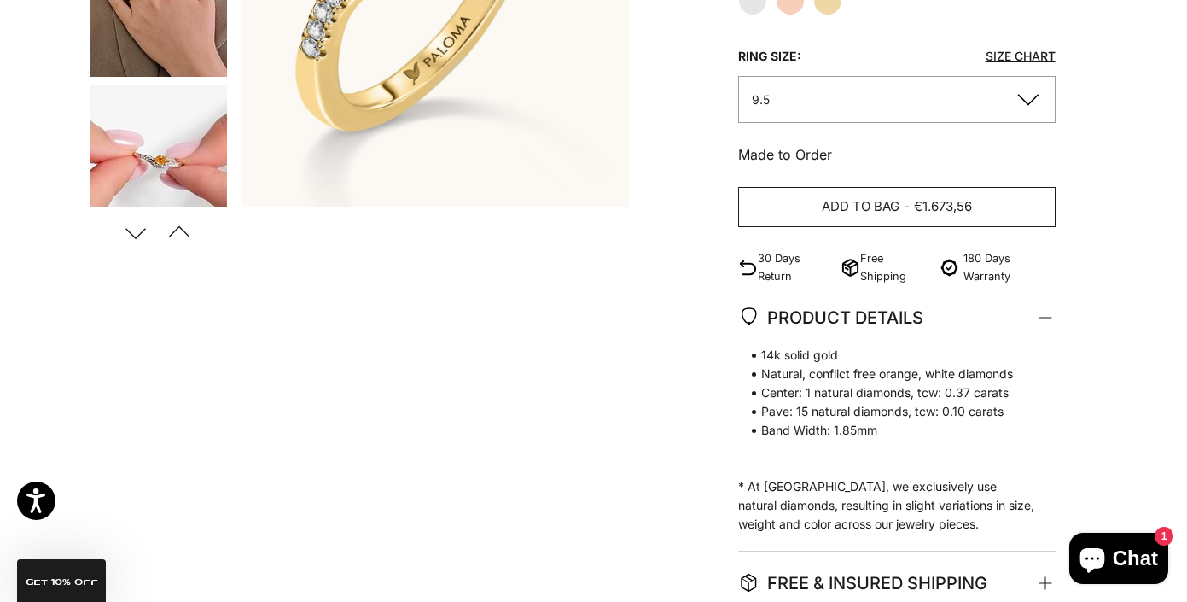
click at [887, 208] on span "Add to bag" at bounding box center [861, 206] width 78 height 21
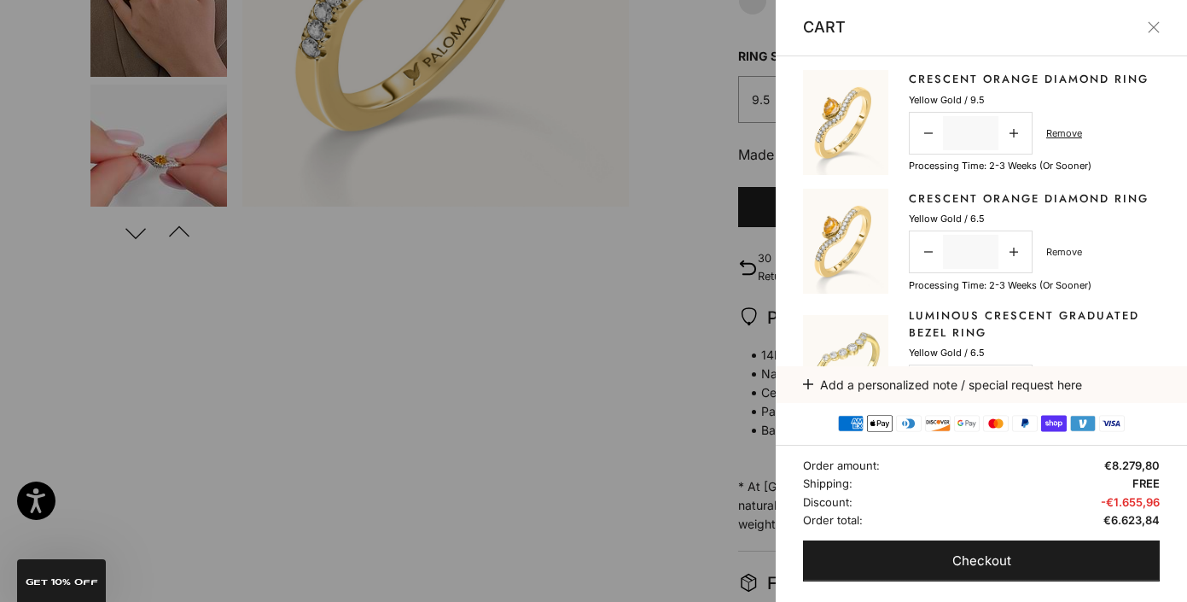
click at [1067, 253] on link "Remove" at bounding box center [1064, 251] width 36 height 15
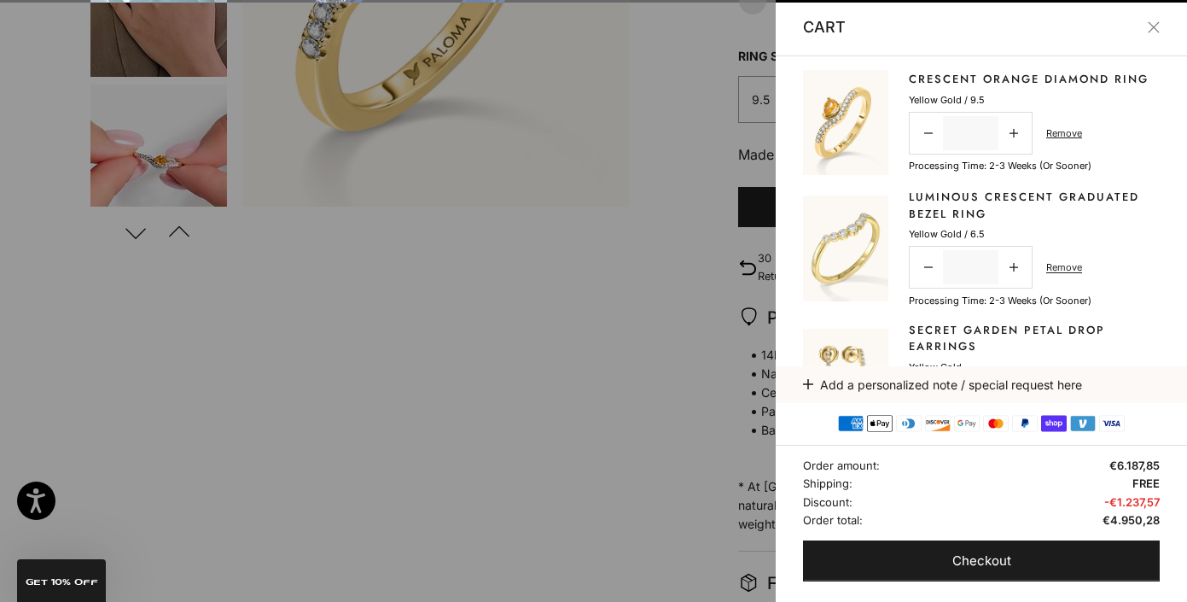
scroll to position [21, 0]
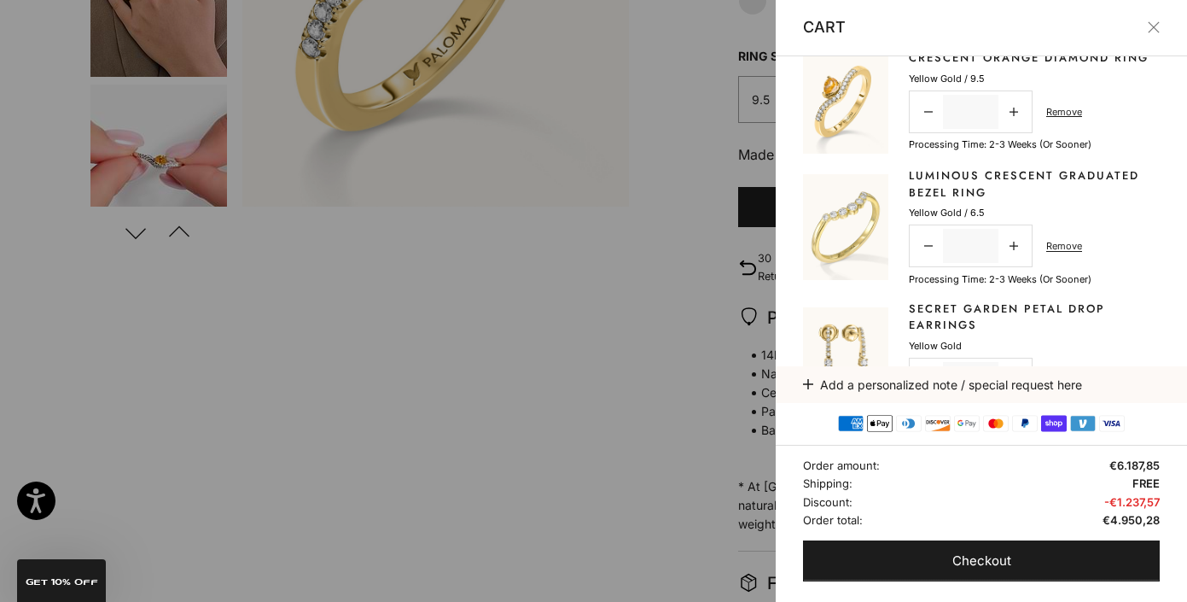
click at [968, 191] on link "Luminous Crescent Graduated Bezel Ring" at bounding box center [1034, 183] width 251 height 33
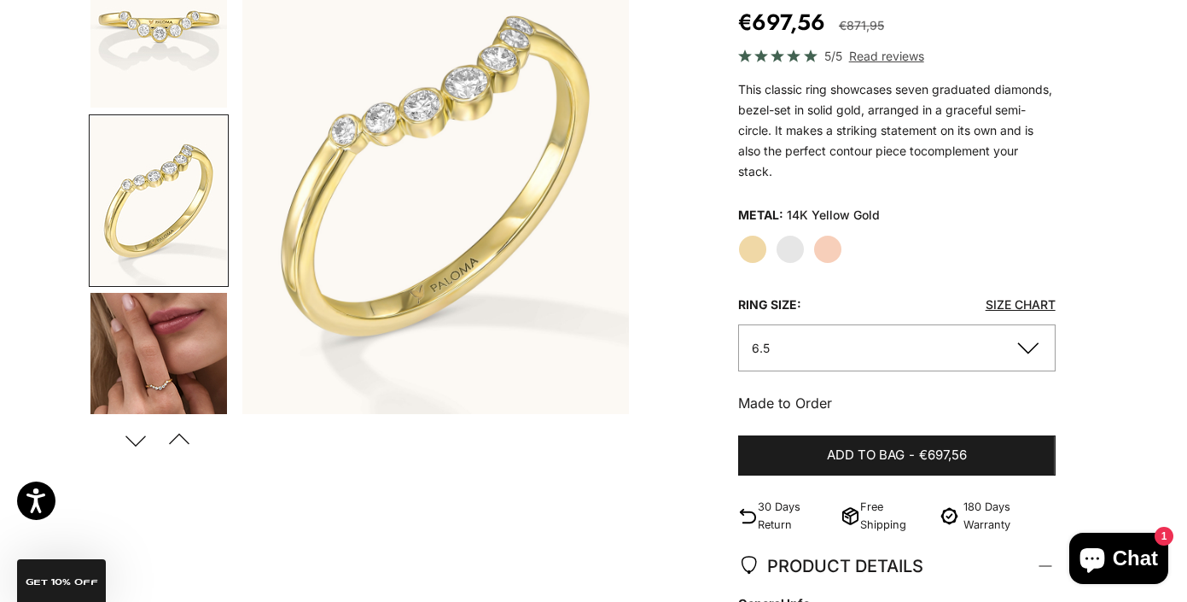
scroll to position [300, 0]
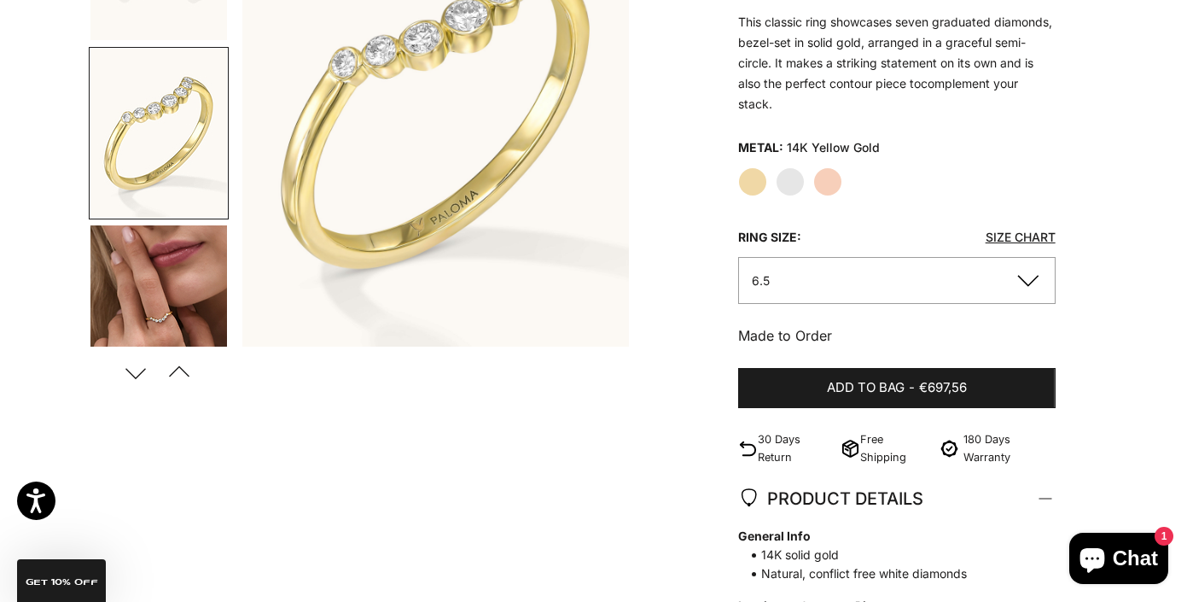
click at [1008, 270] on button "6.5" at bounding box center [896, 280] width 317 height 47
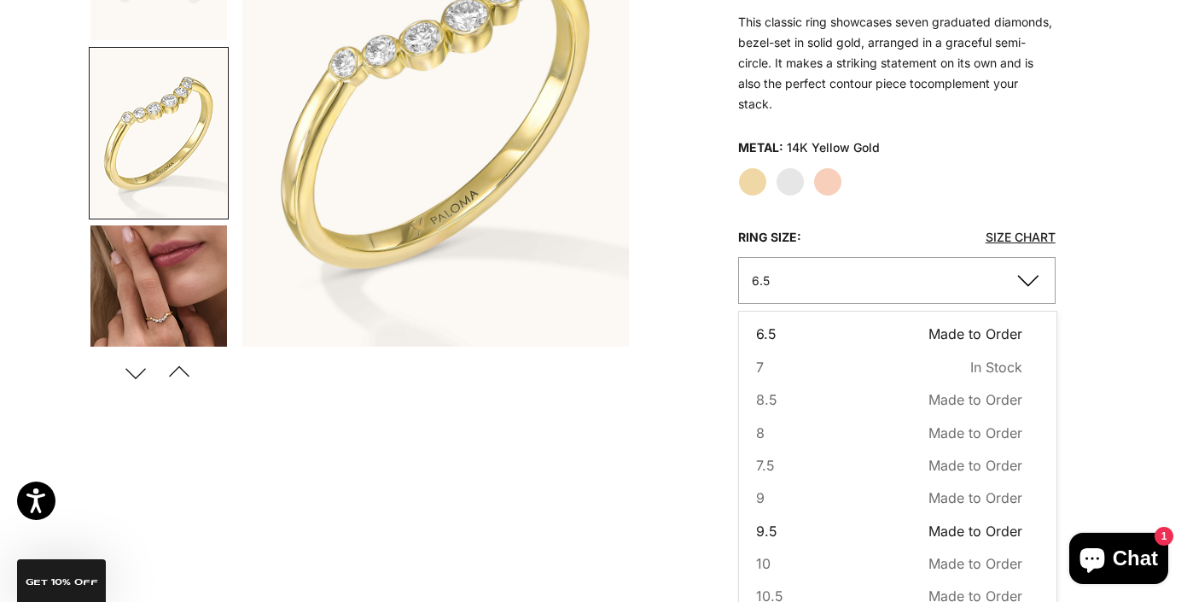
scroll to position [169, 0]
click at [826, 528] on button "9.5 Made to Order Sold out" at bounding box center [889, 531] width 266 height 22
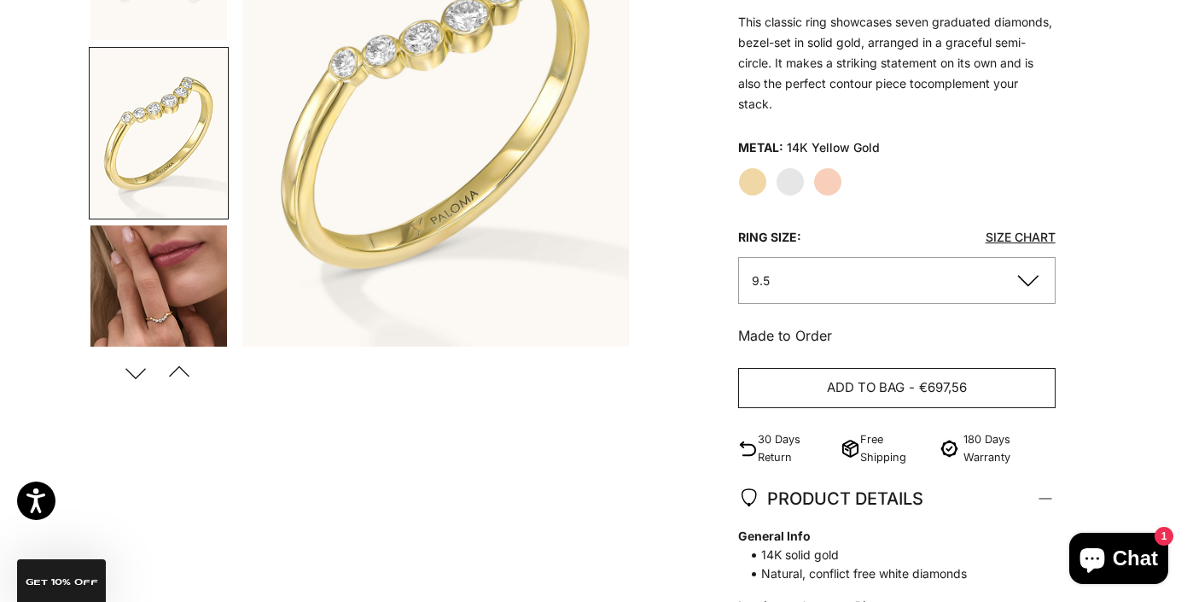
click at [845, 390] on span "Add to bag" at bounding box center [866, 387] width 78 height 21
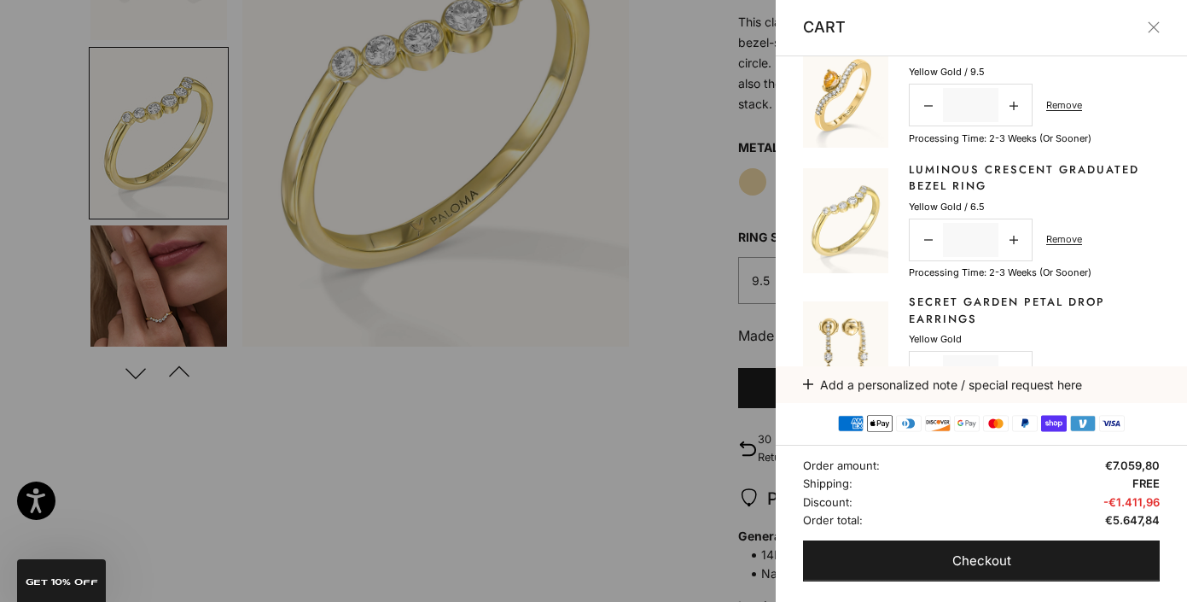
scroll to position [168, 0]
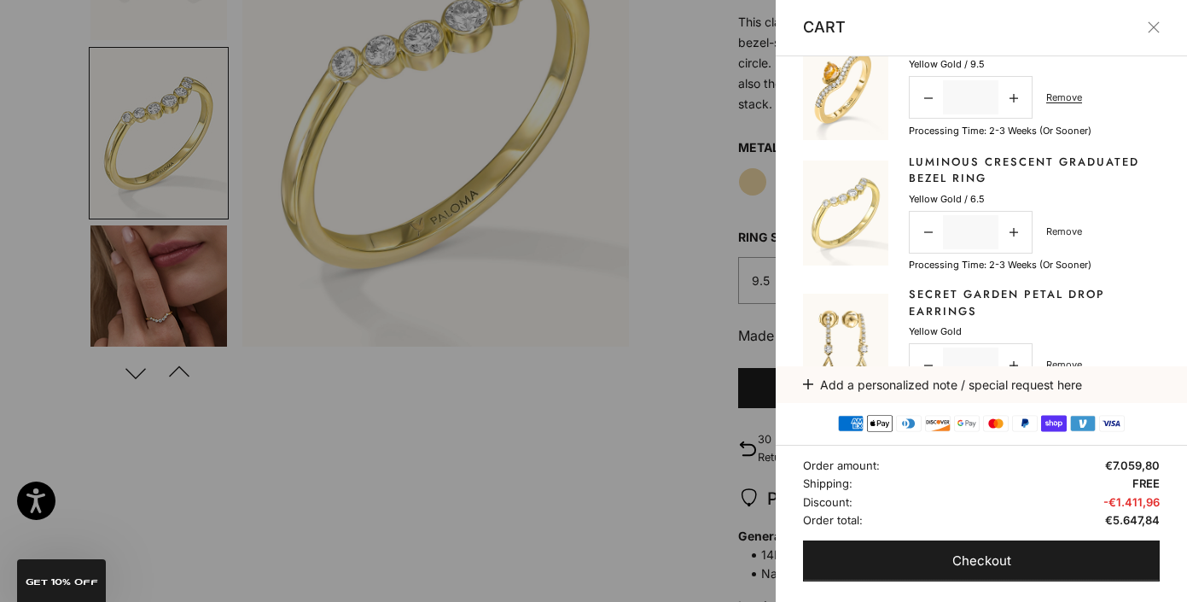
click at [1072, 231] on link "Remove" at bounding box center [1064, 231] width 36 height 15
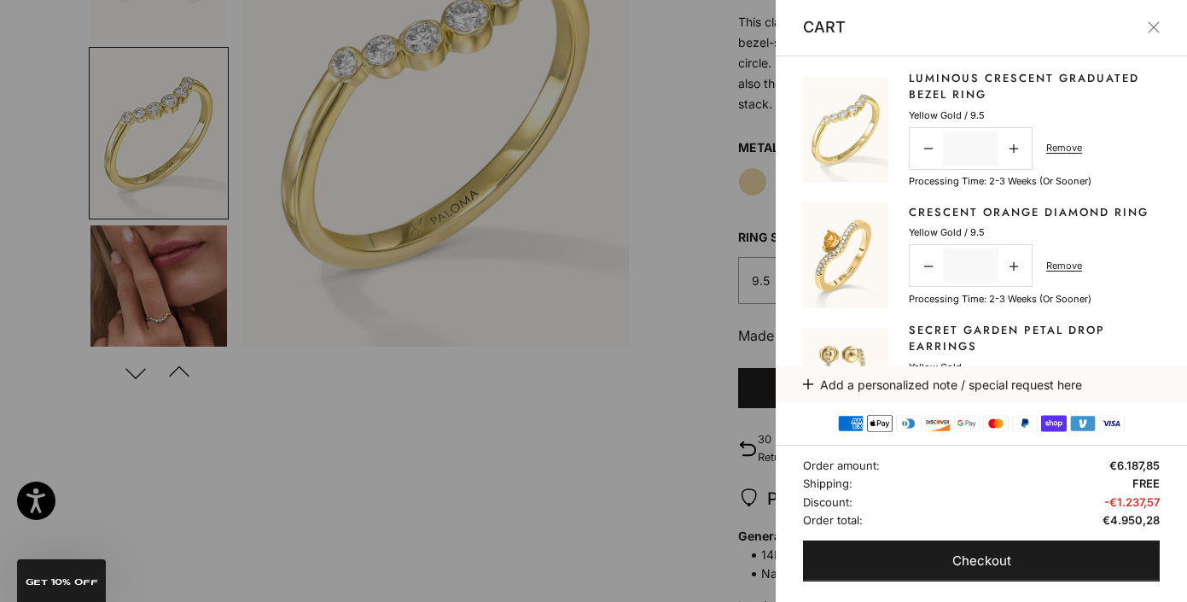
scroll to position [0, 0]
